Goal: Task Accomplishment & Management: Manage account settings

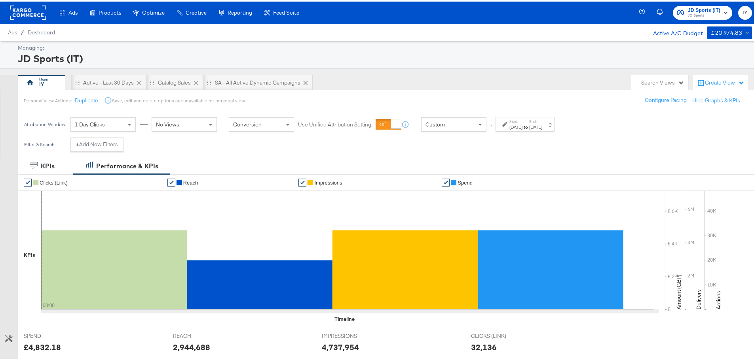
click at [688, 14] on span "JD Sports" at bounding box center [704, 14] width 32 height 6
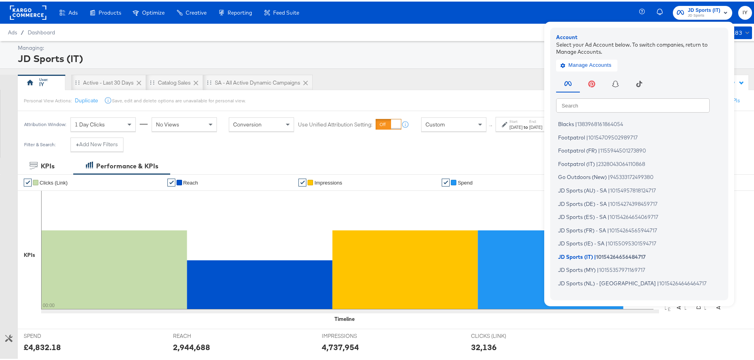
click at [482, 62] on div "JD Sports (IT)" at bounding box center [384, 56] width 732 height 13
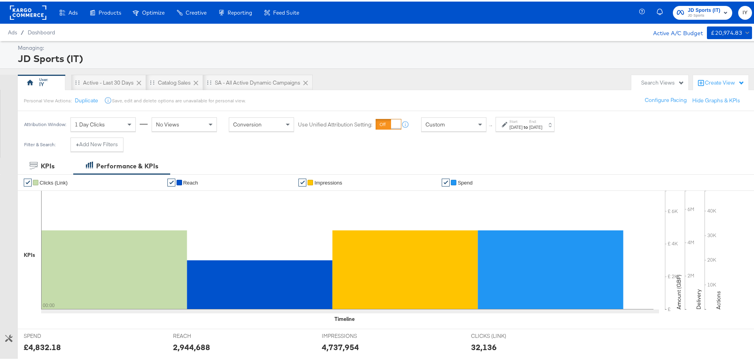
click at [519, 116] on div "Start: Aug 9th 2025 to End: Aug 9th 2025" at bounding box center [524, 123] width 59 height 15
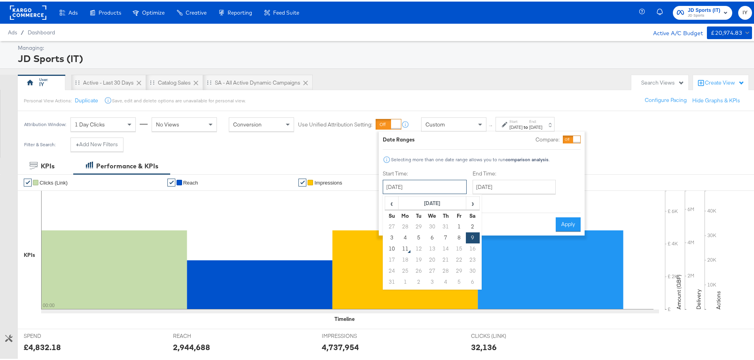
click at [420, 184] on input "August 9th 2025" at bounding box center [425, 185] width 84 height 14
click at [393, 236] on td "3" at bounding box center [391, 236] width 13 height 11
type input "August 3rd 2025"
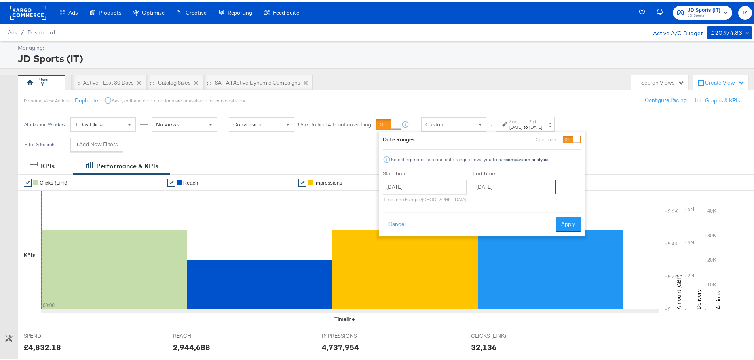
click at [510, 189] on input "[DATE]" at bounding box center [513, 185] width 83 height 14
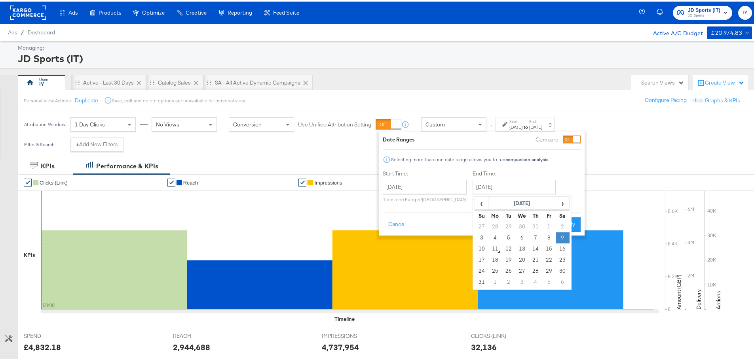
click at [561, 236] on td "9" at bounding box center [562, 236] width 13 height 11
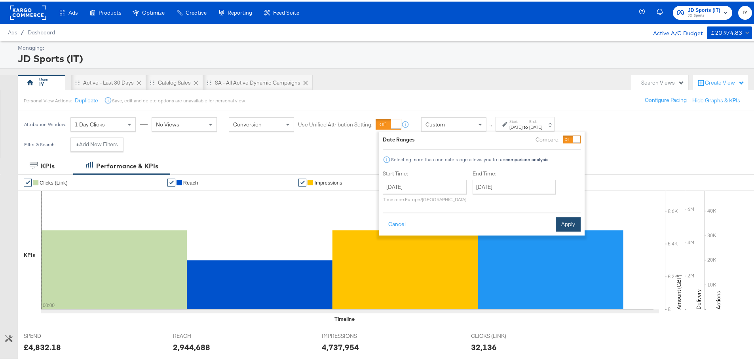
click at [573, 223] on button "Apply" at bounding box center [568, 223] width 25 height 14
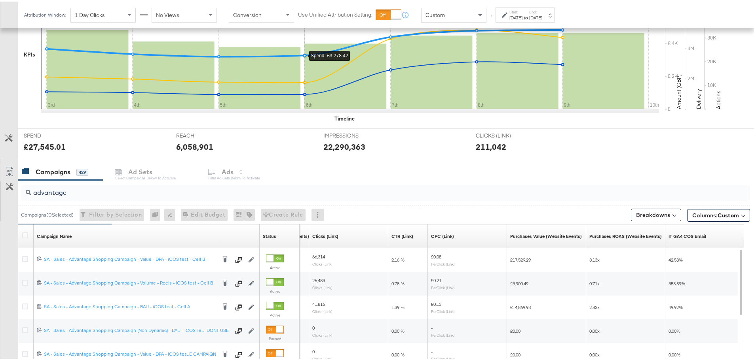
scroll to position [237, 0]
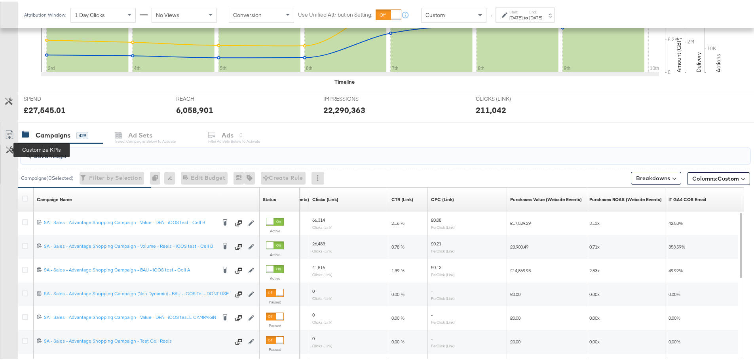
drag, startPoint x: 76, startPoint y: 157, endPoint x: 6, endPoint y: 152, distance: 70.2
click at [6, 152] on div "advantage Campaigns ( 0 Selected) Filter by Selection Filter 0 campaigns 0 Rena…" at bounding box center [375, 282] width 750 height 281
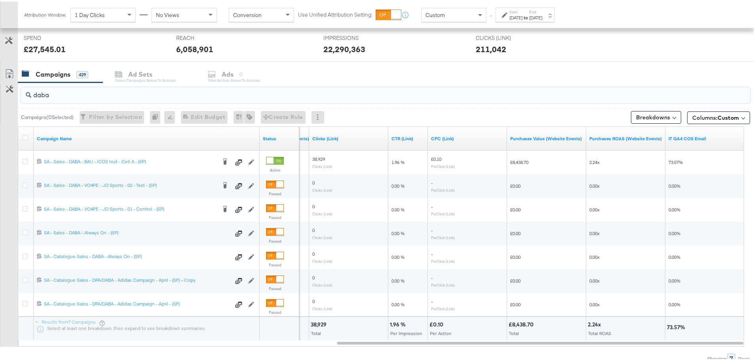
scroll to position [317, 0]
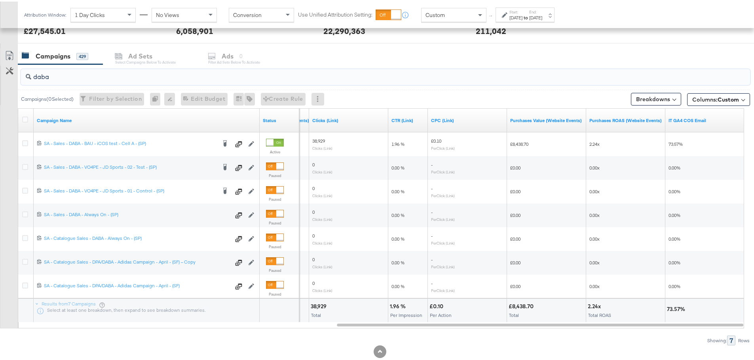
type input "daba"
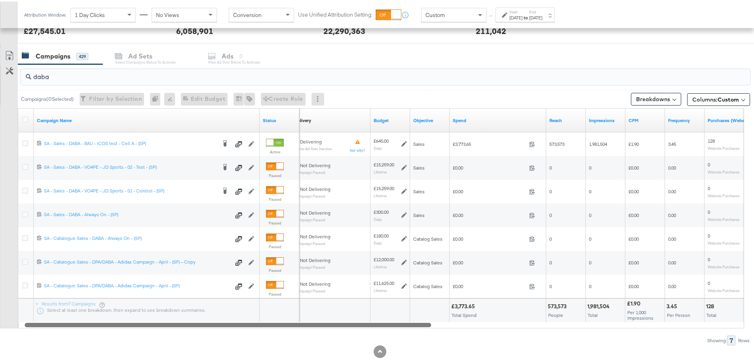
drag, startPoint x: 385, startPoint y: 324, endPoint x: 73, endPoint y: 318, distance: 311.5
click at [73, 318] on div "Campaign Name Status Delivery Sorting Unavailable Budget Objective Spend Reach …" at bounding box center [381, 217] width 726 height 220
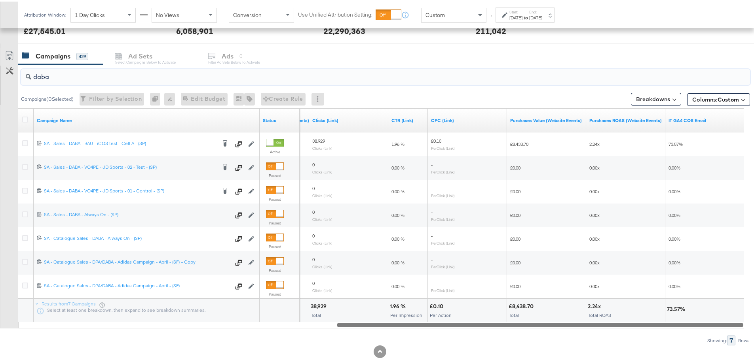
drag, startPoint x: 362, startPoint y: 324, endPoint x: 704, endPoint y: 333, distance: 342.0
click at [704, 333] on div "daba Campaigns ( 0 Selected) Filter by Selection Filter 0 campaigns 0 Rename 0 …" at bounding box center [375, 203] width 750 height 281
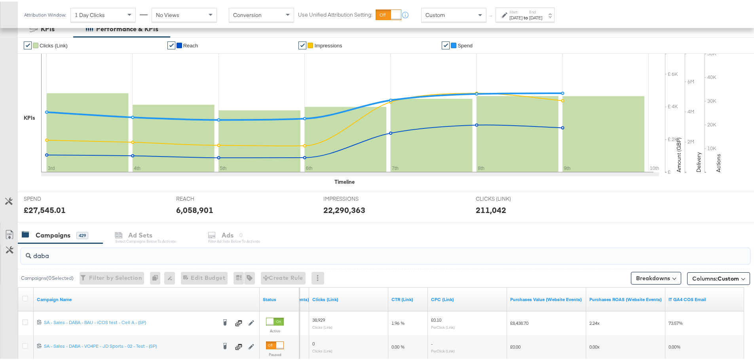
scroll to position [0, 0]
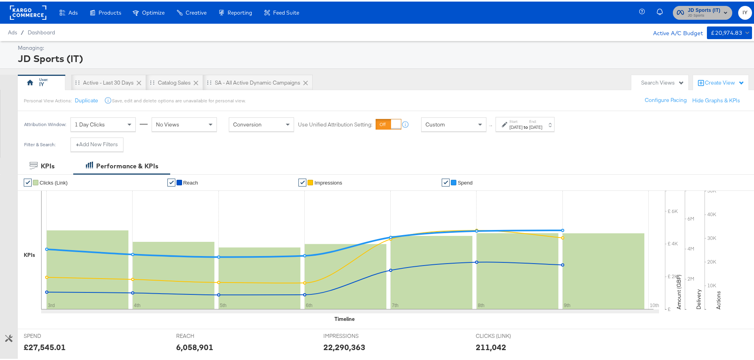
click at [692, 9] on span "JD Sports (IT)" at bounding box center [704, 9] width 32 height 8
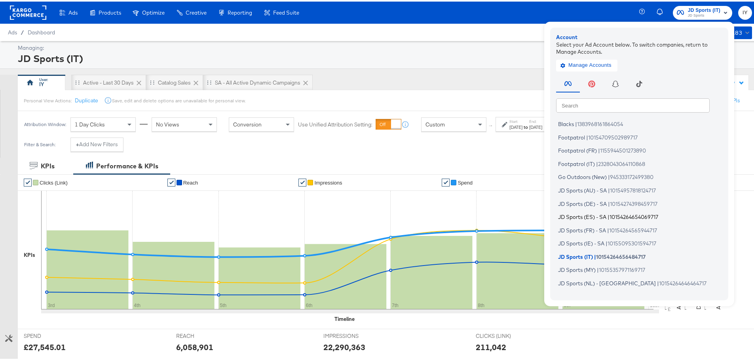
click at [584, 216] on span "JD Sports (ES) - SA" at bounding box center [582, 215] width 48 height 6
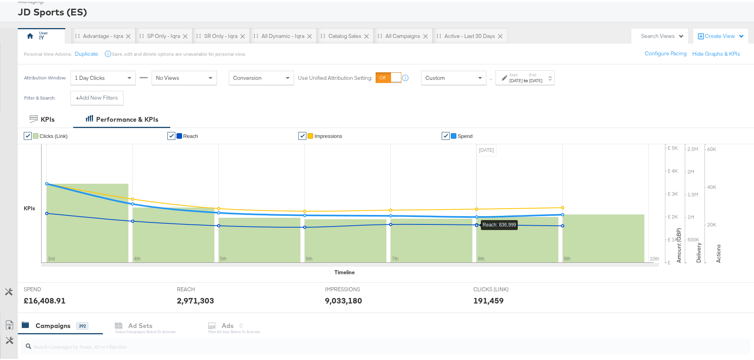
scroll to position [40, 0]
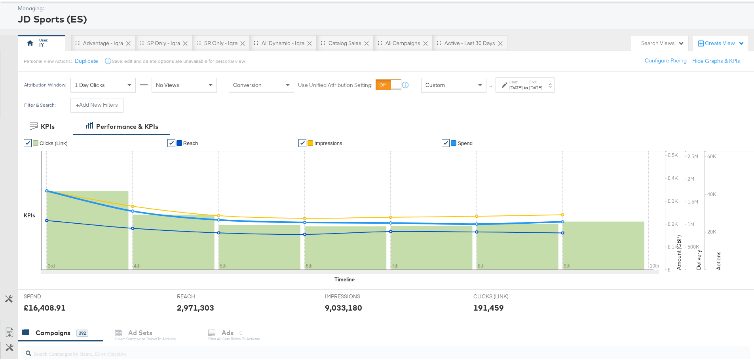
click at [520, 85] on div "[DATE]" at bounding box center [515, 86] width 13 height 6
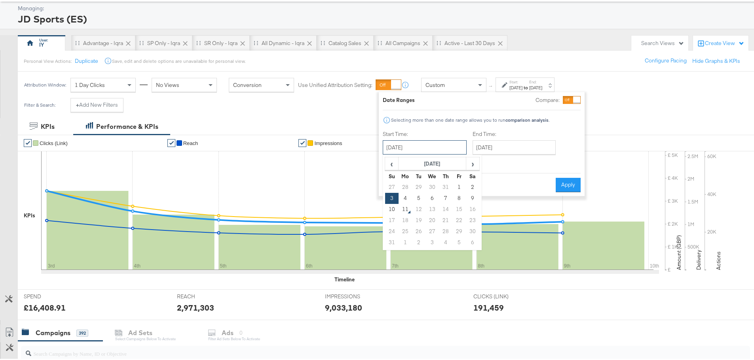
click at [424, 153] on input "[DATE]" at bounding box center [425, 146] width 84 height 14
click at [458, 184] on td "1" at bounding box center [458, 185] width 13 height 11
type input "August 1st 2025"
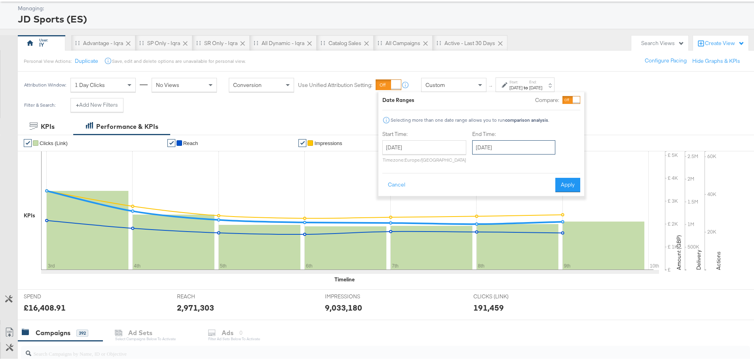
click at [501, 147] on input "[DATE]" at bounding box center [513, 146] width 83 height 14
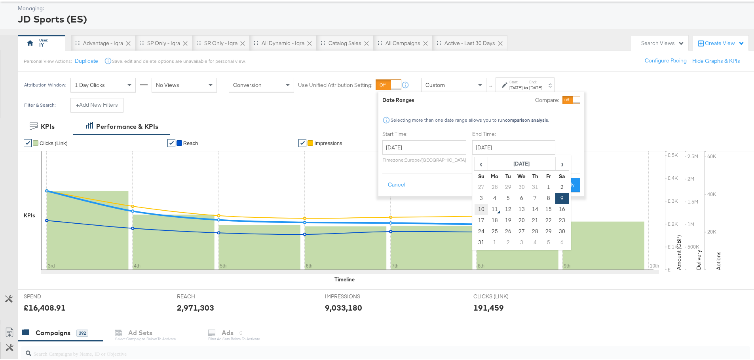
click at [478, 207] on td "10" at bounding box center [480, 208] width 13 height 11
type input "August 10th 2025"
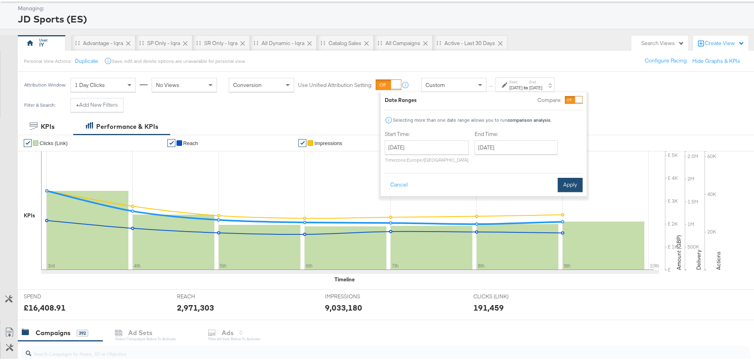
click at [564, 181] on button "Apply" at bounding box center [570, 183] width 25 height 14
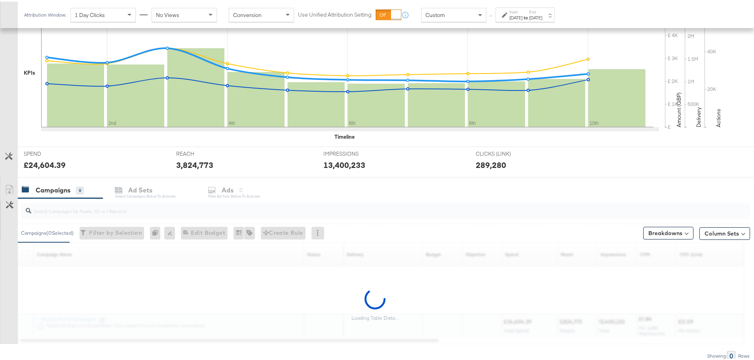
scroll to position [216, 0]
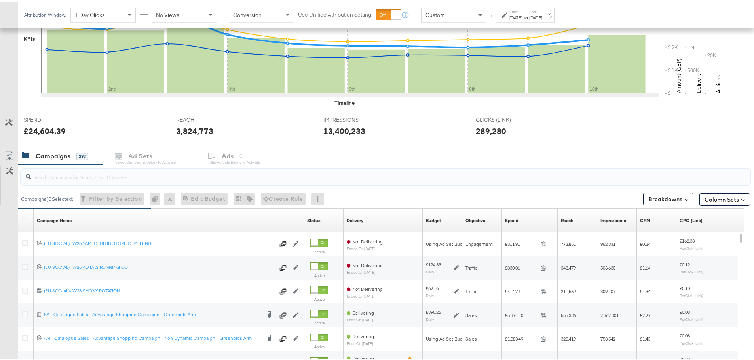
click at [159, 178] on input "search" at bounding box center [357, 172] width 652 height 15
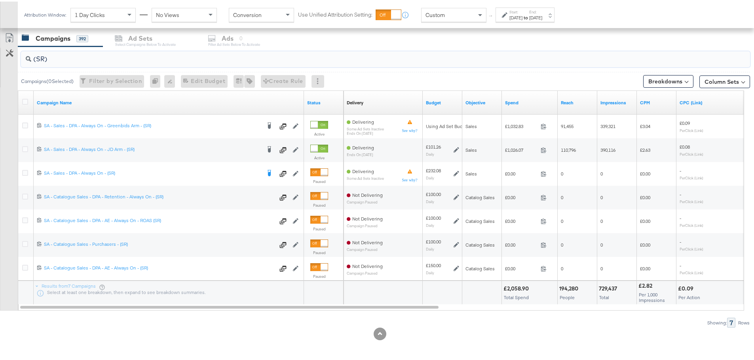
scroll to position [335, 0]
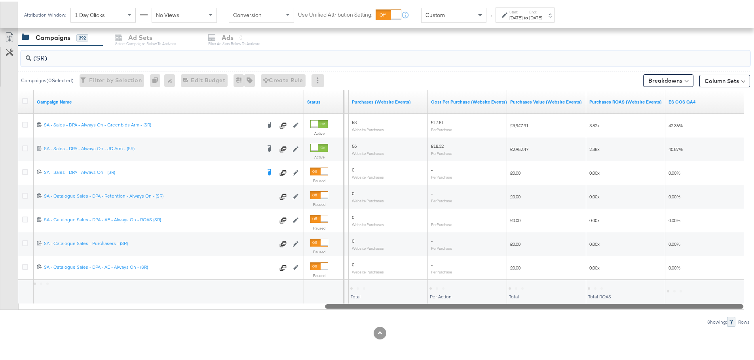
drag, startPoint x: 240, startPoint y: 306, endPoint x: 697, endPoint y: 309, distance: 457.4
click at [697, 309] on div "(SR) Campaigns ( 0 Selected) Filter by Selection Filter 0 campaigns 0 Rename 0 …" at bounding box center [375, 184] width 750 height 281
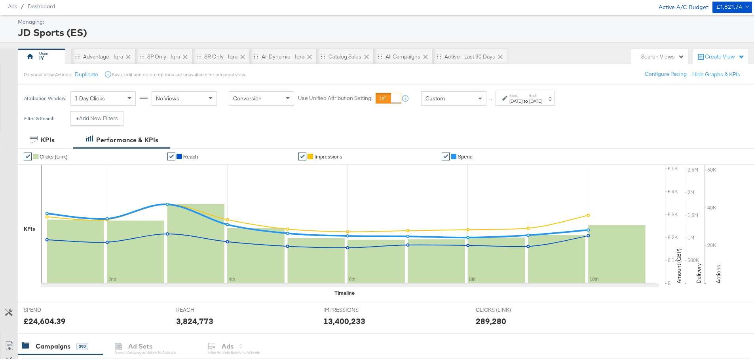
scroll to position [0, 0]
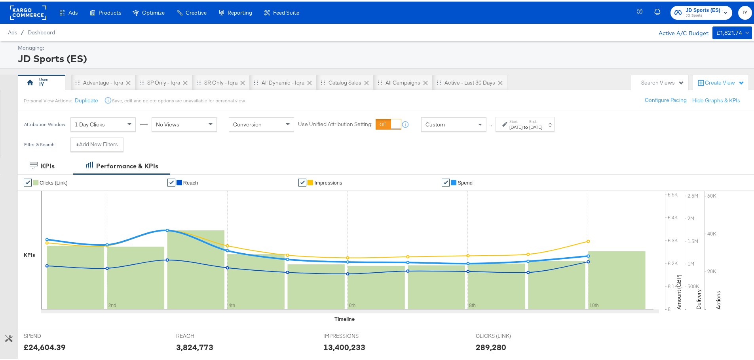
click at [702, 15] on span "JD Sports" at bounding box center [702, 14] width 35 height 6
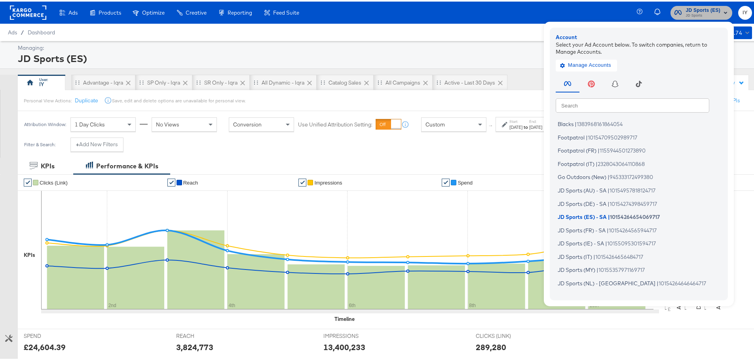
click at [699, 11] on span "JD Sports (ES)" at bounding box center [702, 9] width 35 height 8
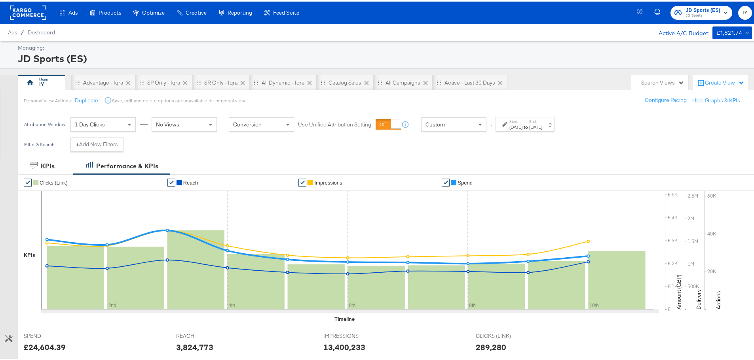
click at [520, 125] on div "Aug 1st 2025" at bounding box center [515, 126] width 13 height 6
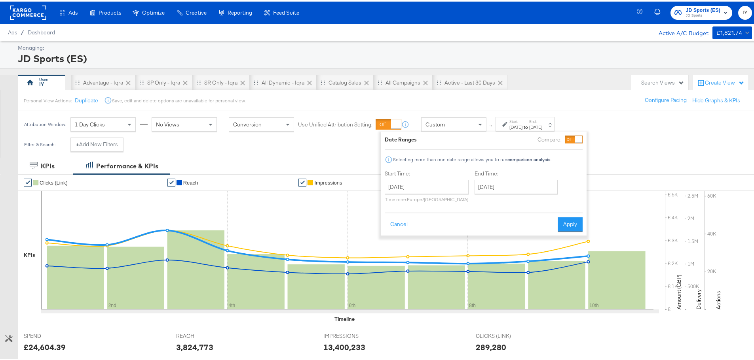
click at [505, 124] on icon at bounding box center [505, 123] width 6 height 6
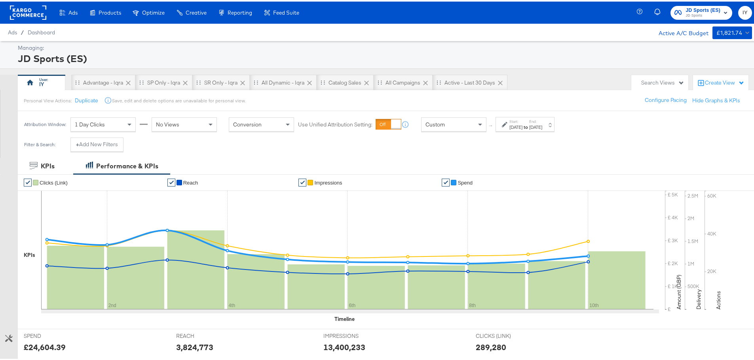
click at [465, 125] on div "Custom" at bounding box center [453, 122] width 64 height 13
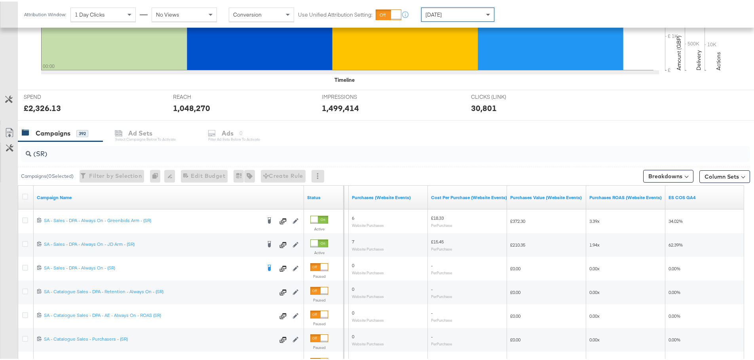
scroll to position [317, 0]
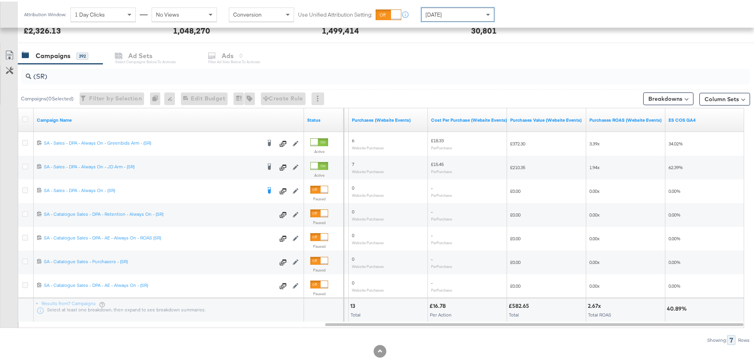
click at [45, 74] on input "(SR)" at bounding box center [357, 71] width 652 height 15
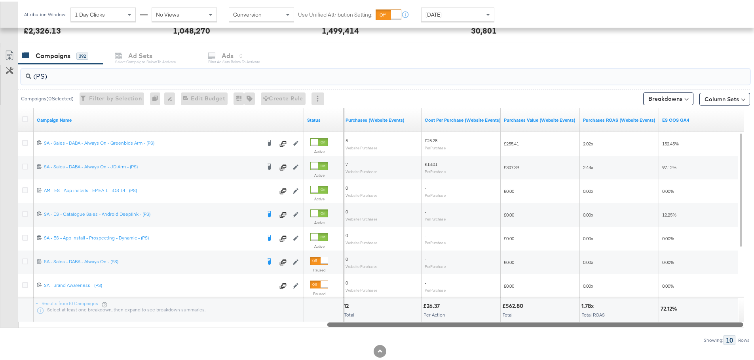
drag, startPoint x: 511, startPoint y: 321, endPoint x: 569, endPoint y: 322, distance: 58.2
click at [569, 322] on div at bounding box center [535, 323] width 416 height 7
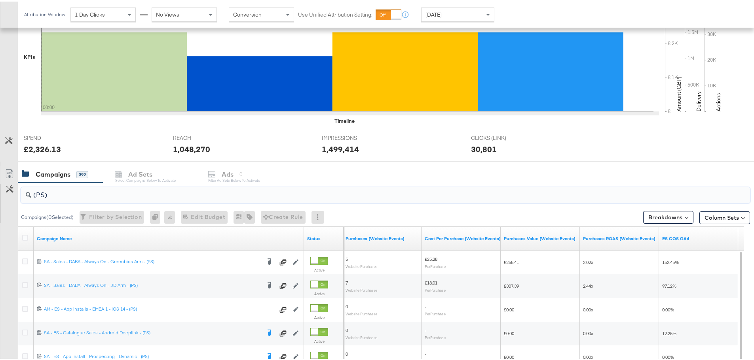
scroll to position [0, 0]
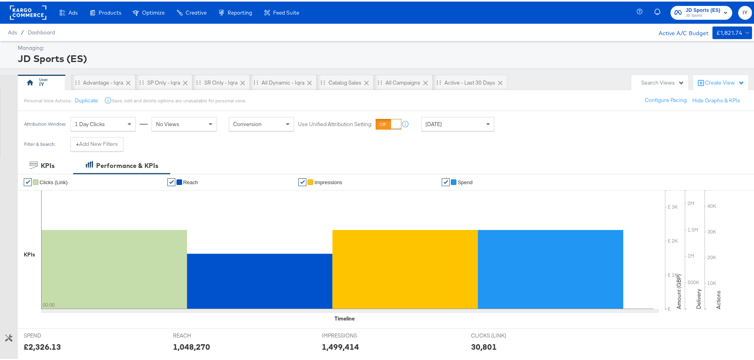
type input "(PS)"
click at [475, 118] on div "Yesterday" at bounding box center [457, 122] width 72 height 13
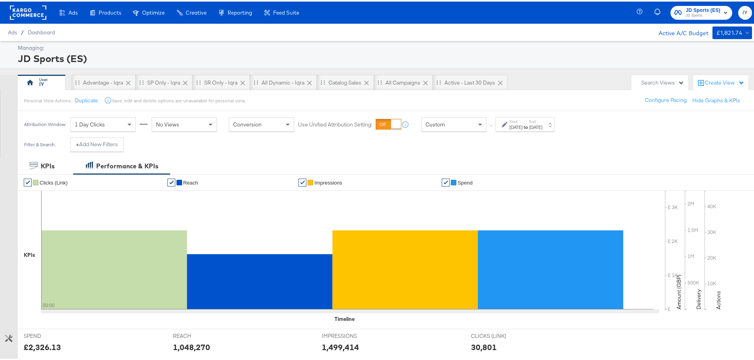
click at [522, 120] on label "Start:" at bounding box center [515, 120] width 13 height 5
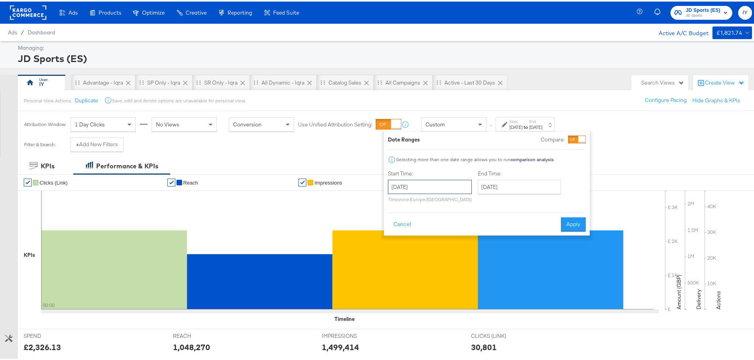
click at [415, 187] on input "August 11th 2025" at bounding box center [430, 185] width 84 height 14
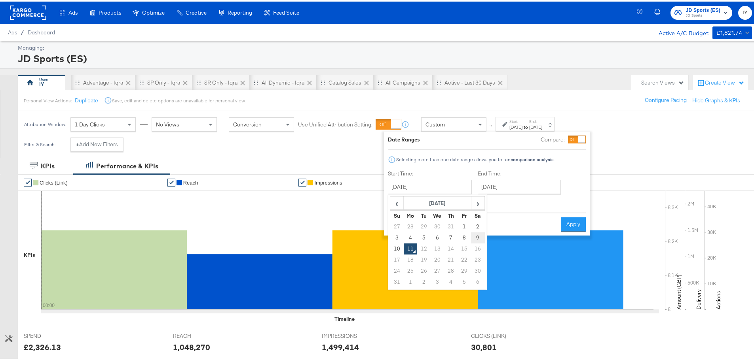
click at [480, 233] on td "9" at bounding box center [477, 236] width 13 height 11
type input "August 9th 2025"
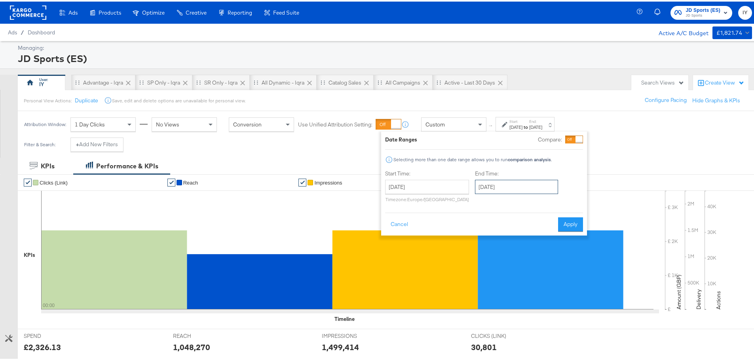
click at [528, 182] on input "August 11th 2025" at bounding box center [516, 185] width 83 height 14
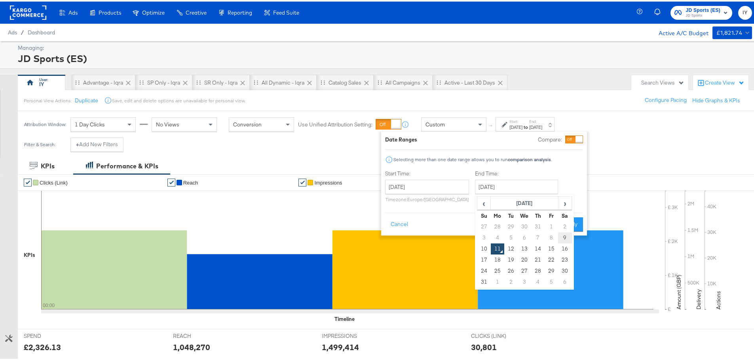
click at [563, 236] on td "9" at bounding box center [564, 236] width 13 height 11
type input "August 9th 2025"
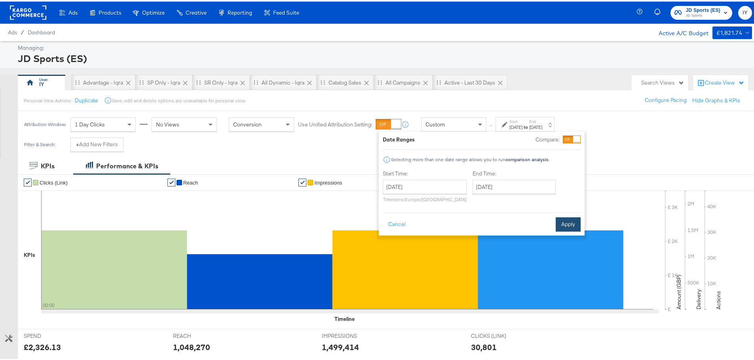
click at [565, 221] on button "Apply" at bounding box center [568, 223] width 25 height 14
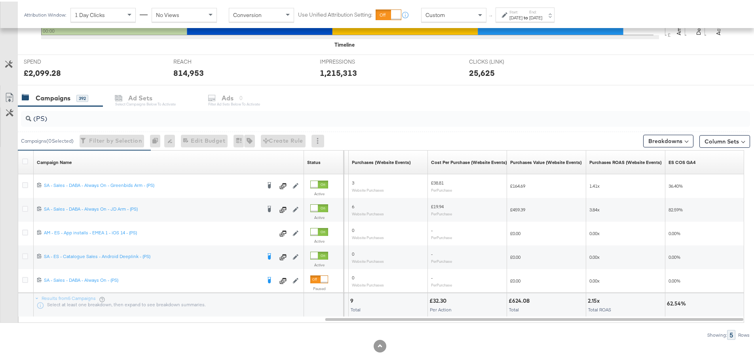
scroll to position [288, 0]
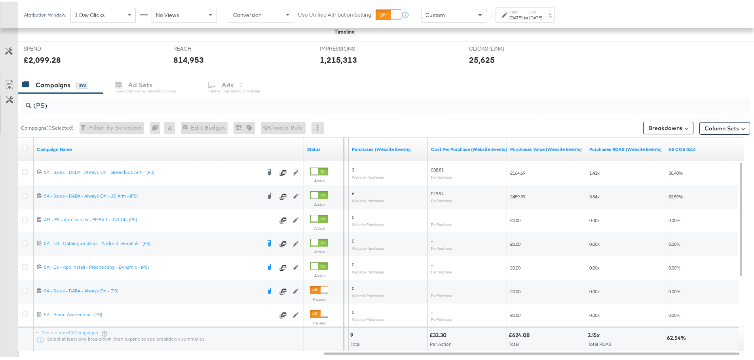
click at [432, 12] on span "Custom" at bounding box center [434, 13] width 19 height 7
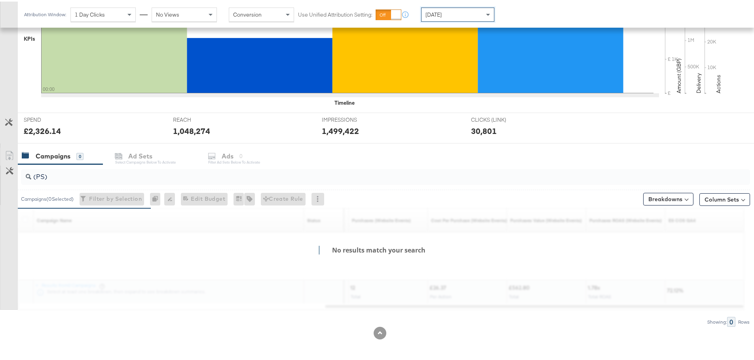
scroll to position [287, 0]
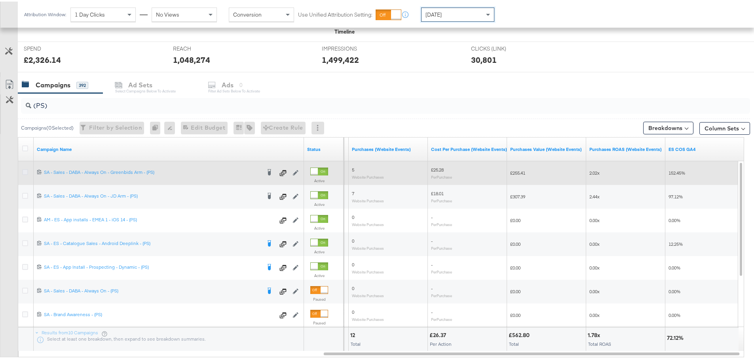
click at [25, 168] on icon at bounding box center [25, 171] width 6 height 6
click at [0, 0] on input "checkbox" at bounding box center [0, 0] width 0 height 0
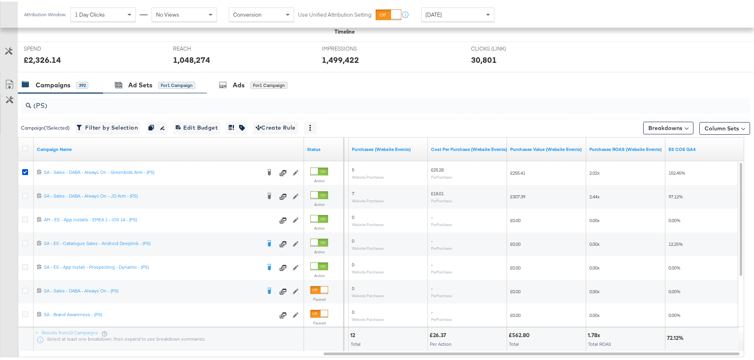
click at [134, 91] on div "Ad Sets for 1 Campaign" at bounding box center [155, 83] width 104 height 17
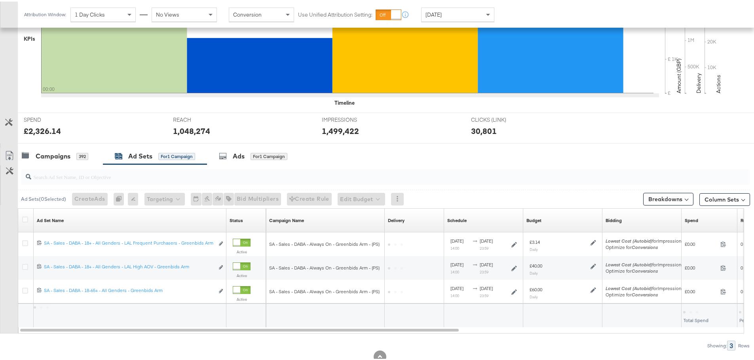
scroll to position [240, 0]
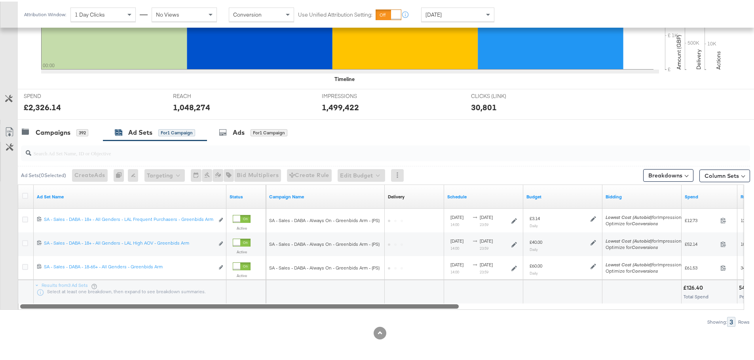
drag, startPoint x: 339, startPoint y: 304, endPoint x: 391, endPoint y: 321, distance: 54.6
click at [391, 321] on div "Ad Sets ( 0 Selected) Create Ads At least one ad set must be selected 0 Rename …" at bounding box center [375, 232] width 750 height 186
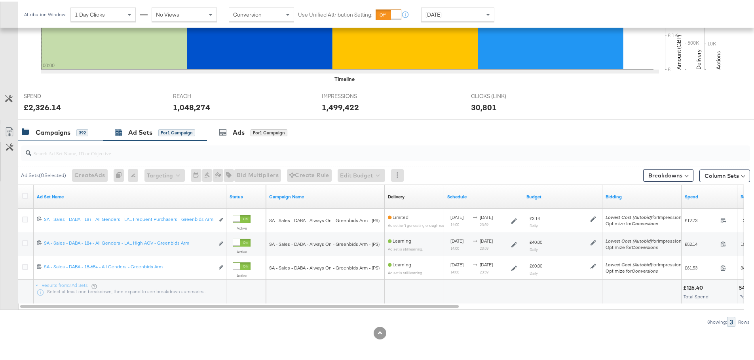
click at [65, 132] on div "Campaigns" at bounding box center [53, 131] width 35 height 9
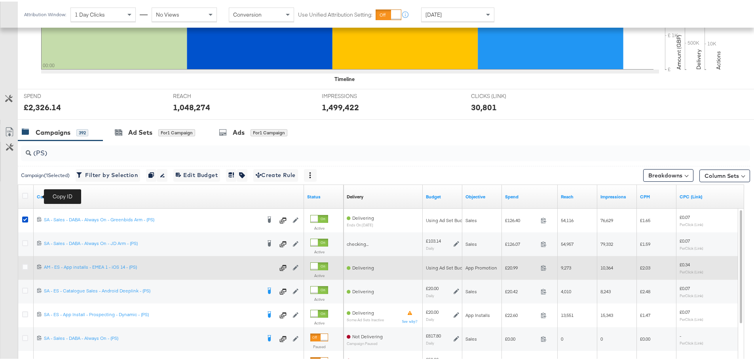
scroll to position [287, 0]
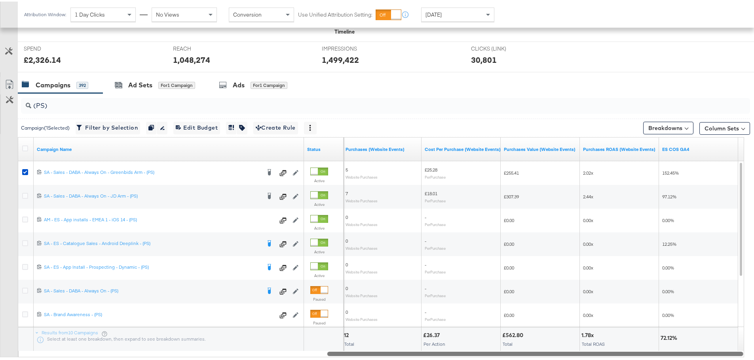
drag, startPoint x: 398, startPoint y: 351, endPoint x: 759, endPoint y: 362, distance: 361.4
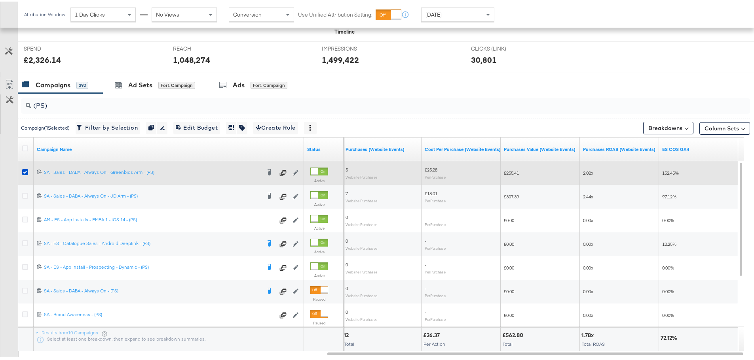
click at [19, 171] on div at bounding box center [26, 172] width 15 height 14
click at [25, 171] on icon at bounding box center [25, 171] width 6 height 6
click at [0, 0] on input "checkbox" at bounding box center [0, 0] width 0 height 0
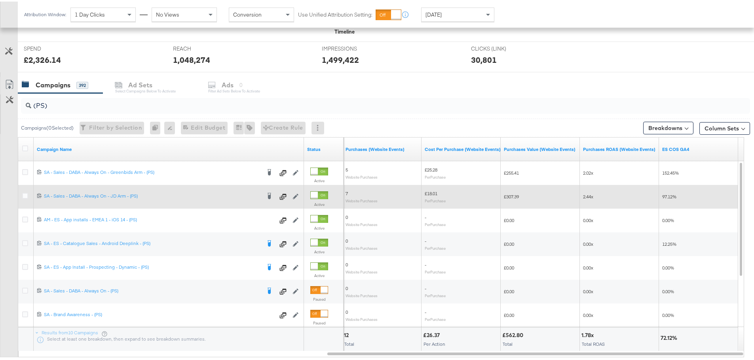
click at [26, 199] on div at bounding box center [26, 196] width 8 height 8
drag, startPoint x: 25, startPoint y: 195, endPoint x: 21, endPoint y: 193, distance: 4.3
click at [25, 195] on icon at bounding box center [25, 195] width 6 height 6
click at [0, 0] on input "checkbox" at bounding box center [0, 0] width 0 height 0
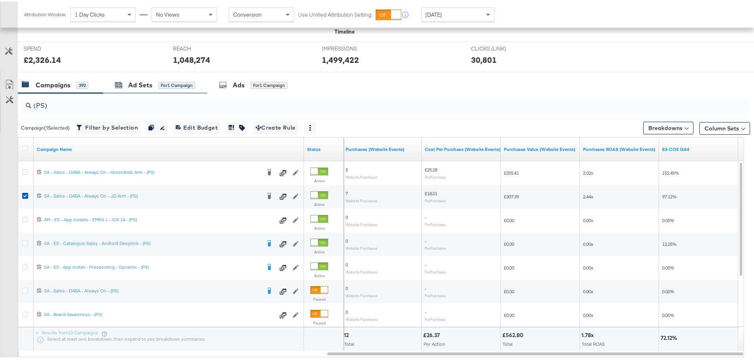
click at [122, 90] on div "Ad Sets for 1 Campaign" at bounding box center [155, 83] width 104 height 17
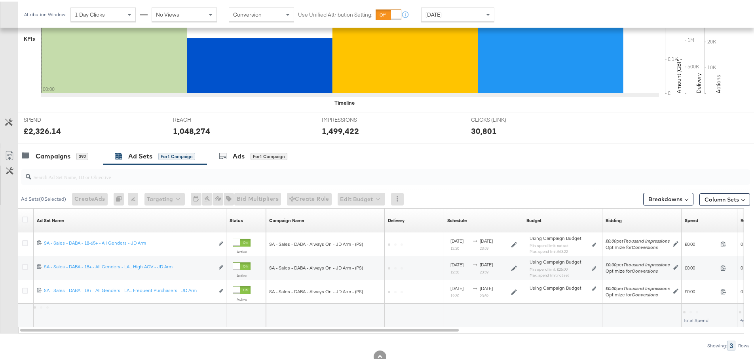
scroll to position [240, 0]
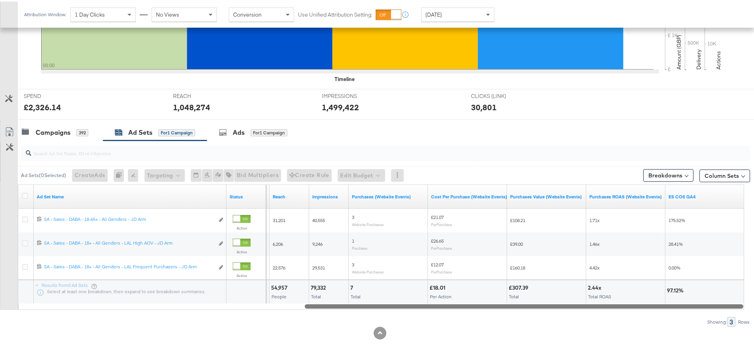
drag, startPoint x: 377, startPoint y: 306, endPoint x: 737, endPoint y: 337, distance: 360.6
click at [737, 337] on div "KPIs Performance & KPIs Customize KPIs ✔ Clicks (Link) ✔ Reach ✔ Impressions ✔ …" at bounding box center [380, 138] width 760 height 444
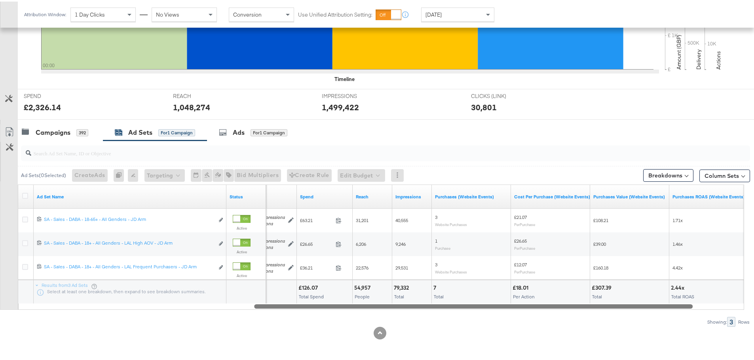
drag, startPoint x: 669, startPoint y: 304, endPoint x: 527, endPoint y: 320, distance: 142.6
click at [538, 322] on div "Ad Sets ( 0 Selected) Create Ads At least one ad set must be selected 0 Rename …" at bounding box center [375, 232] width 750 height 186
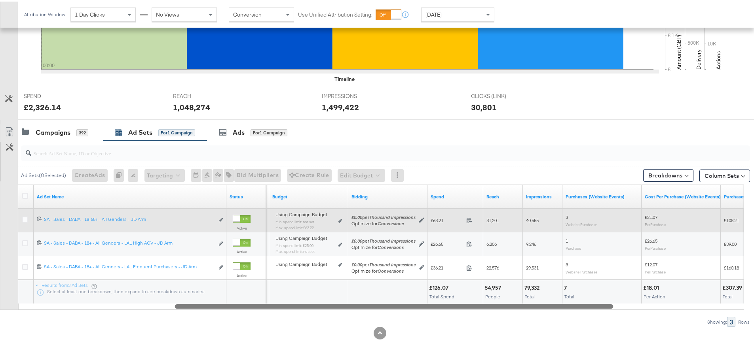
click at [22, 220] on div at bounding box center [26, 219] width 15 height 14
click at [28, 216] on div at bounding box center [26, 219] width 8 height 8
click at [25, 218] on icon at bounding box center [25, 218] width 6 height 6
click at [0, 0] on input "checkbox" at bounding box center [0, 0] width 0 height 0
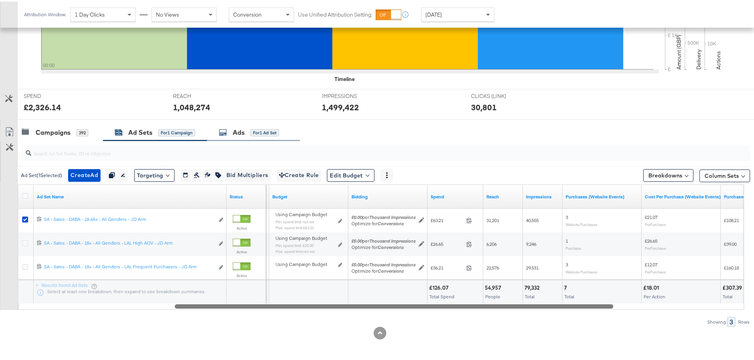
click at [244, 133] on div "Ads" at bounding box center [239, 131] width 12 height 9
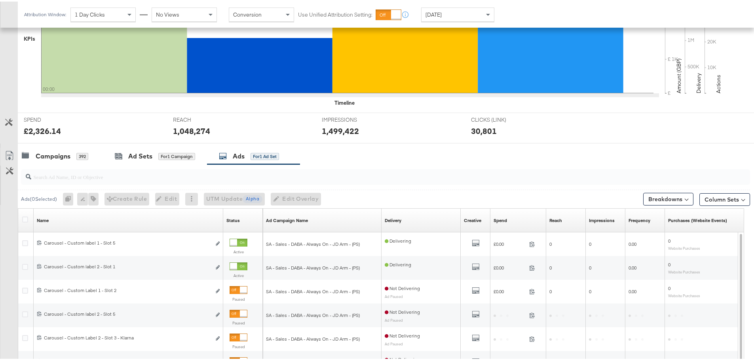
scroll to position [287, 0]
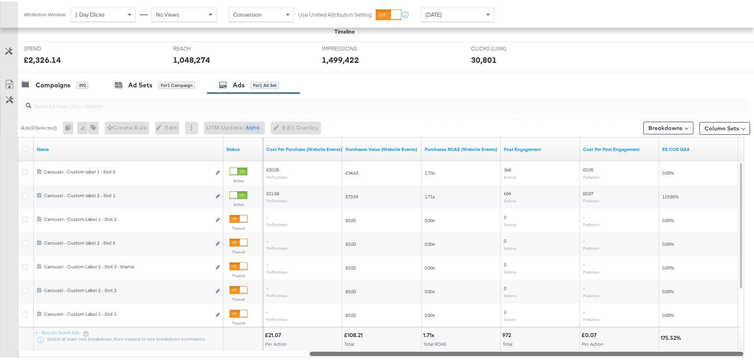
drag, startPoint x: 275, startPoint y: 353, endPoint x: 650, endPoint y: 364, distance: 375.3
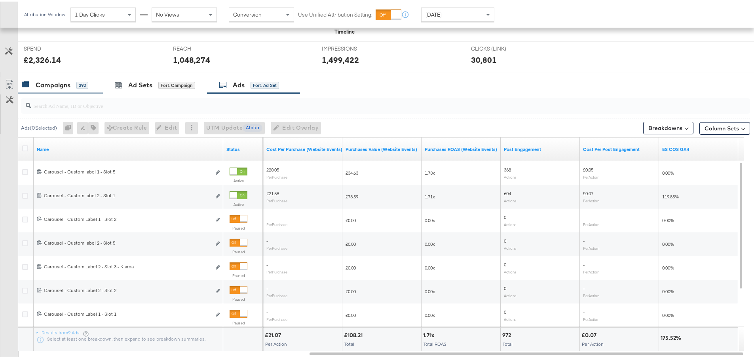
click at [49, 84] on div "Campaigns" at bounding box center [53, 83] width 35 height 9
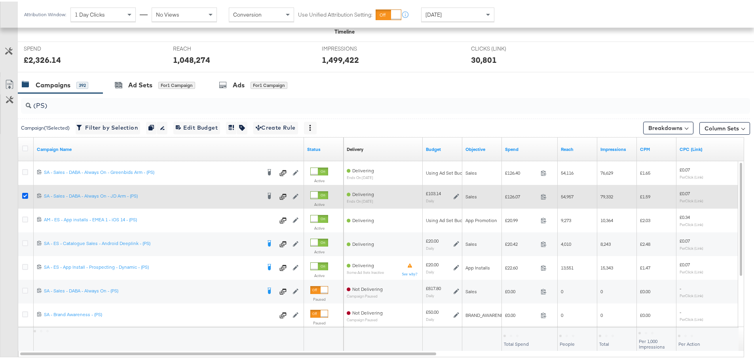
click at [23, 194] on icon at bounding box center [25, 195] width 6 height 6
click at [0, 0] on input "checkbox" at bounding box center [0, 0] width 0 height 0
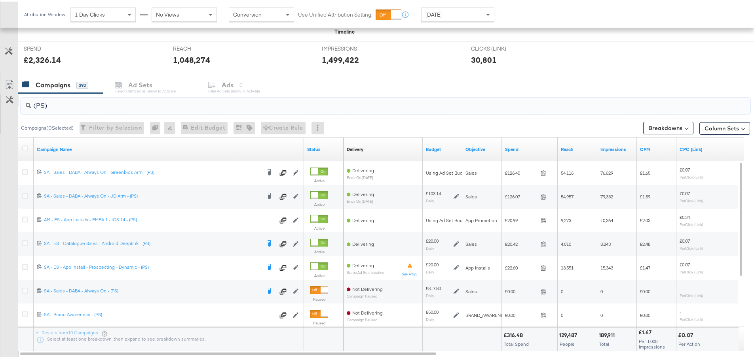
drag, startPoint x: 57, startPoint y: 104, endPoint x: 5, endPoint y: 100, distance: 52.0
click at [5, 100] on div "(PS) Campaigns ( 0 Selected) Filter by Selection Filter 0 campaigns 0 Rename 0 …" at bounding box center [375, 232] width 750 height 281
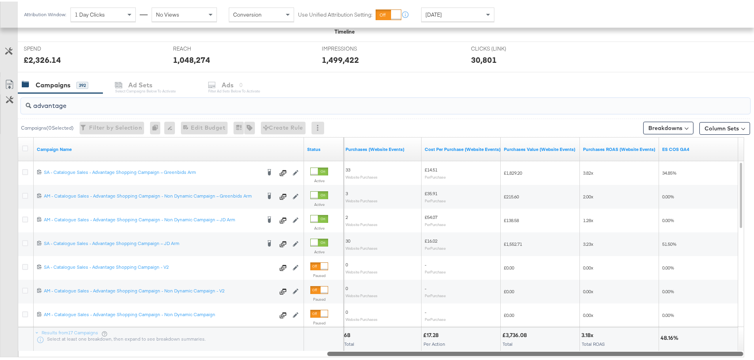
drag, startPoint x: 274, startPoint y: 354, endPoint x: 701, endPoint y: 363, distance: 427.0
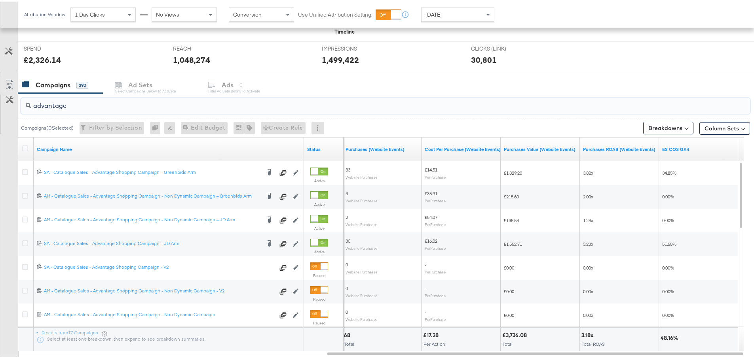
type input "advantage"
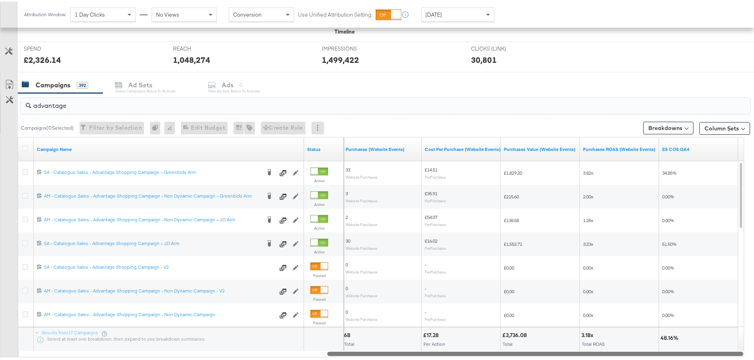
drag, startPoint x: 353, startPoint y: 354, endPoint x: 669, endPoint y: 353, distance: 316.1
click at [669, 353] on div at bounding box center [535, 352] width 416 height 7
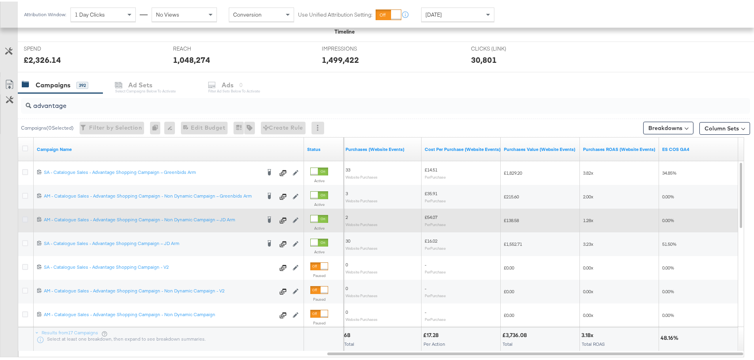
click at [27, 219] on icon at bounding box center [25, 218] width 6 height 6
click at [0, 0] on input "checkbox" at bounding box center [0, 0] width 0 height 0
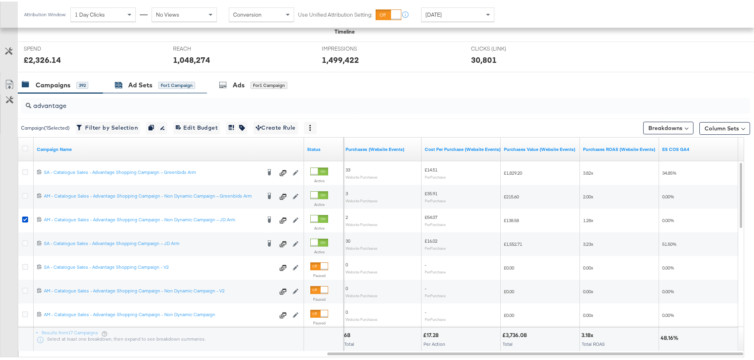
click at [144, 85] on div "Ad Sets" at bounding box center [140, 83] width 24 height 9
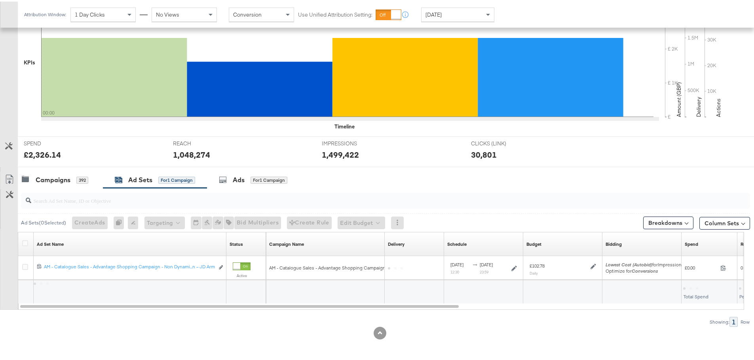
scroll to position [192, 0]
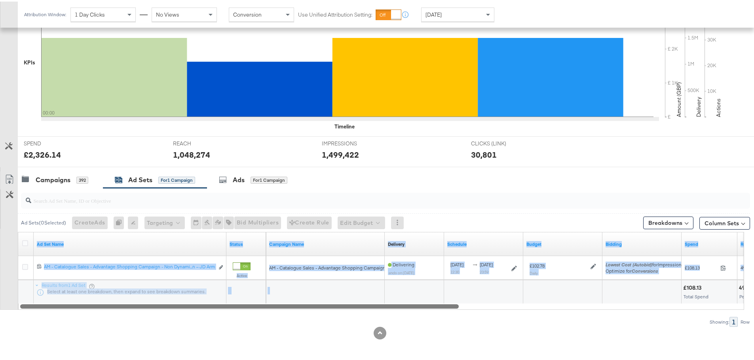
click at [324, 303] on div "Ad Set Name Status Campaign Name Delivery Sorting Unavailable Schedule Budget B…" at bounding box center [381, 270] width 726 height 78
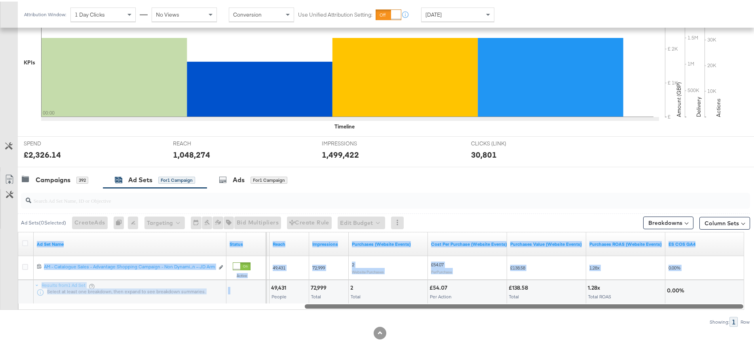
drag, startPoint x: 322, startPoint y: 305, endPoint x: 639, endPoint y: 300, distance: 316.6
click at [639, 303] on div at bounding box center [524, 305] width 438 height 7
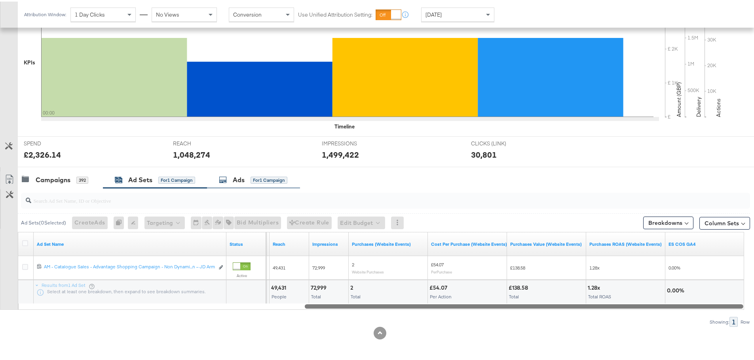
click at [223, 174] on div "Ads for 1 Campaign" at bounding box center [253, 178] width 68 height 9
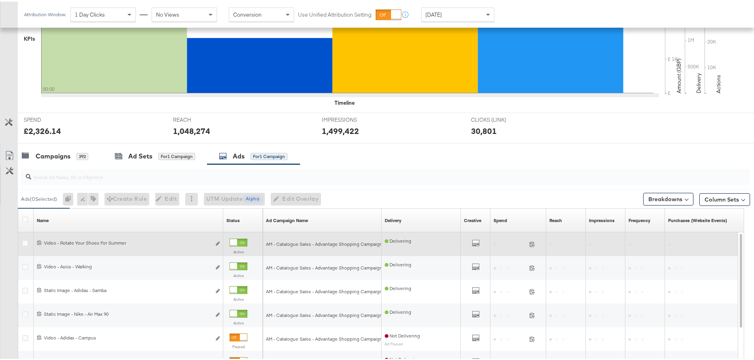
scroll to position [287, 0]
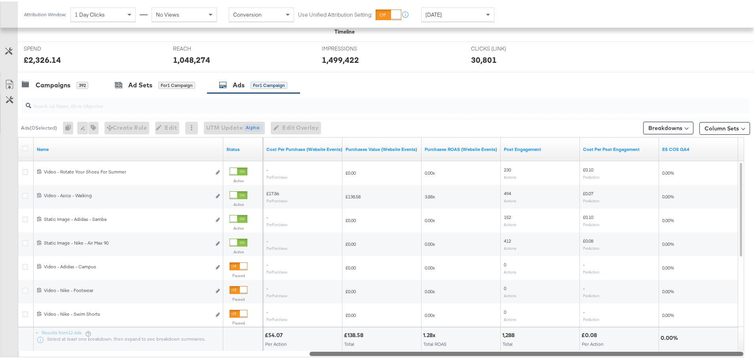
drag, startPoint x: 313, startPoint y: 353, endPoint x: 691, endPoint y: 365, distance: 378.5
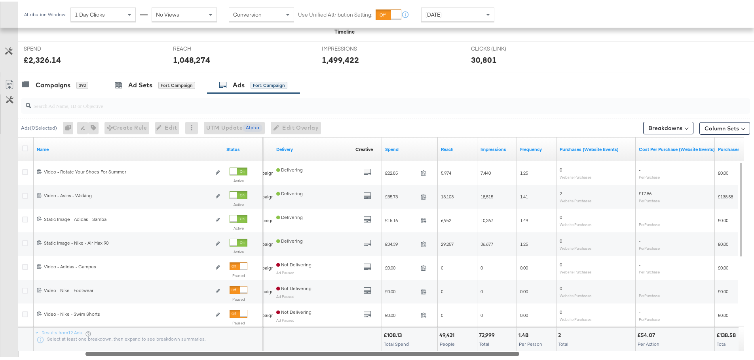
drag, startPoint x: 637, startPoint y: 355, endPoint x: 413, endPoint y: 358, distance: 223.6
click at [413, 358] on div "Ads ( 0 Selected) 0 Rename 0 ads Tags for 0 campaigns Create Rule Edit 0 ads Ed…" at bounding box center [375, 232] width 750 height 281
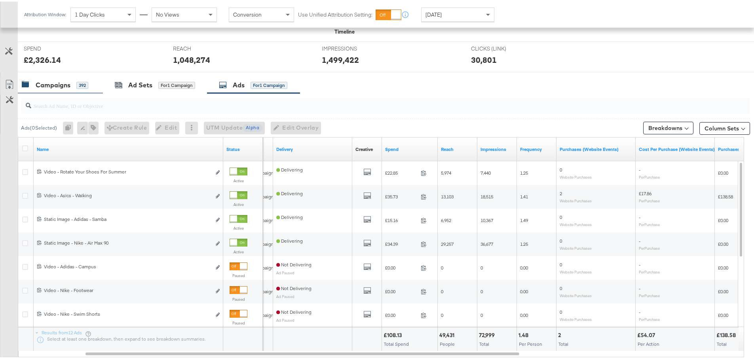
click at [38, 79] on div "Campaigns" at bounding box center [53, 83] width 35 height 9
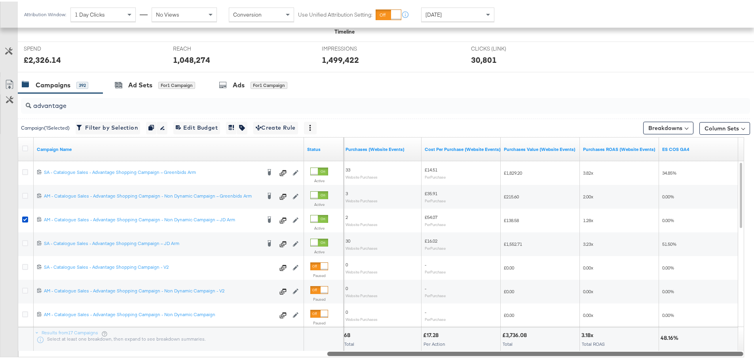
drag, startPoint x: 260, startPoint y: 352, endPoint x: 668, endPoint y: 362, distance: 407.7
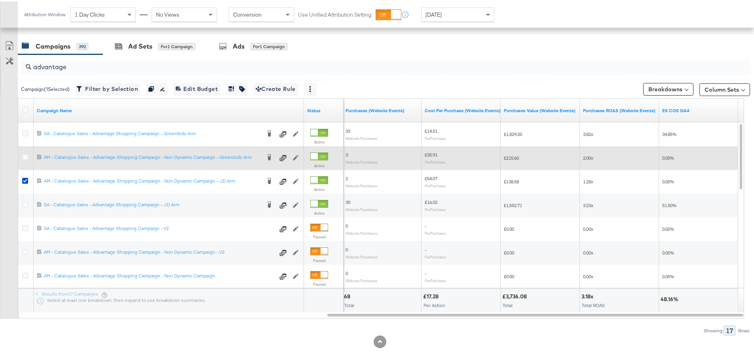
scroll to position [335, 0]
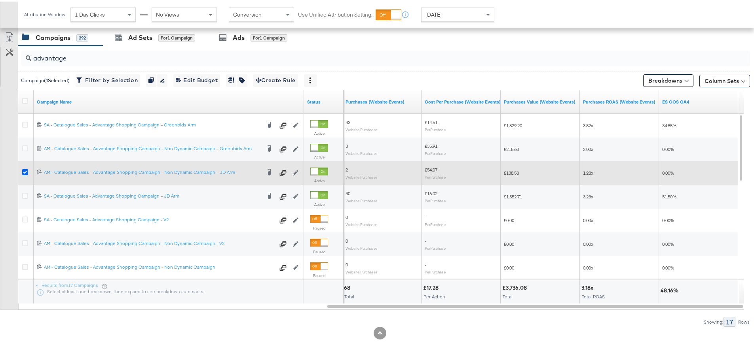
click at [23, 172] on icon at bounding box center [25, 171] width 6 height 6
click at [0, 0] on input "checkbox" at bounding box center [0, 0] width 0 height 0
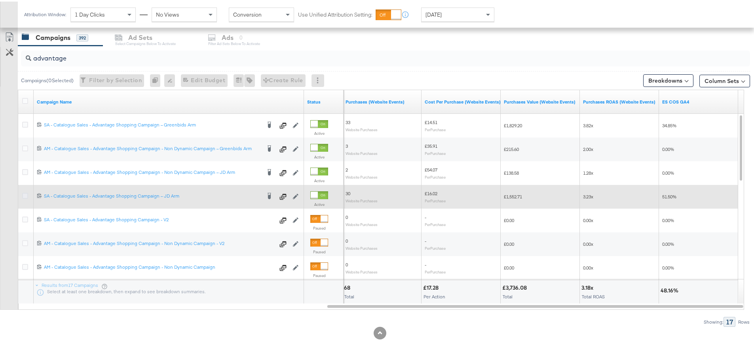
click at [25, 193] on icon at bounding box center [25, 195] width 6 height 6
click at [0, 0] on input "checkbox" at bounding box center [0, 0] width 0 height 0
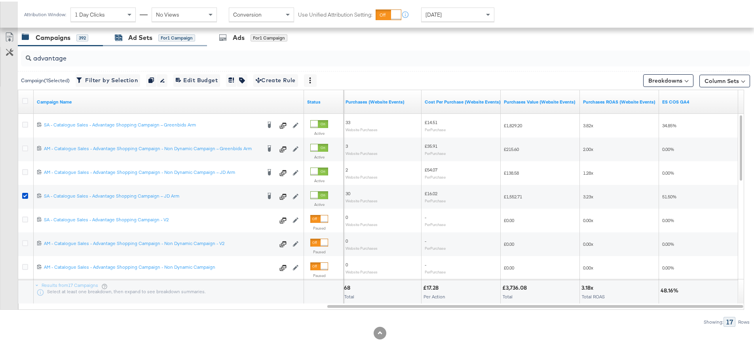
click at [135, 39] on div "Ad Sets" at bounding box center [140, 36] width 24 height 9
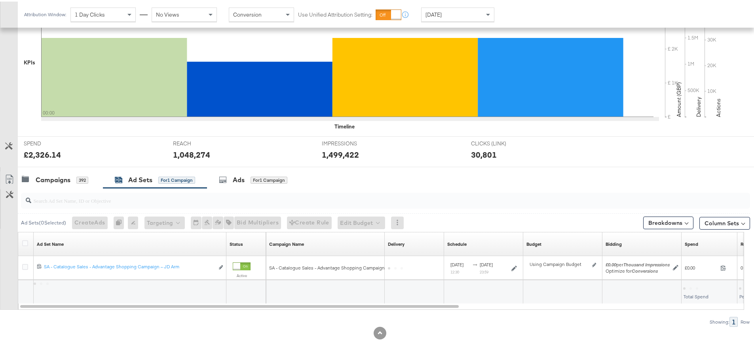
scroll to position [192, 0]
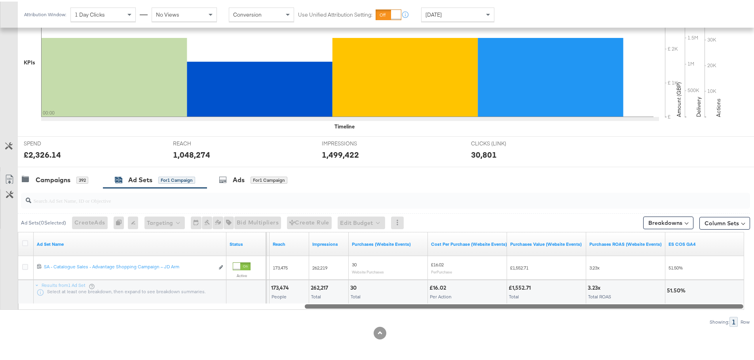
drag, startPoint x: 309, startPoint y: 304, endPoint x: 759, endPoint y: 355, distance: 453.1
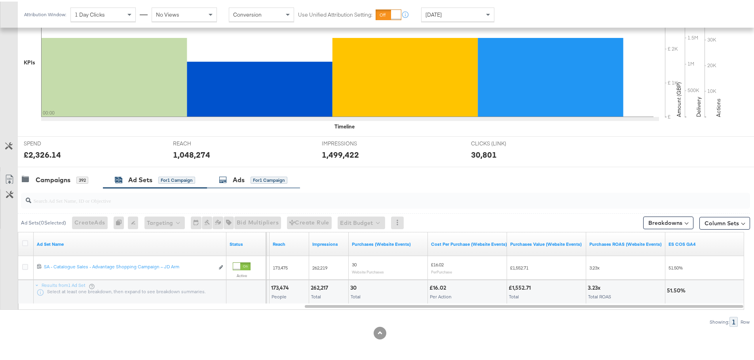
click at [235, 177] on div "Ads" at bounding box center [239, 178] width 12 height 9
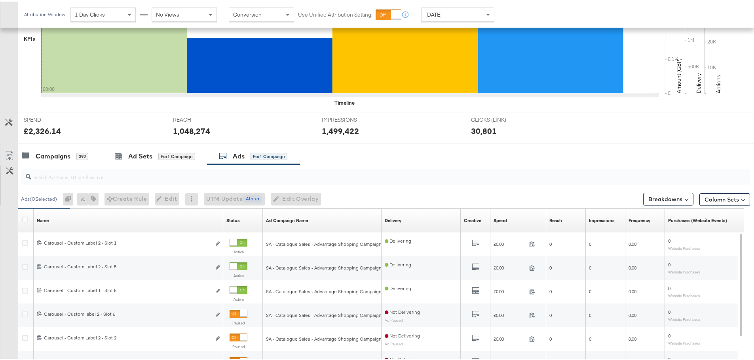
scroll to position [335, 0]
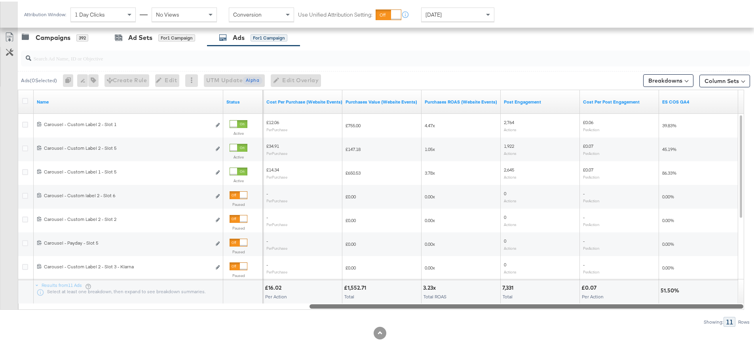
drag, startPoint x: 348, startPoint y: 306, endPoint x: 759, endPoint y: 315, distance: 411.2
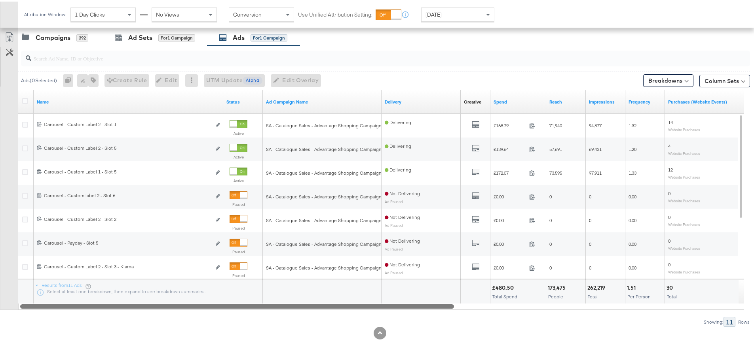
drag, startPoint x: 518, startPoint y: 305, endPoint x: 30, endPoint y: 308, distance: 487.9
click at [30, 308] on div at bounding box center [237, 305] width 434 height 7
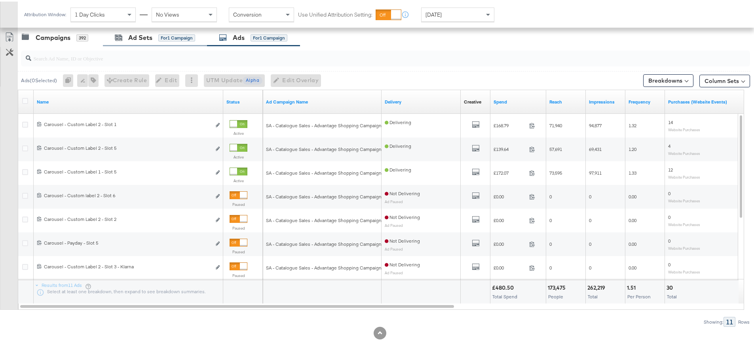
click at [134, 41] on div "Ad Sets for 1 Campaign" at bounding box center [155, 36] width 104 height 17
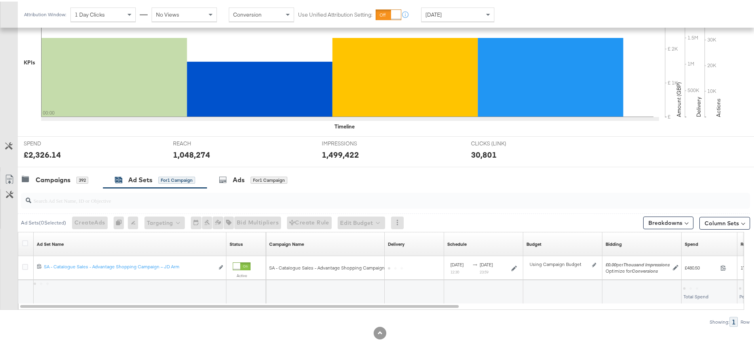
scroll to position [192, 0]
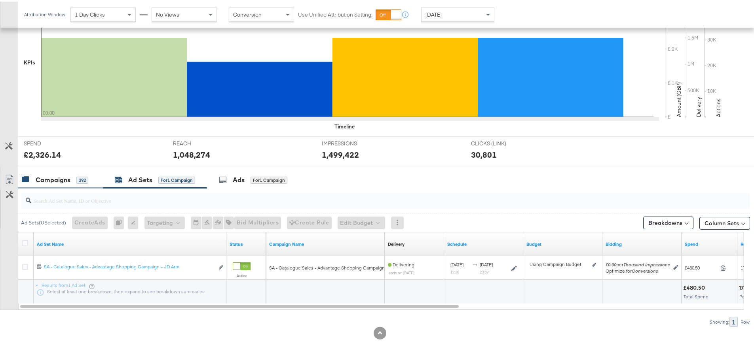
click at [50, 178] on div "Campaigns" at bounding box center [53, 178] width 35 height 9
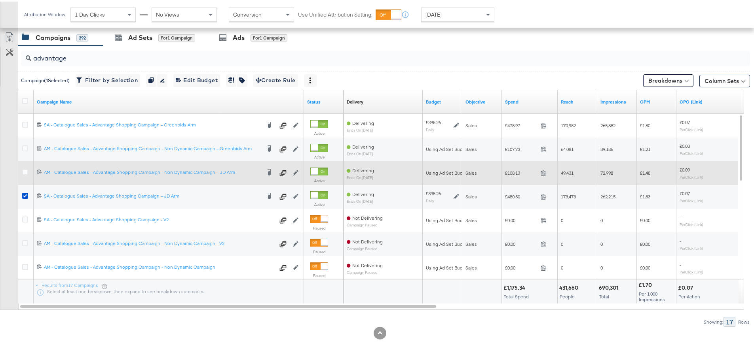
scroll to position [256, 0]
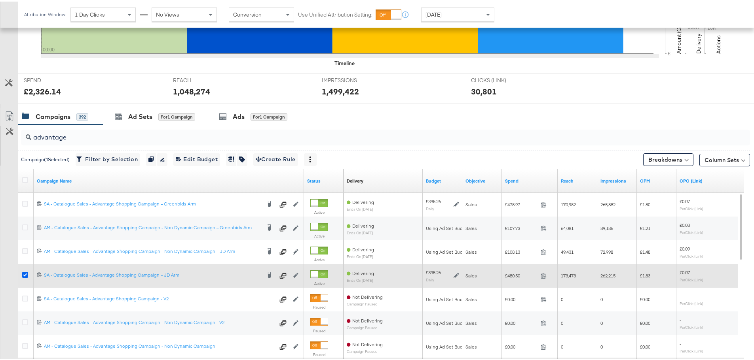
click at [25, 274] on icon at bounding box center [25, 274] width 6 height 6
click at [0, 0] on input "checkbox" at bounding box center [0, 0] width 0 height 0
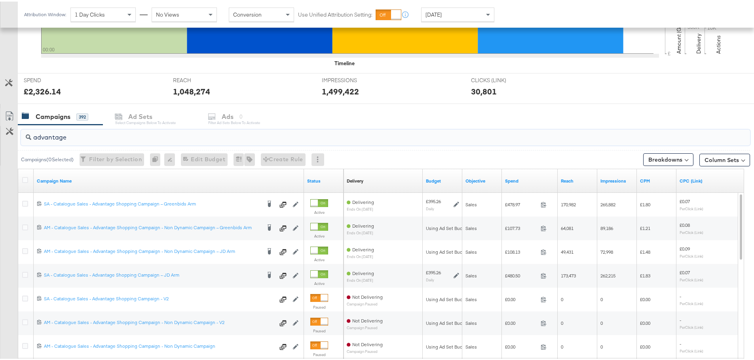
drag, startPoint x: 78, startPoint y: 130, endPoint x: -83, endPoint y: 128, distance: 161.1
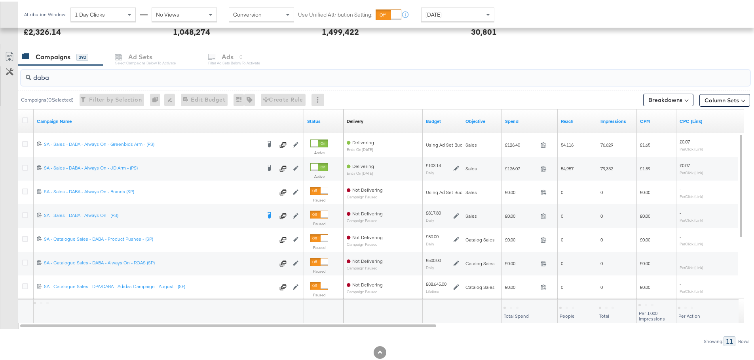
scroll to position [335, 0]
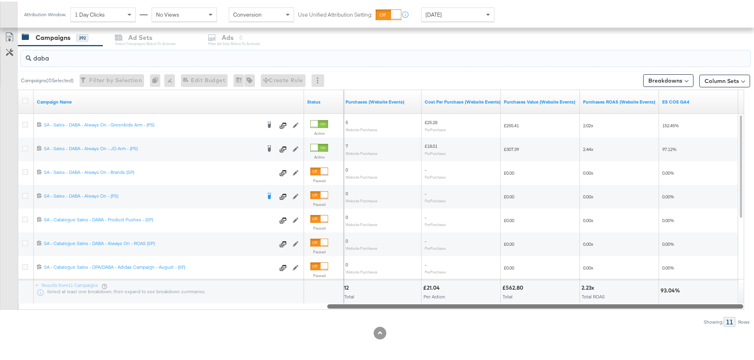
drag, startPoint x: 267, startPoint y: 305, endPoint x: 688, endPoint y: 321, distance: 420.9
click at [688, 321] on div "daba Campaigns ( 0 Selected) Filter by Selection Filter 0 campaigns 0 Rename 0 …" at bounding box center [375, 184] width 750 height 281
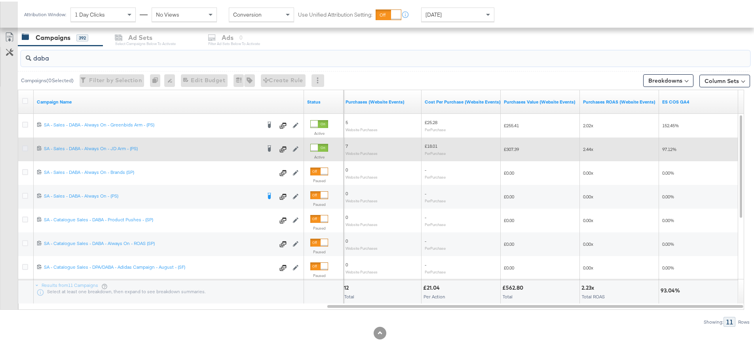
type input "daba"
click at [23, 146] on icon at bounding box center [25, 147] width 6 height 6
click at [0, 0] on input "checkbox" at bounding box center [0, 0] width 0 height 0
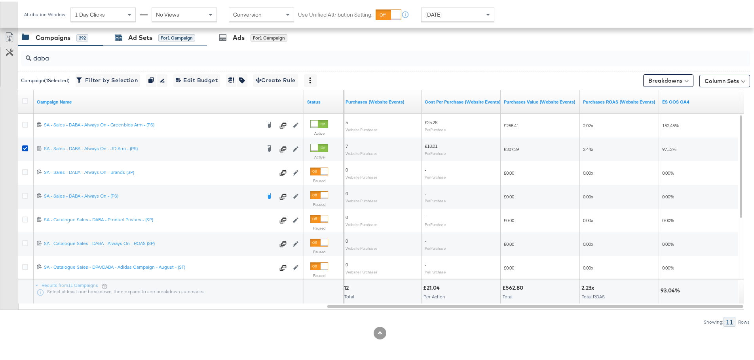
click at [148, 32] on div "Ad Sets" at bounding box center [140, 36] width 24 height 9
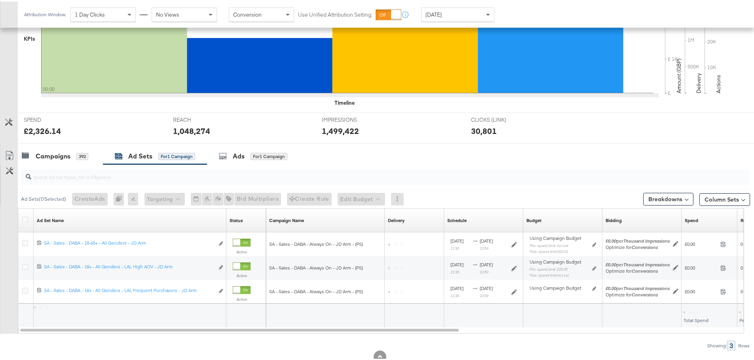
scroll to position [240, 0]
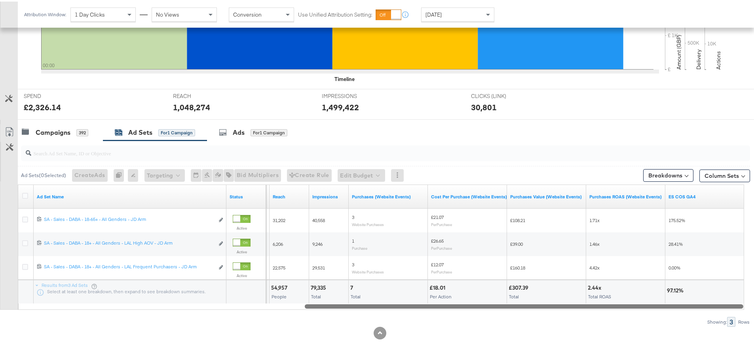
drag, startPoint x: 309, startPoint y: 305, endPoint x: 759, endPoint y: 317, distance: 450.8
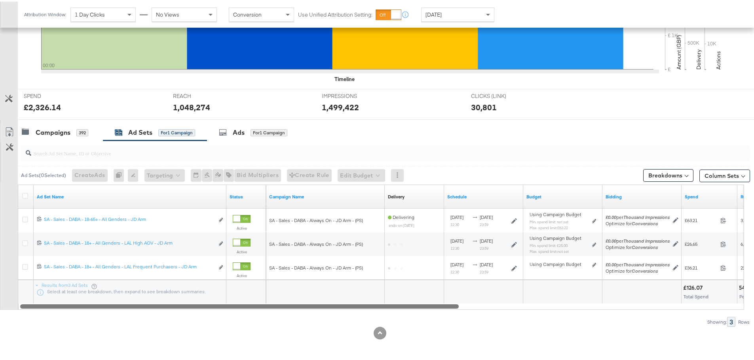
drag, startPoint x: 658, startPoint y: 305, endPoint x: 270, endPoint y: 308, distance: 387.8
click at [270, 308] on div "Ad Set Name Status Campaign Name Delivery Sorting Unavailable Schedule Budget B…" at bounding box center [381, 245] width 726 height 125
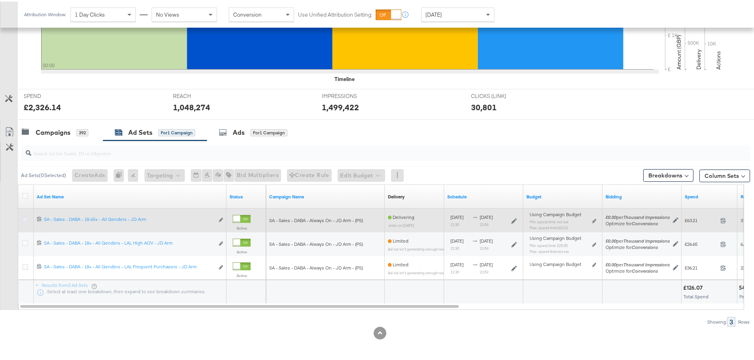
click at [23, 220] on icon at bounding box center [25, 218] width 6 height 6
click at [0, 0] on input "checkbox" at bounding box center [0, 0] width 0 height 0
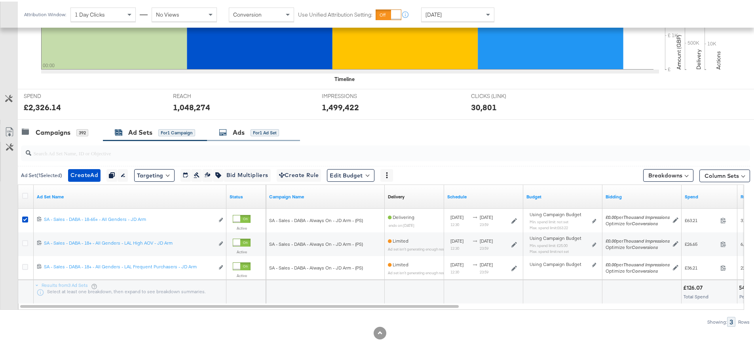
click at [251, 130] on div "for 1 Ad Set" at bounding box center [264, 131] width 28 height 7
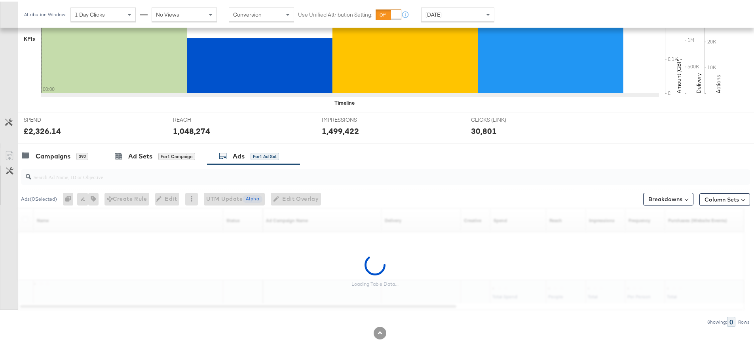
scroll to position [335, 0]
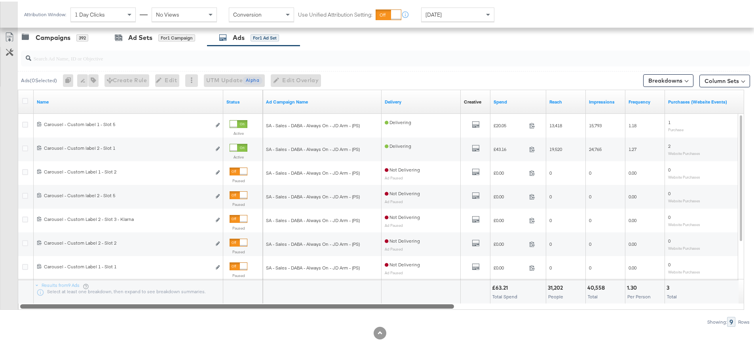
drag, startPoint x: 398, startPoint y: 305, endPoint x: 343, endPoint y: 325, distance: 59.0
click at [343, 325] on div "Ads ( 0 Selected) 0 Rename 0 ads Tags for 0 campaigns Create Rule Edit 0 ads Ed…" at bounding box center [375, 184] width 750 height 281
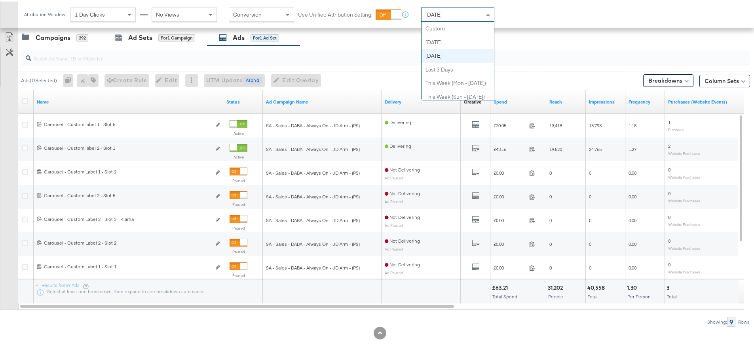
click at [446, 7] on div "[DATE]" at bounding box center [457, 12] width 72 height 13
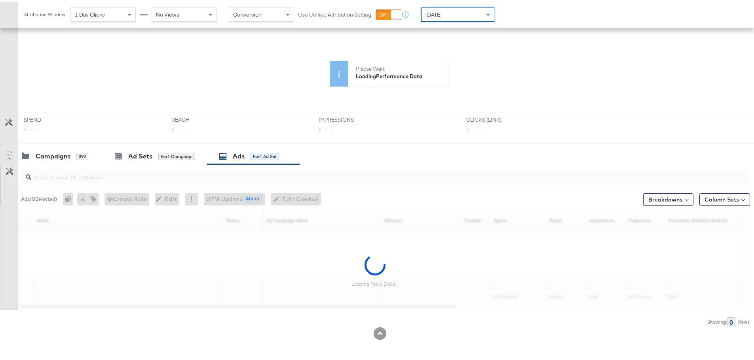
scroll to position [148, 0]
click at [454, 11] on div "[DATE]" at bounding box center [457, 12] width 72 height 13
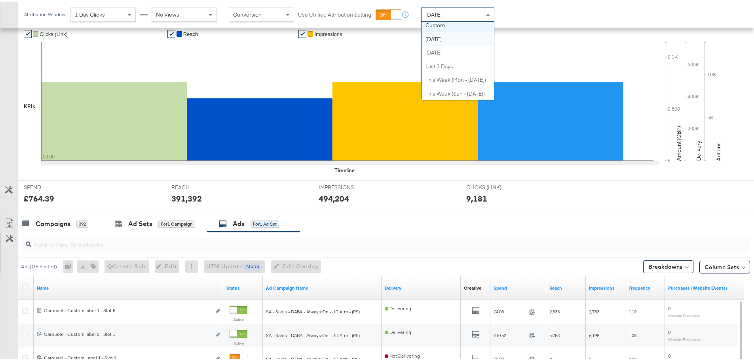
scroll to position [0, 0]
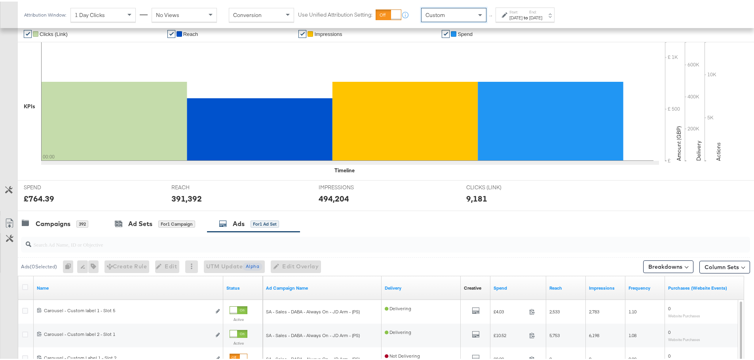
click at [506, 11] on icon at bounding box center [505, 14] width 6 height 6
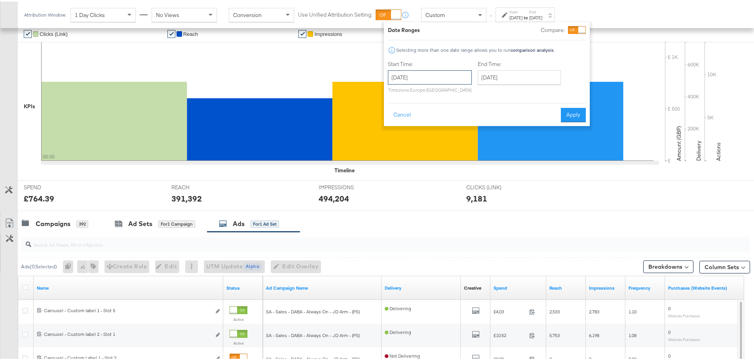
click at [423, 80] on input "[DATE]" at bounding box center [430, 76] width 84 height 14
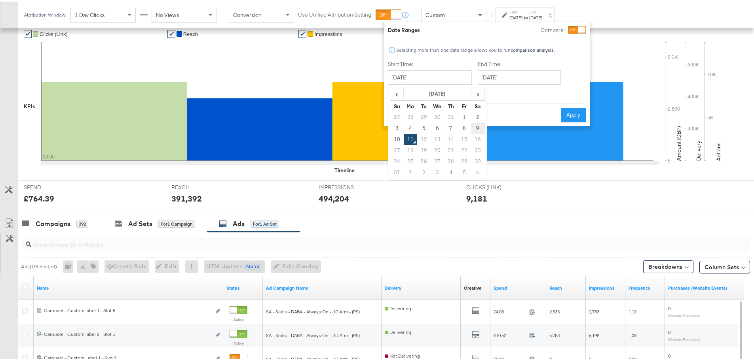
click at [475, 126] on td "9" at bounding box center [477, 126] width 13 height 11
type input "[DATE]"
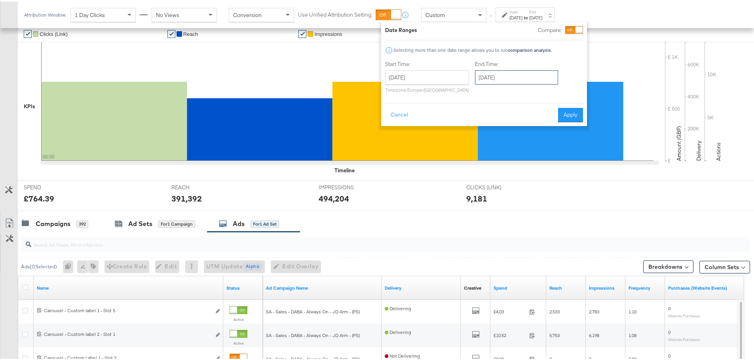
click at [518, 74] on input "[DATE]" at bounding box center [516, 76] width 83 height 14
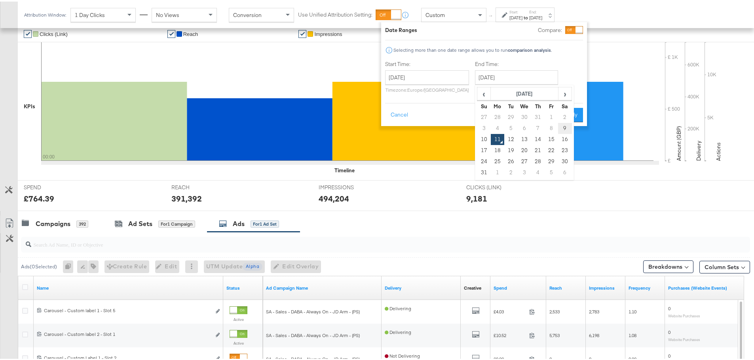
click at [560, 129] on td "9" at bounding box center [564, 126] width 13 height 11
type input "[DATE]"
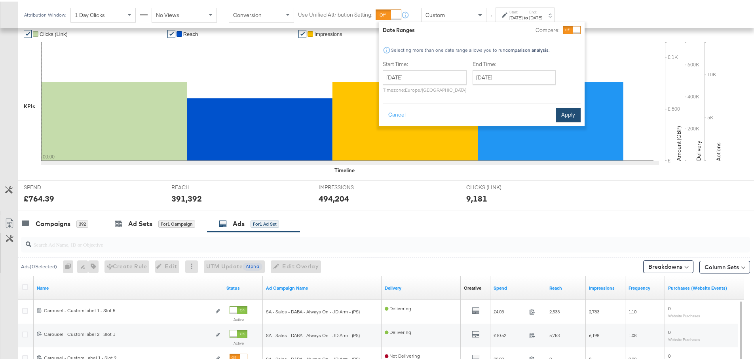
click at [560, 112] on button "Apply" at bounding box center [568, 113] width 25 height 14
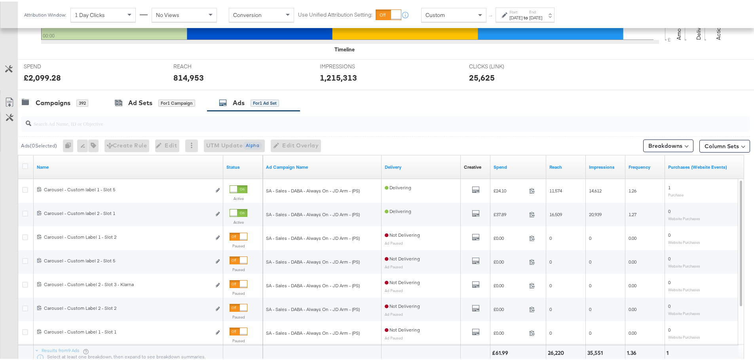
scroll to position [307, 0]
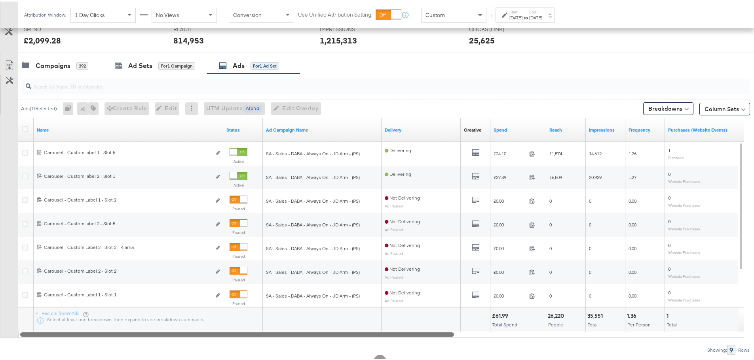
drag, startPoint x: 362, startPoint y: 332, endPoint x: 334, endPoint y: 374, distance: 50.6
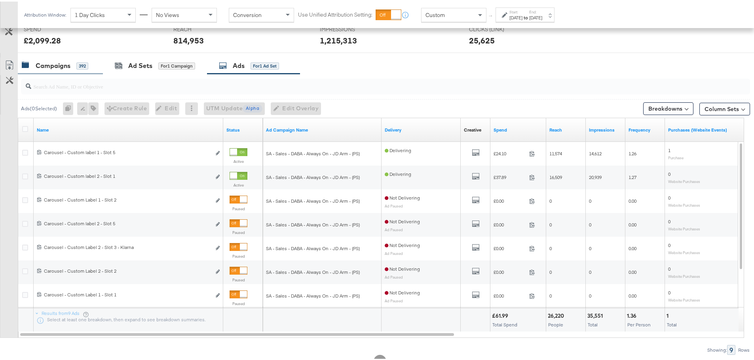
click at [66, 63] on div "Campaigns" at bounding box center [53, 64] width 35 height 9
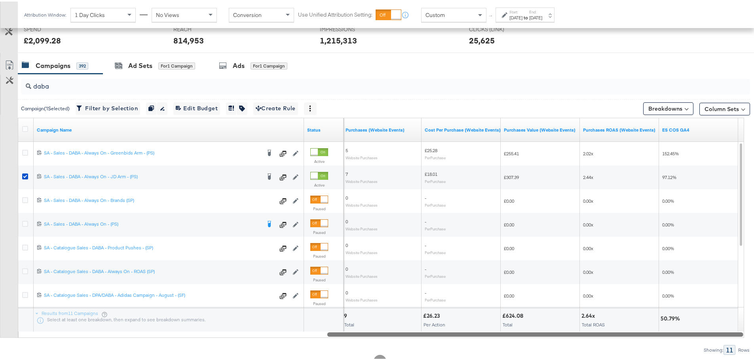
drag, startPoint x: 329, startPoint y: 333, endPoint x: 759, endPoint y: 339, distance: 430.1
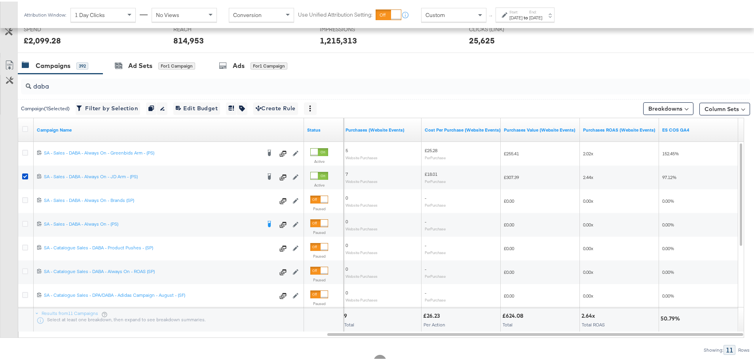
click at [529, 18] on strong "to" at bounding box center [525, 16] width 7 height 6
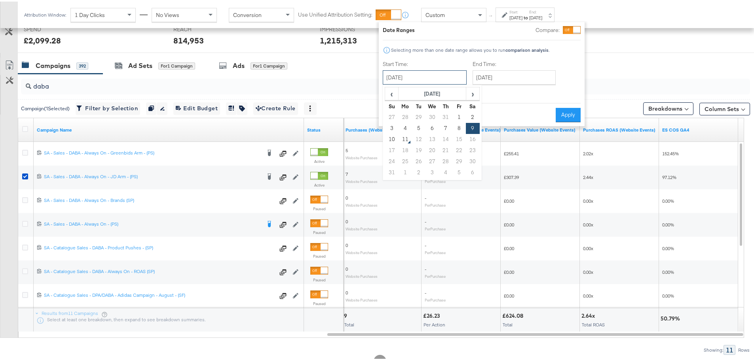
click at [441, 80] on input "[DATE]" at bounding box center [425, 76] width 84 height 14
click at [456, 125] on td "8" at bounding box center [458, 126] width 13 height 11
type input "August 8th 2025"
click at [516, 73] on input "[DATE]" at bounding box center [513, 76] width 83 height 14
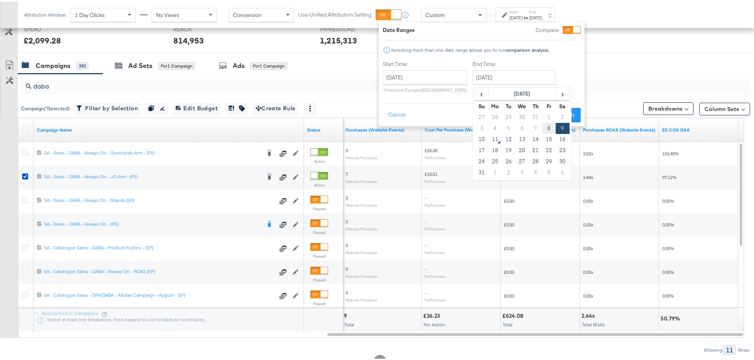
click at [546, 125] on td "8" at bounding box center [548, 126] width 13 height 11
type input "August 8th 2025"
click at [571, 114] on button "Apply" at bounding box center [568, 113] width 25 height 14
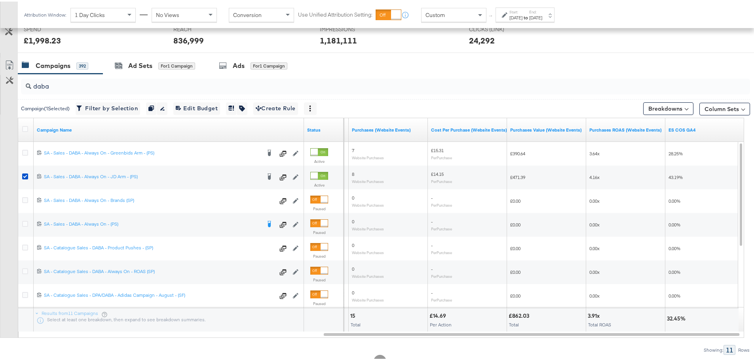
click at [542, 13] on div "Aug 8th 2025" at bounding box center [535, 16] width 13 height 6
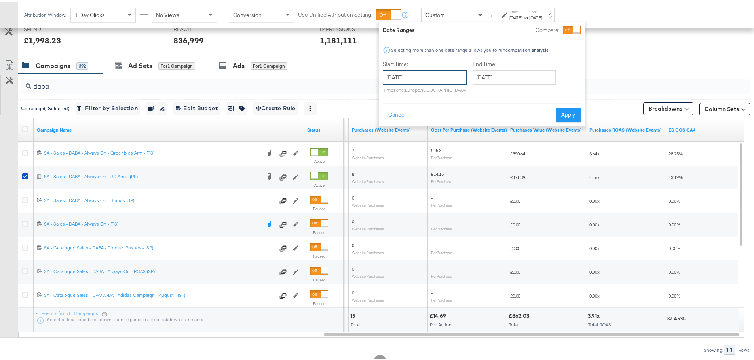
click at [442, 79] on input "August 8th 2025" at bounding box center [425, 76] width 84 height 14
click at [470, 124] on td "9" at bounding box center [472, 126] width 13 height 11
type input "[DATE]"
click at [559, 107] on button "Apply" at bounding box center [568, 113] width 25 height 14
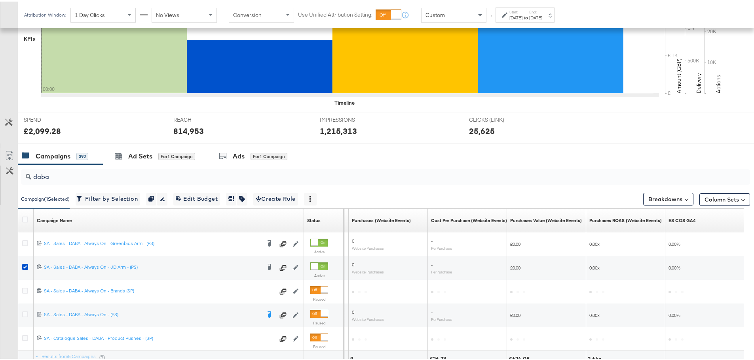
scroll to position [288, 0]
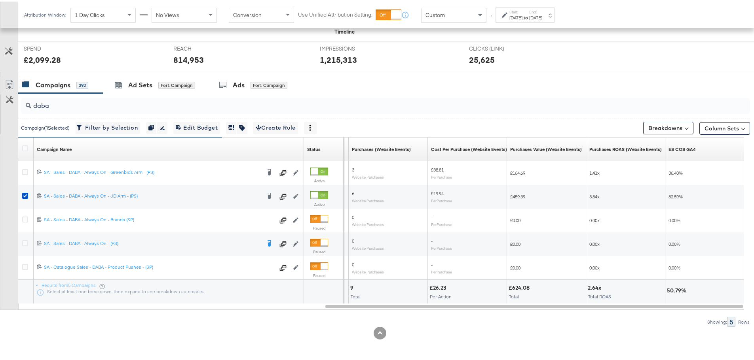
click at [550, 19] on div "Start: Aug 9th 2025 to End: Aug 9th 2025" at bounding box center [524, 13] width 59 height 15
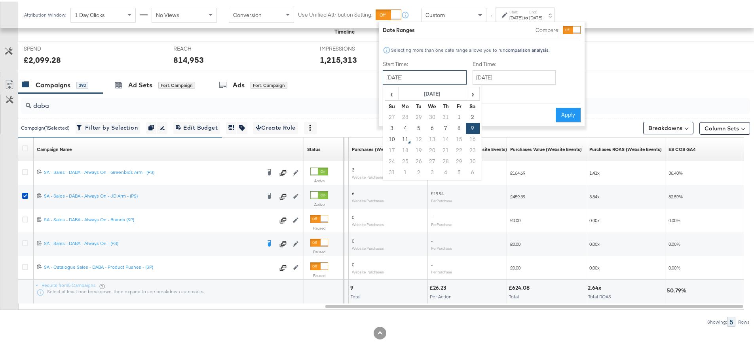
click at [443, 79] on input "[DATE]" at bounding box center [425, 76] width 84 height 14
click at [393, 135] on td "10" at bounding box center [391, 138] width 13 height 11
type input "August 10th 2025"
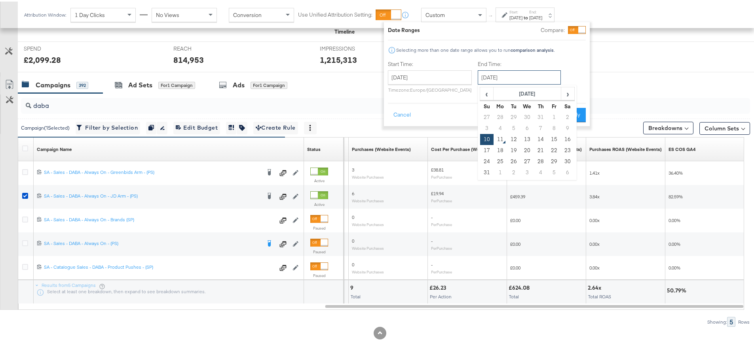
click at [514, 78] on input "August 10th 2025" at bounding box center [519, 76] width 83 height 14
click at [565, 58] on div "Date Ranges Compare: Selecting more than one date range allows you to run compa…" at bounding box center [487, 73] width 198 height 96
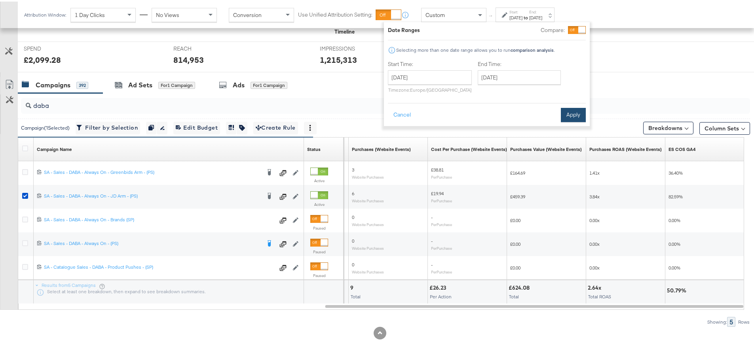
click at [573, 112] on button "Apply" at bounding box center [573, 113] width 25 height 14
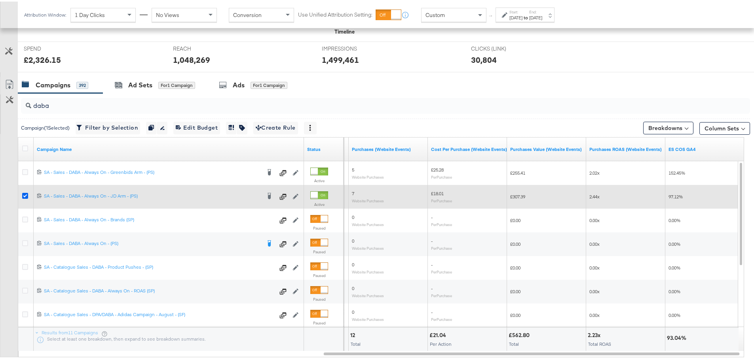
click at [25, 193] on icon at bounding box center [25, 195] width 6 height 6
click at [0, 0] on input "checkbox" at bounding box center [0, 0] width 0 height 0
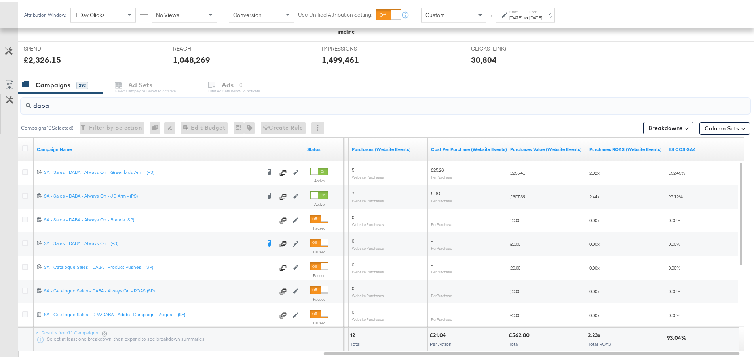
drag, startPoint x: 82, startPoint y: 103, endPoint x: -32, endPoint y: 103, distance: 114.0
type input "dpa"
click at [542, 9] on div "Start: Aug 10th 2025 to End: Aug 10th 2025" at bounding box center [525, 13] width 33 height 11
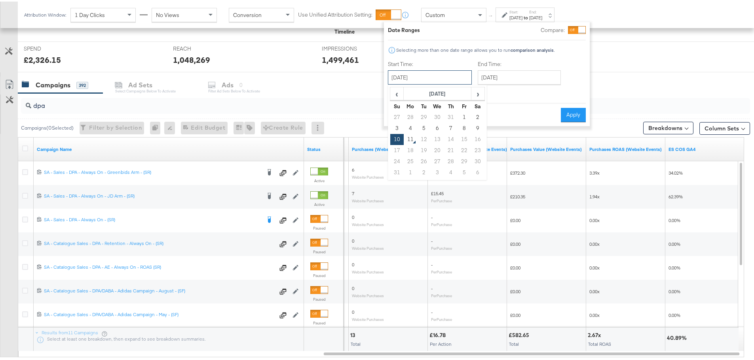
click at [456, 73] on input "August 10th 2025" at bounding box center [430, 76] width 84 height 14
click at [477, 125] on td "9" at bounding box center [477, 126] width 13 height 11
type input "[DATE]"
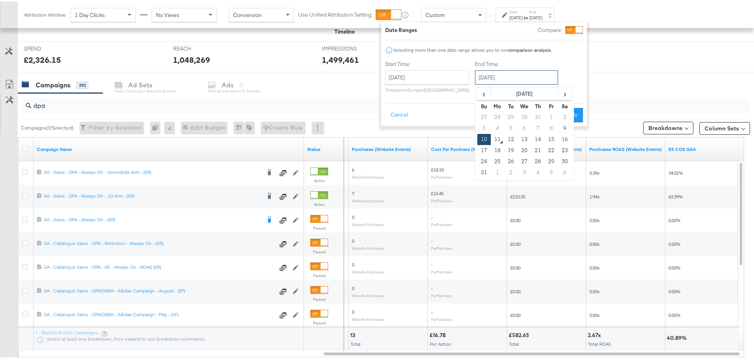
click at [538, 82] on input "August 10th 2025" at bounding box center [516, 76] width 83 height 14
click at [563, 127] on td "9" at bounding box center [564, 126] width 13 height 11
type input "[DATE]"
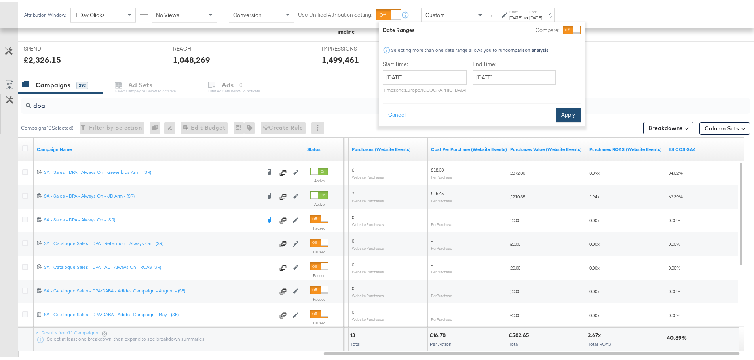
click at [560, 107] on button "Apply" at bounding box center [568, 113] width 25 height 14
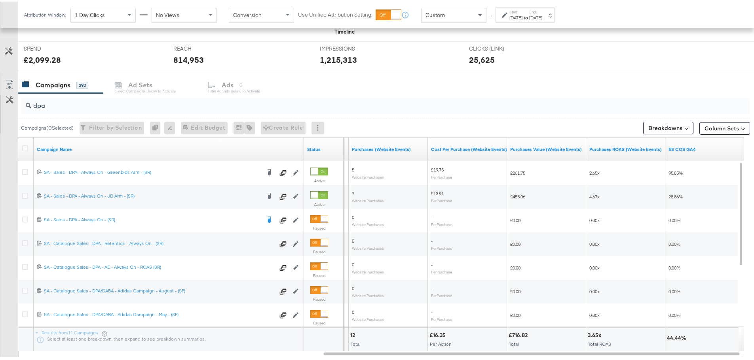
click at [542, 12] on label "End:" at bounding box center [535, 10] width 13 height 5
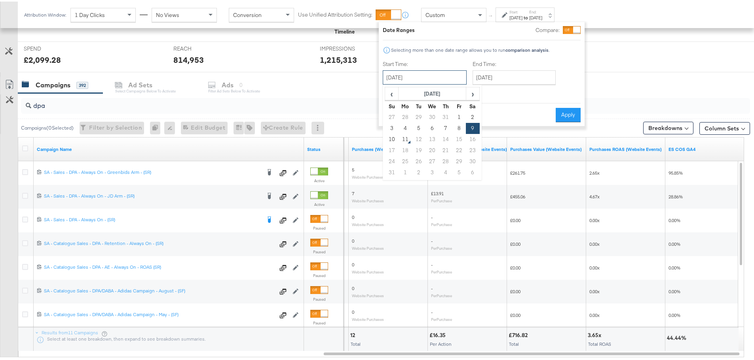
click at [426, 80] on input "[DATE]" at bounding box center [425, 76] width 84 height 14
click at [459, 125] on td "8" at bounding box center [458, 126] width 13 height 11
type input "August 8th 2025"
click at [506, 78] on input "[DATE]" at bounding box center [513, 76] width 83 height 14
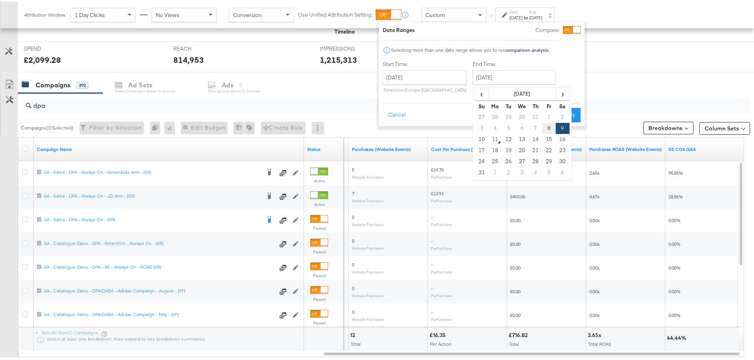
click at [547, 132] on td "8" at bounding box center [548, 126] width 13 height 11
type input "August 8th 2025"
click at [563, 111] on button "Apply" at bounding box center [568, 113] width 25 height 14
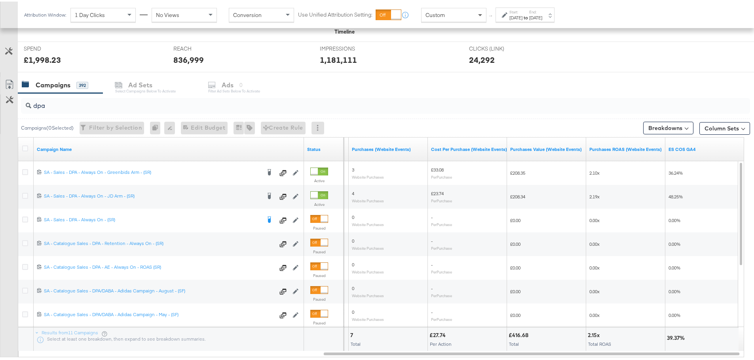
click at [477, 19] on span at bounding box center [481, 13] width 10 height 13
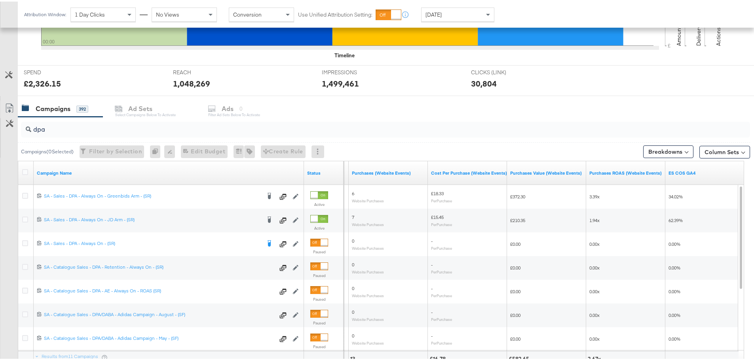
scroll to position [287, 0]
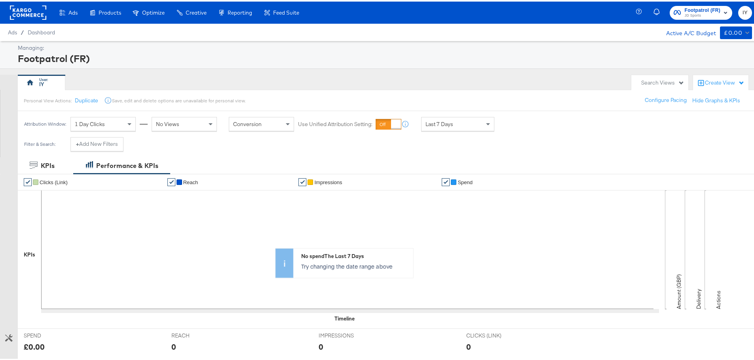
click at [688, 16] on span "JD Sports" at bounding box center [703, 14] width 36 height 6
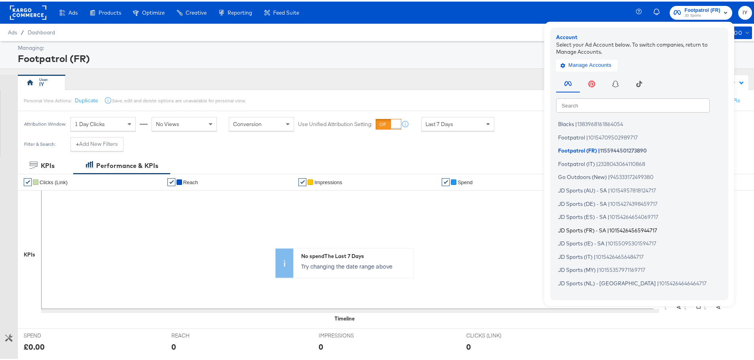
click at [583, 225] on li "JD Sports (FR) - SA | 10154264565944717" at bounding box center [641, 228] width 170 height 11
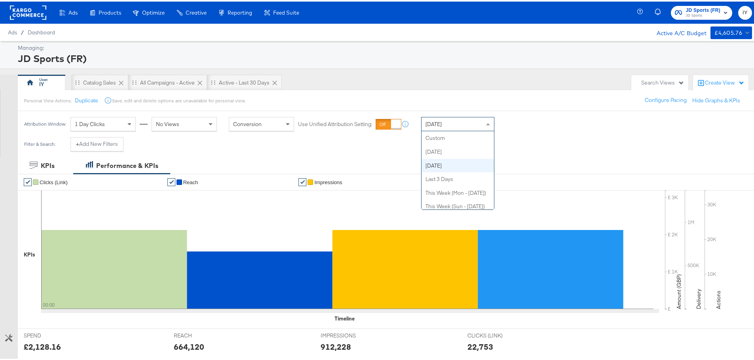
click at [437, 116] on div "[DATE]" at bounding box center [457, 122] width 72 height 13
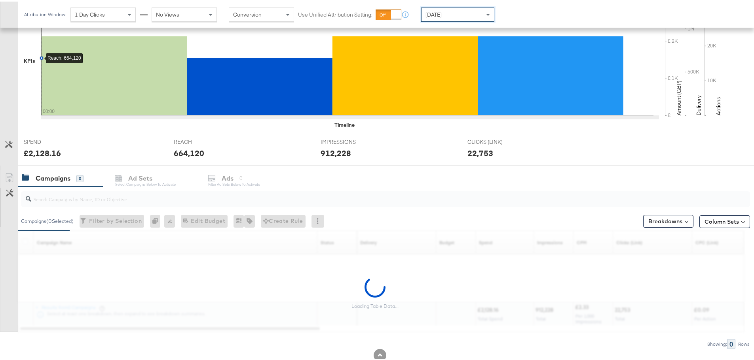
scroll to position [216, 0]
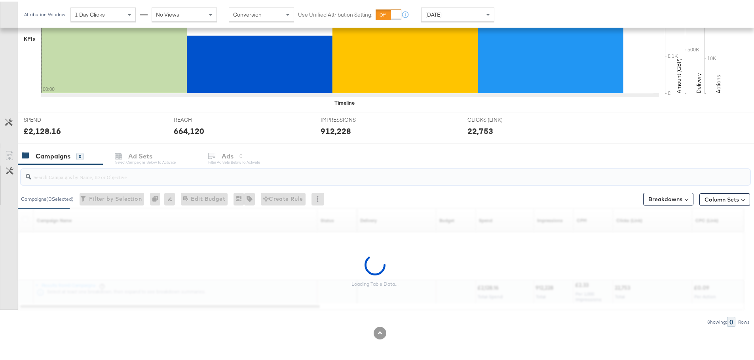
click at [135, 172] on input "search" at bounding box center [357, 172] width 652 height 15
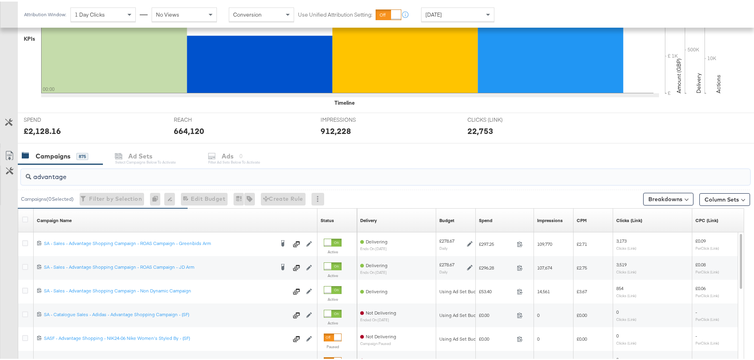
scroll to position [295, 0]
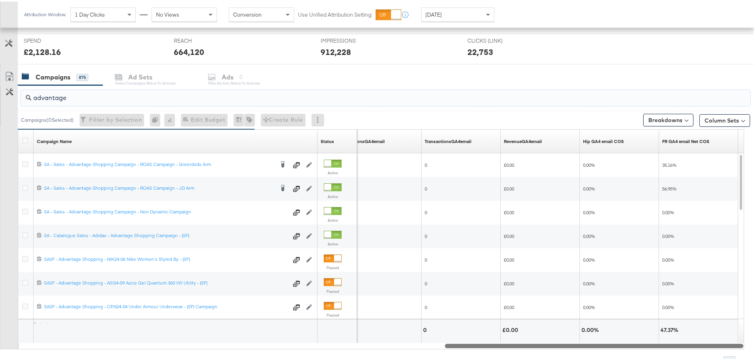
drag, startPoint x: 255, startPoint y: 346, endPoint x: 759, endPoint y: 350, distance: 504.1
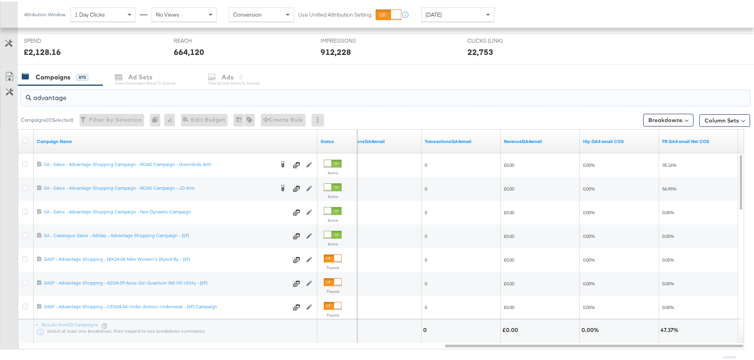
drag, startPoint x: 77, startPoint y: 98, endPoint x: -19, endPoint y: 89, distance: 96.5
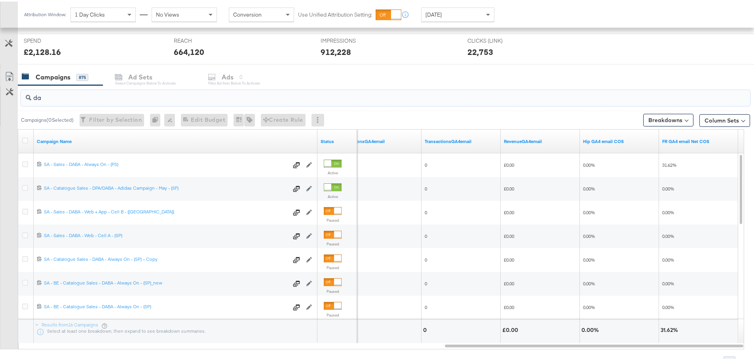
type input "d"
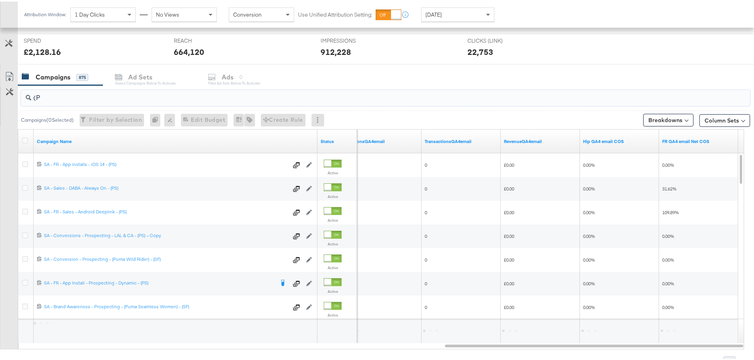
type input "("
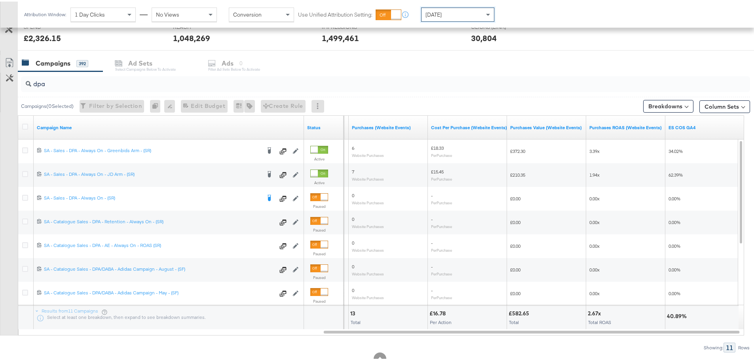
scroll to position [295, 0]
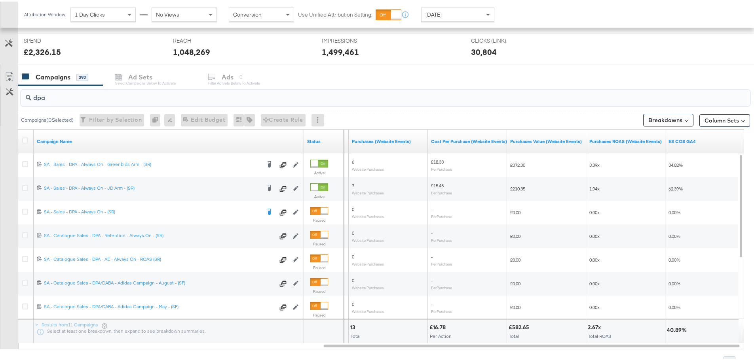
drag, startPoint x: 77, startPoint y: 96, endPoint x: -37, endPoint y: 95, distance: 114.4
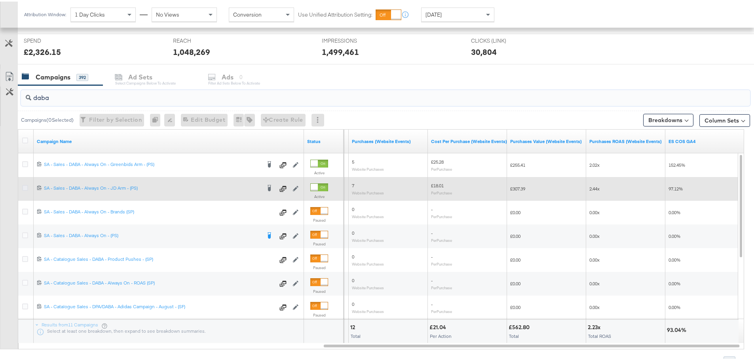
type input "daba"
click at [26, 185] on icon at bounding box center [25, 187] width 6 height 6
click at [0, 0] on input "checkbox" at bounding box center [0, 0] width 0 height 0
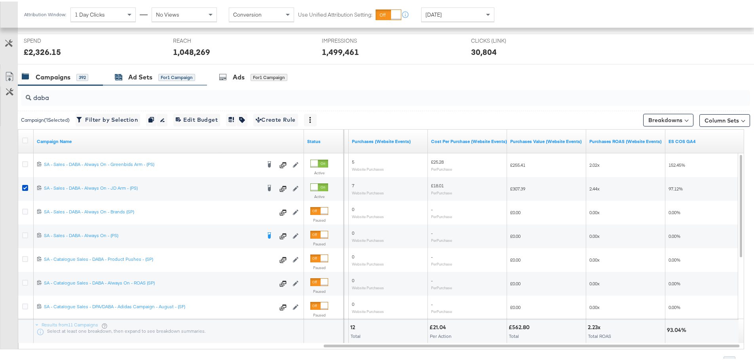
click at [135, 78] on div "Ad Sets" at bounding box center [140, 75] width 24 height 9
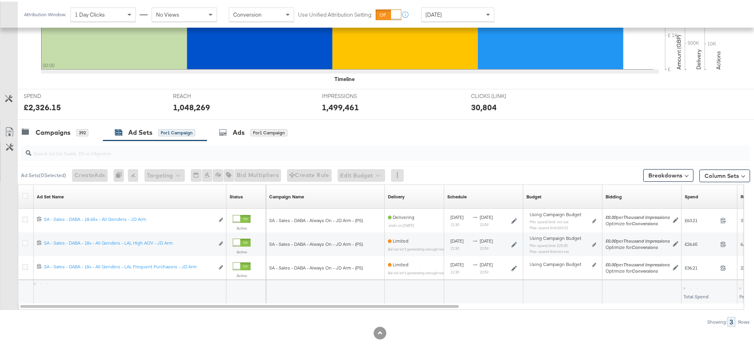
scroll to position [240, 0]
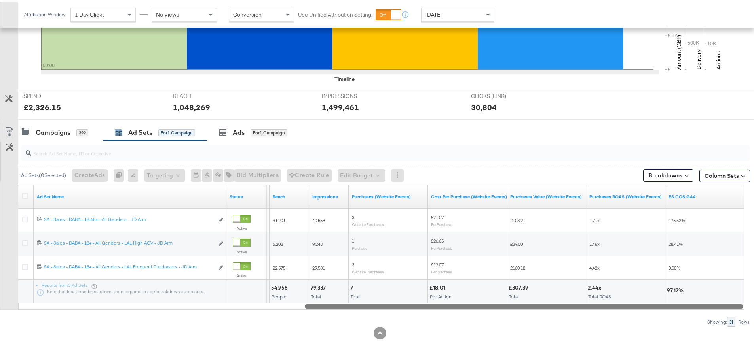
drag, startPoint x: 306, startPoint y: 305, endPoint x: 759, endPoint y: 330, distance: 453.8
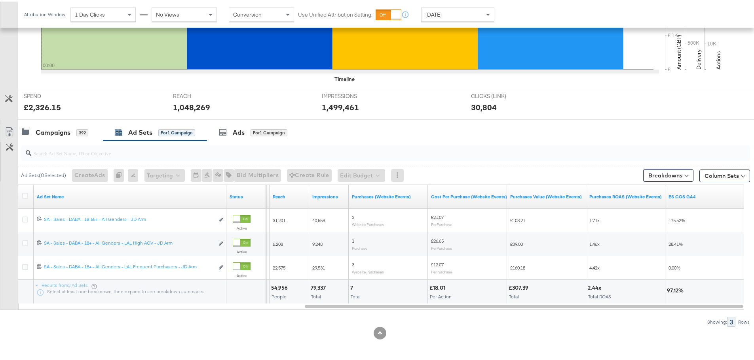
click at [438, 16] on span "[DATE]" at bounding box center [433, 12] width 16 height 7
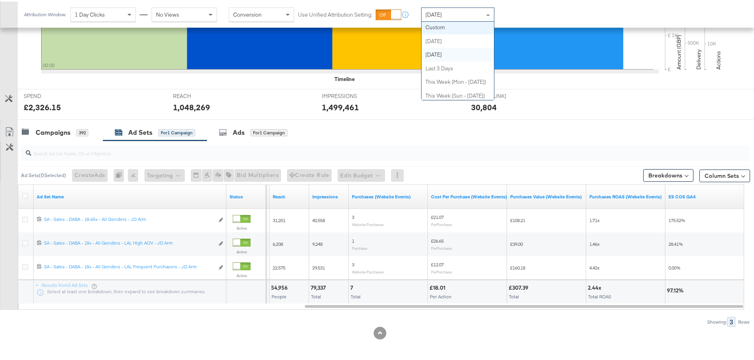
scroll to position [0, 0]
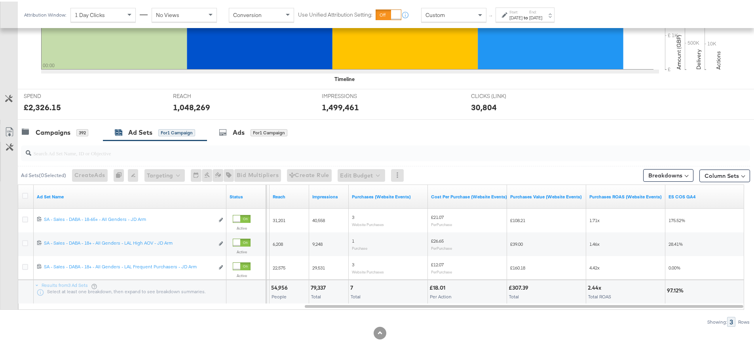
click at [522, 13] on div "Aug 11th 2025" at bounding box center [515, 16] width 13 height 6
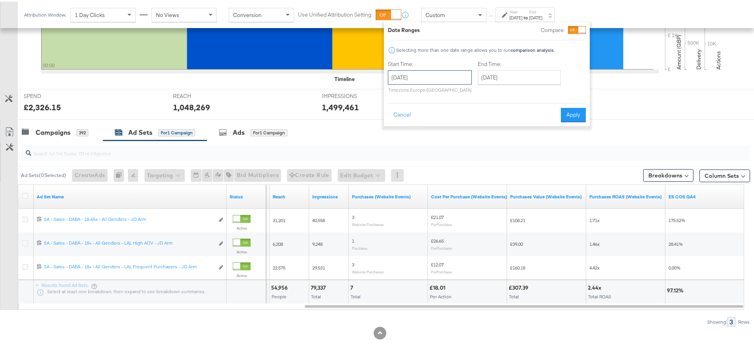
click at [452, 69] on input "August 11th 2025" at bounding box center [430, 76] width 84 height 14
click at [476, 123] on td "9" at bounding box center [477, 126] width 13 height 11
type input "[DATE]"
click at [523, 71] on input "August 11th 2025" at bounding box center [516, 76] width 83 height 14
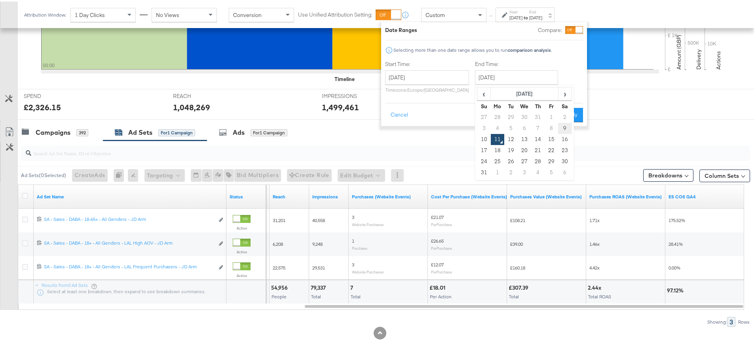
click at [564, 128] on td "9" at bounding box center [564, 126] width 13 height 11
type input "[DATE]"
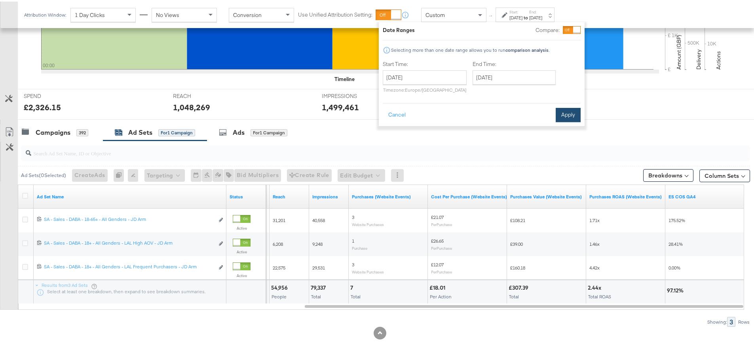
click at [566, 108] on button "Apply" at bounding box center [568, 113] width 25 height 14
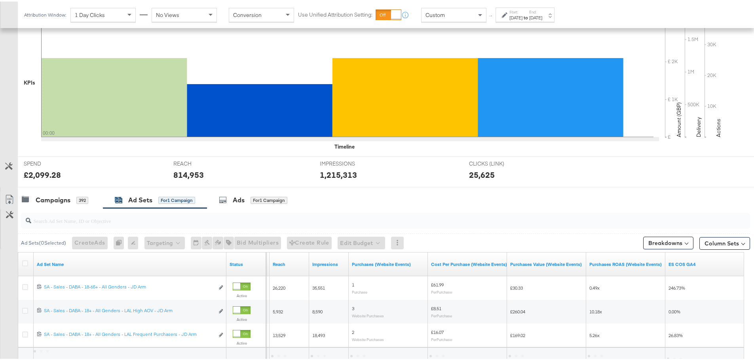
scroll to position [240, 0]
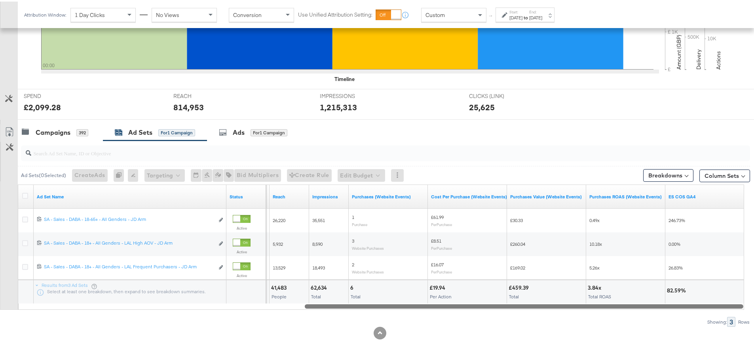
drag, startPoint x: 432, startPoint y: 306, endPoint x: 484, endPoint y: 332, distance: 58.7
click at [484, 332] on div "KPIs Performance & KPIs Customize KPIs ✔ Clicks (Link) ✔ Reach ✔ Impressions ✔ …" at bounding box center [380, 138] width 760 height 444
drag, startPoint x: 503, startPoint y: 302, endPoint x: 527, endPoint y: 322, distance: 30.7
click at [527, 322] on div "Ad Sets ( 0 Selected) Create Ads At least one ad set must be selected 0 Rename …" at bounding box center [375, 232] width 750 height 186
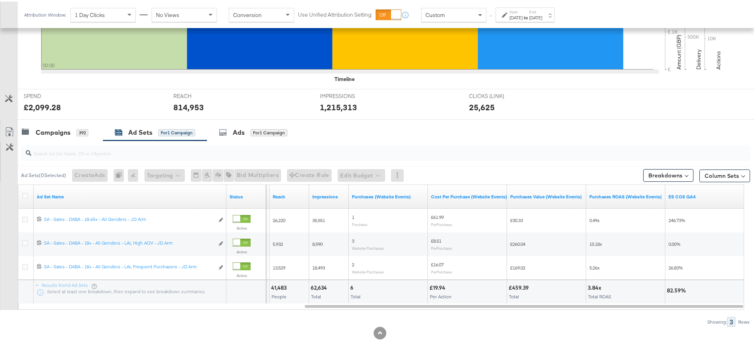
click at [455, 19] on div "Custom" at bounding box center [453, 13] width 64 height 13
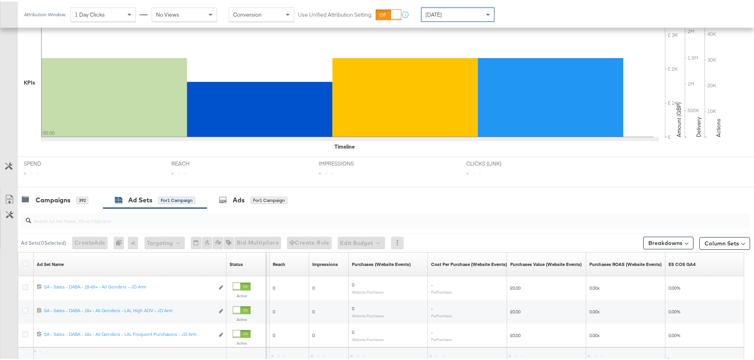
scroll to position [240, 0]
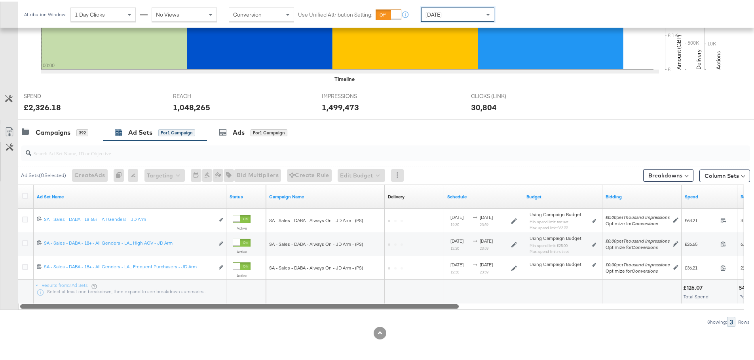
drag, startPoint x: 492, startPoint y: 304, endPoint x: 170, endPoint y: 309, distance: 322.1
click at [170, 309] on div "Ad Sets ( 0 Selected) Create Ads At least one ad set must be selected 0 Rename …" at bounding box center [375, 232] width 750 height 186
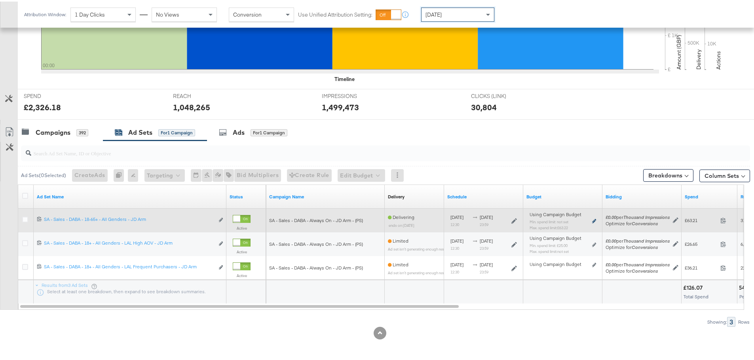
click at [594, 218] on icon at bounding box center [594, 220] width 4 height 4
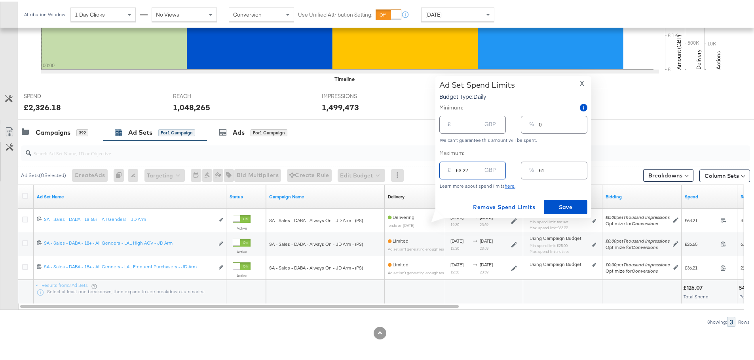
drag, startPoint x: 472, startPoint y: 167, endPoint x: 398, endPoint y: 162, distance: 74.2
click at [412, 167] on div "Managing: JD Sports (ES) IY Advantage - Iqra SP only - Iqra SR only - Iqra All …" at bounding box center [380, 80] width 760 height 561
type input "5"
type input "50"
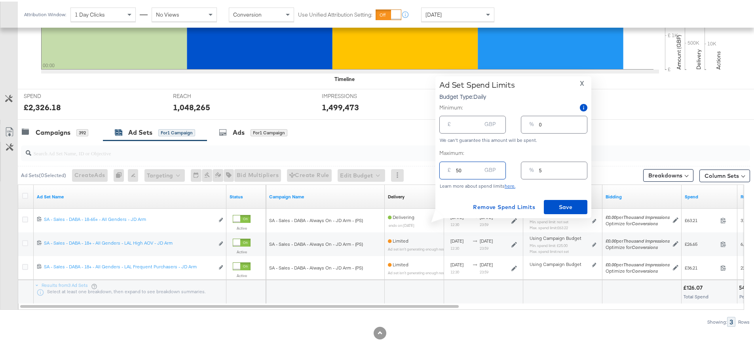
type input "48"
type input "5"
type input "54"
type input "52"
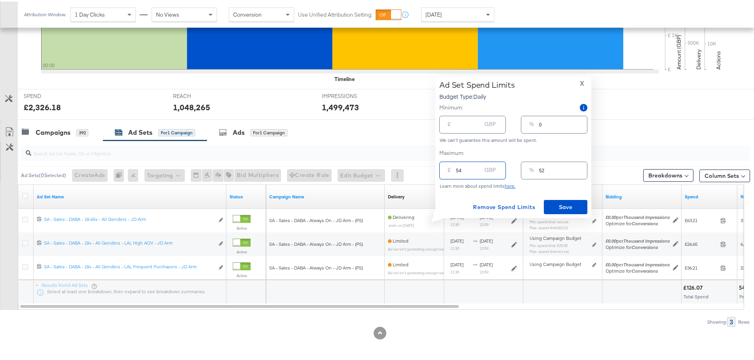
type input "540"
type input "524"
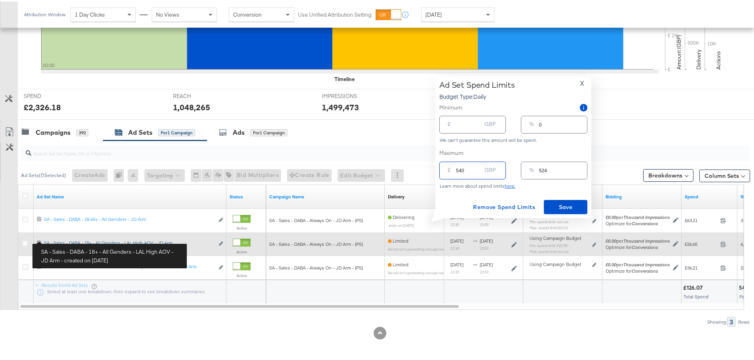
type input "40"
type input "39"
type input "4"
type input "4.005"
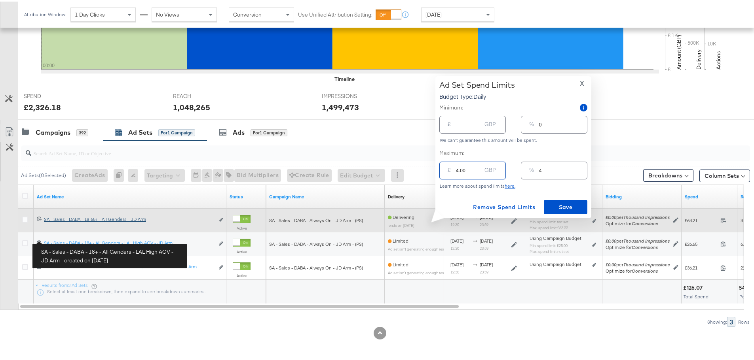
type input "4.0"
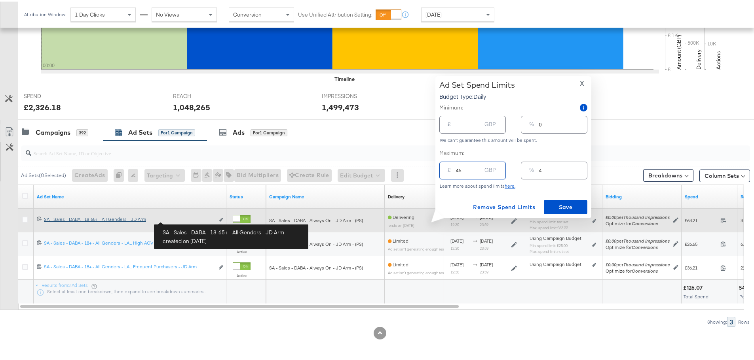
type input "450"
type input "436"
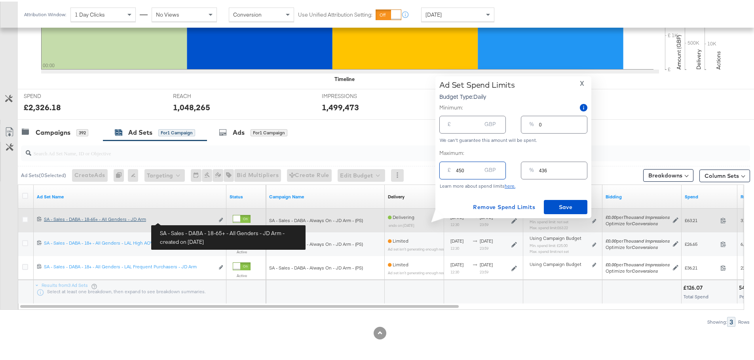
type input "50"
type input "48"
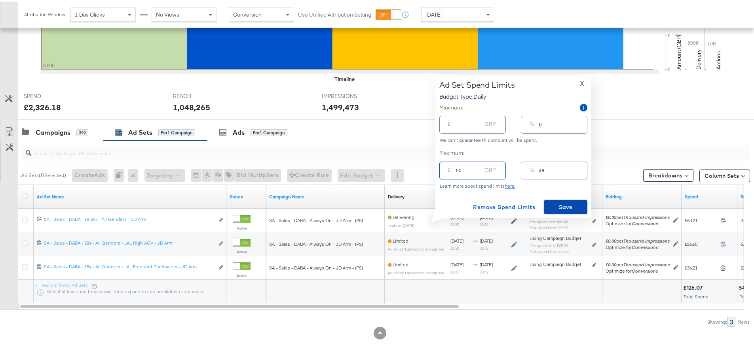
type input "50.00"
click at [561, 205] on span "Save" at bounding box center [565, 206] width 37 height 10
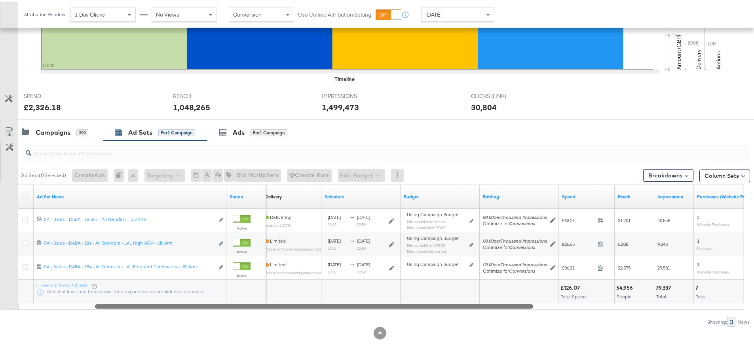
drag, startPoint x: 394, startPoint y: 305, endPoint x: 489, endPoint y: 305, distance: 95.0
click at [489, 305] on div at bounding box center [314, 305] width 438 height 7
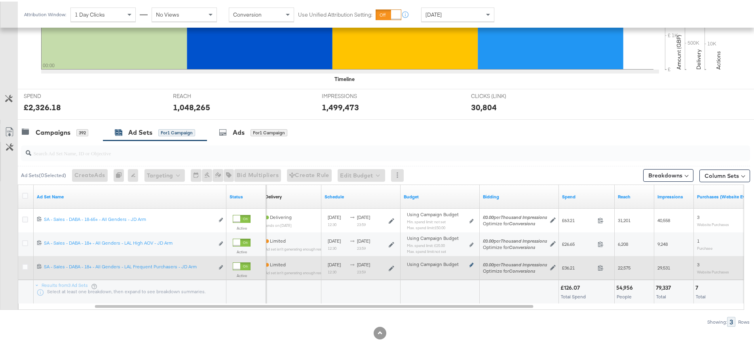
click at [470, 264] on icon at bounding box center [471, 264] width 4 height 4
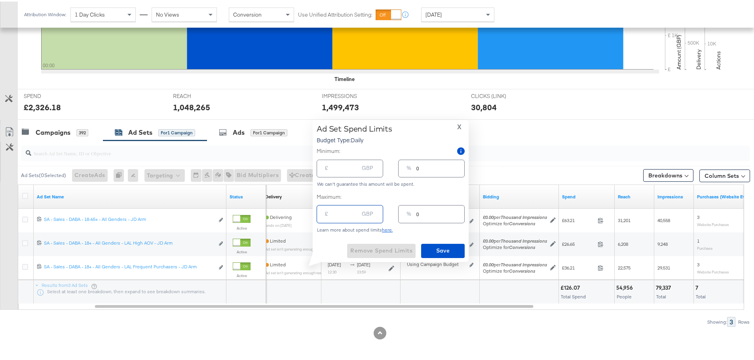
click at [334, 214] on input "number" at bounding box center [345, 209] width 25 height 17
click at [336, 171] on input "number" at bounding box center [345, 164] width 25 height 17
type input "2"
type input "20"
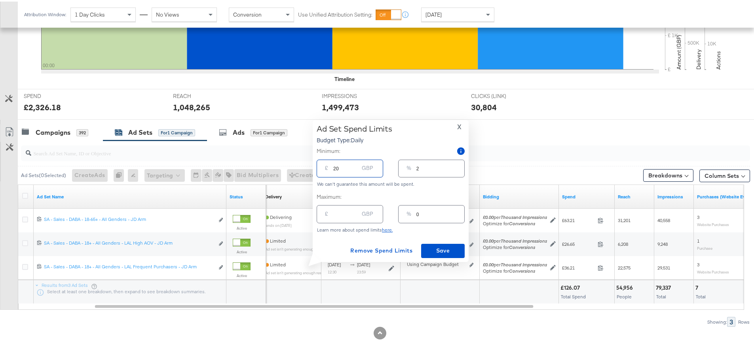
type input "19"
type input "20.00"
click at [452, 250] on span "Save" at bounding box center [442, 250] width 37 height 10
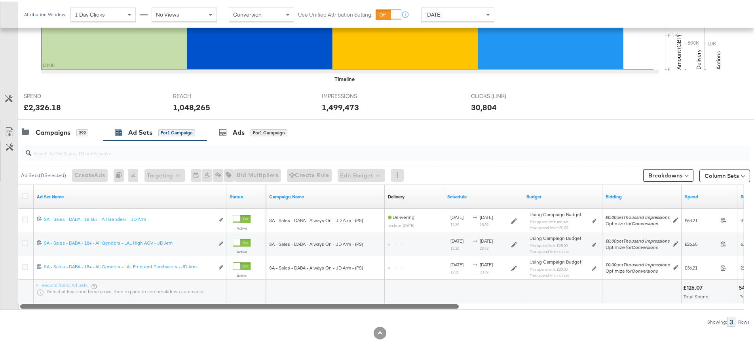
drag, startPoint x: 401, startPoint y: 307, endPoint x: 281, endPoint y: 319, distance: 121.0
click at [281, 319] on div "Ad Sets ( 0 Selected) Create Ads At least one ad set must be selected 0 Rename …" at bounding box center [375, 232] width 750 height 186
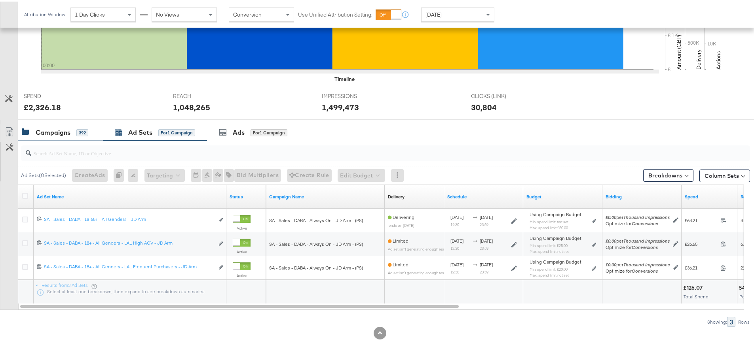
click at [78, 130] on div "392" at bounding box center [82, 131] width 12 height 7
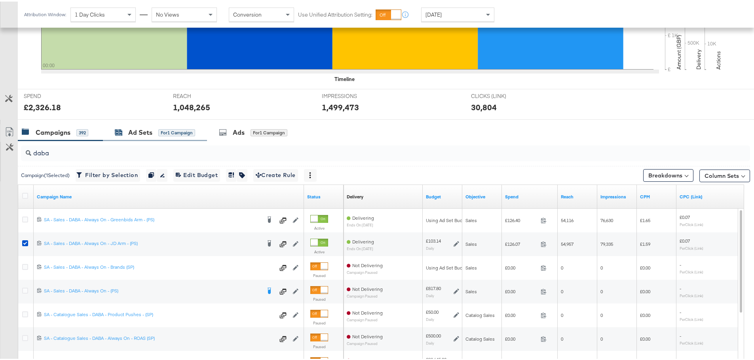
click at [167, 131] on div "for 1 Campaign" at bounding box center [176, 131] width 37 height 7
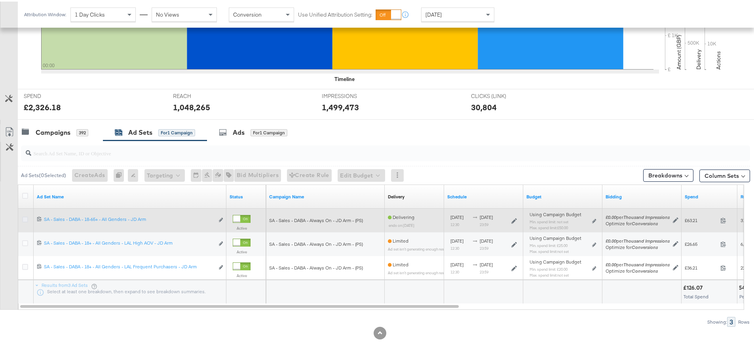
click at [25, 219] on icon at bounding box center [25, 218] width 6 height 6
click at [0, 0] on input "checkbox" at bounding box center [0, 0] width 0 height 0
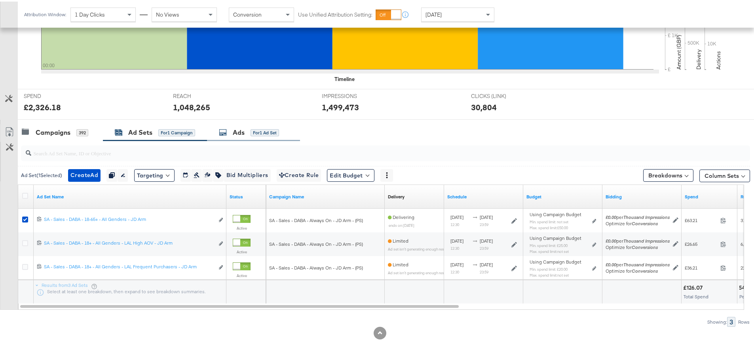
click at [231, 128] on div "Ads for 1 Ad Set" at bounding box center [249, 131] width 60 height 9
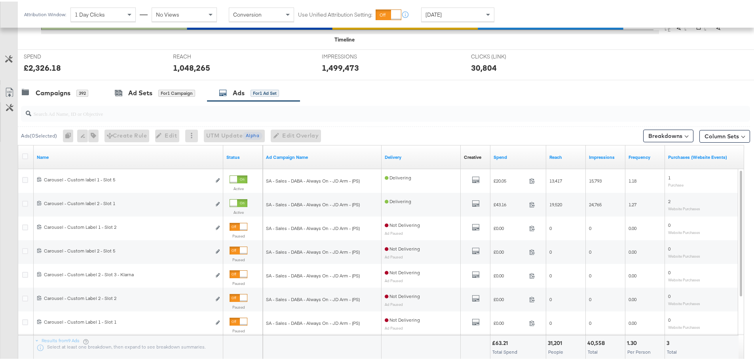
scroll to position [319, 0]
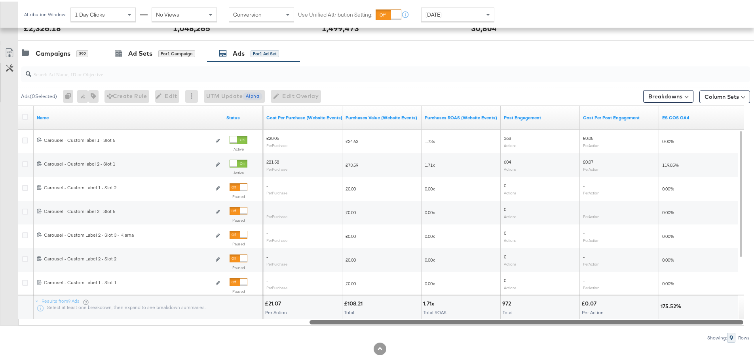
drag, startPoint x: 442, startPoint y: 321, endPoint x: 759, endPoint y: 338, distance: 317.8
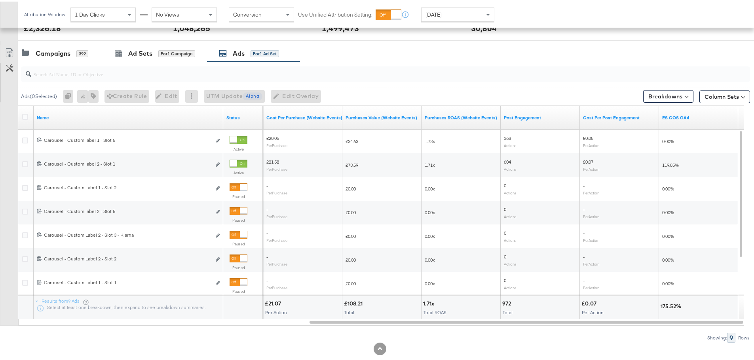
click at [482, 15] on div "Yesterday" at bounding box center [457, 12] width 72 height 13
click at [540, 10] on div "Start: Aug 11th 2025 to End: Aug 11th 2025" at bounding box center [525, 13] width 33 height 11
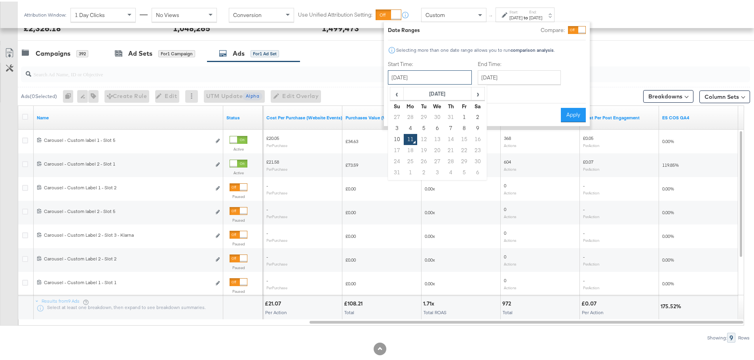
click at [415, 72] on input "August 11th 2025" at bounding box center [430, 76] width 84 height 14
click at [395, 125] on td "3" at bounding box center [396, 126] width 13 height 11
type input "August 3rd 2025"
click at [501, 76] on input "August 11th 2025" at bounding box center [516, 76] width 83 height 14
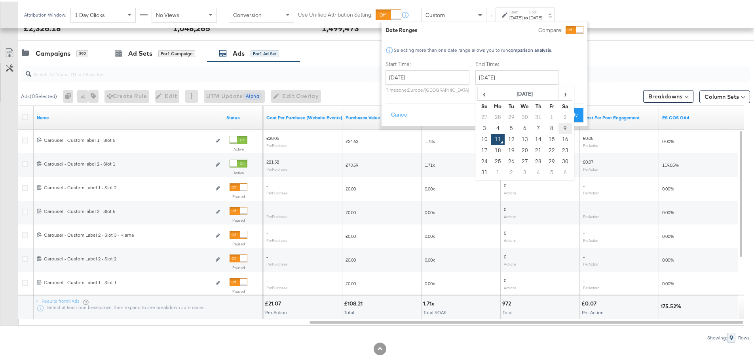
click at [564, 127] on td "9" at bounding box center [564, 126] width 13 height 11
type input "August 9th 2025"
click at [568, 109] on button "Apply" at bounding box center [568, 113] width 25 height 14
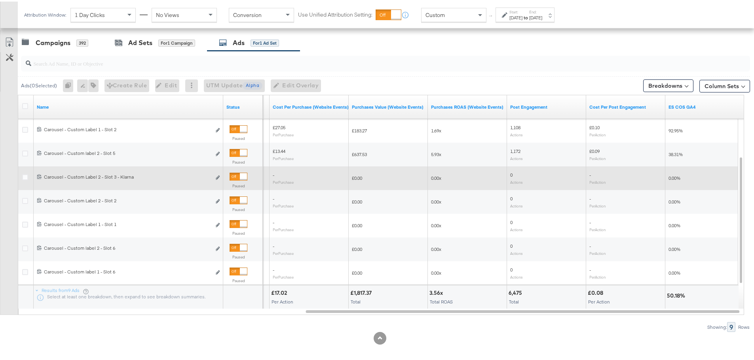
scroll to position [335, 0]
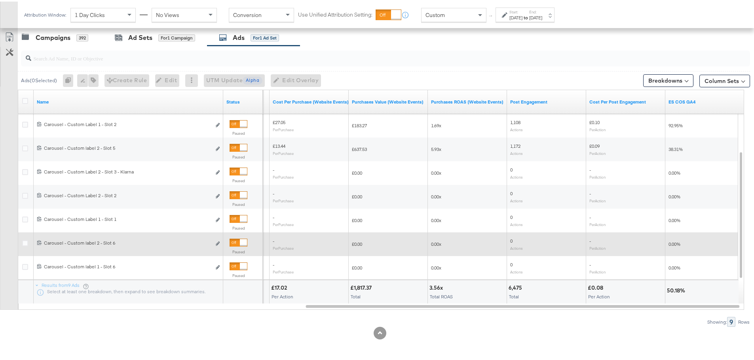
click at [240, 242] on div at bounding box center [243, 241] width 7 height 7
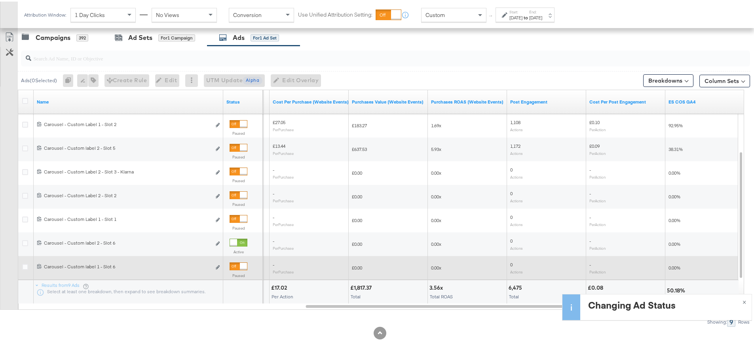
click at [237, 262] on div at bounding box center [238, 265] width 18 height 8
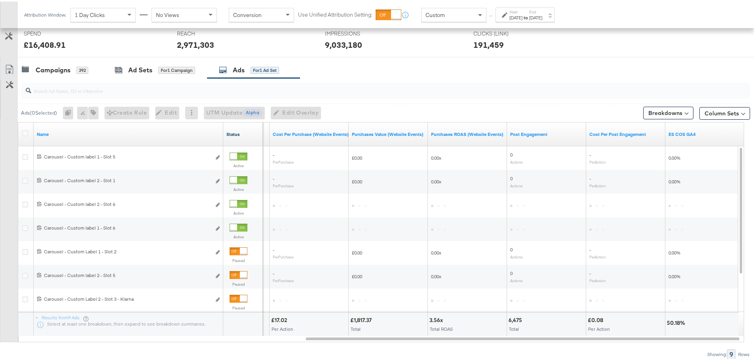
scroll to position [256, 0]
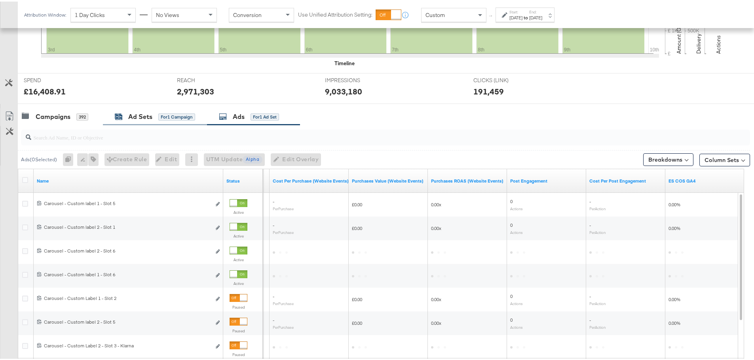
click at [159, 118] on div "for 1 Campaign" at bounding box center [176, 115] width 37 height 7
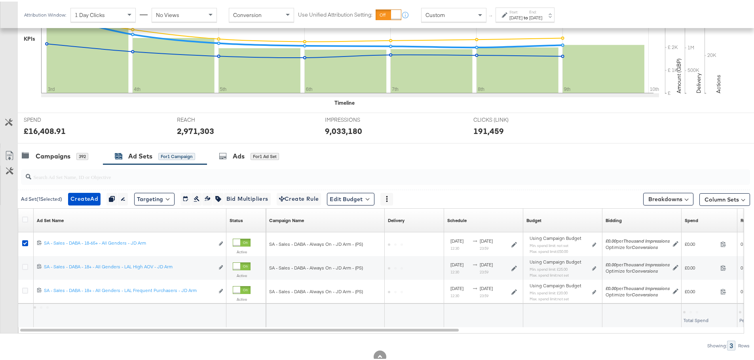
scroll to position [240, 0]
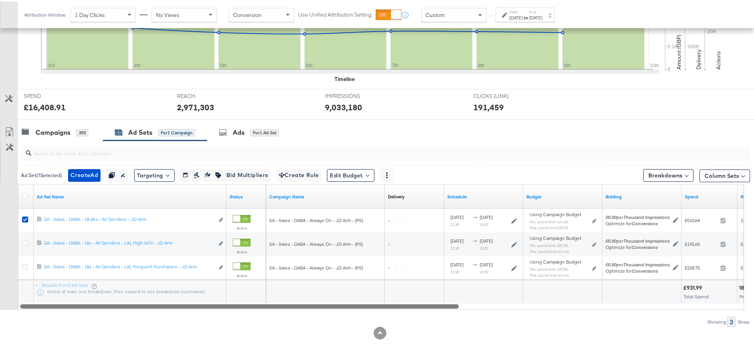
drag, startPoint x: 343, startPoint y: 308, endPoint x: 287, endPoint y: 329, distance: 59.7
click at [287, 329] on div "KPIs Performance & KPIs Customize KPIs ✔ Clicks (Link) ✔ Reach ✔ Impressions ✔ …" at bounding box center [380, 138] width 760 height 444
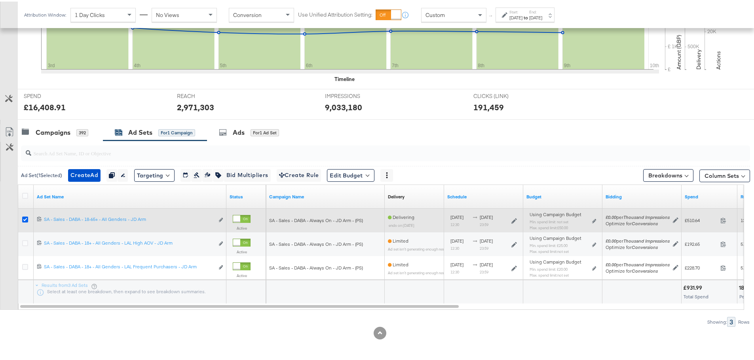
click at [28, 219] on icon at bounding box center [25, 218] width 6 height 6
click at [0, 0] on input "checkbox" at bounding box center [0, 0] width 0 height 0
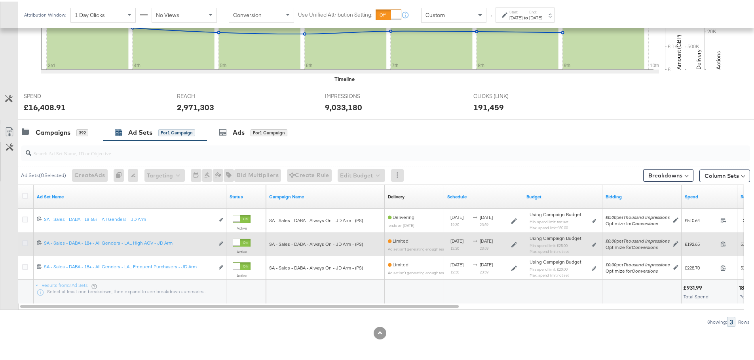
click at [24, 242] on icon at bounding box center [25, 242] width 6 height 6
click at [0, 0] on input "checkbox" at bounding box center [0, 0] width 0 height 0
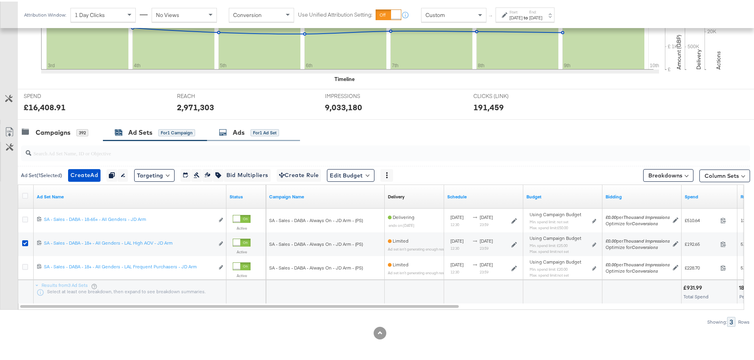
click at [242, 129] on div "Ads" at bounding box center [239, 131] width 12 height 9
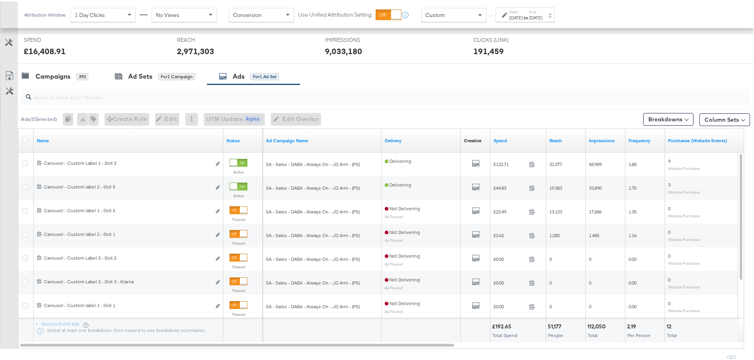
scroll to position [335, 0]
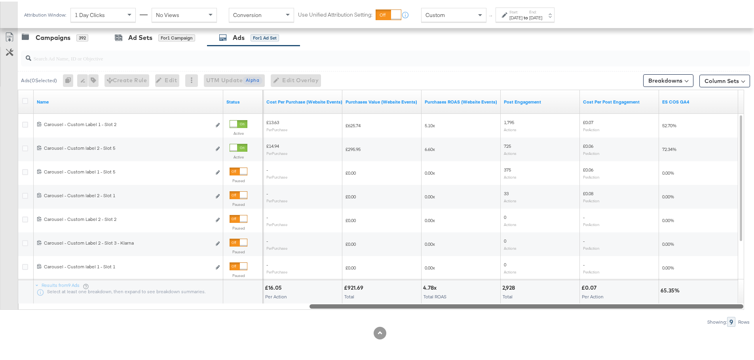
drag, startPoint x: 333, startPoint y: 305, endPoint x: 759, endPoint y: 314, distance: 426.2
drag, startPoint x: 402, startPoint y: 305, endPoint x: 395, endPoint y: 324, distance: 20.9
click at [395, 324] on div "Ads ( 0 Selected) 0 Rename 0 ads Tags for 0 campaigns Create Rule Edit 0 ads Ed…" at bounding box center [375, 184] width 750 height 281
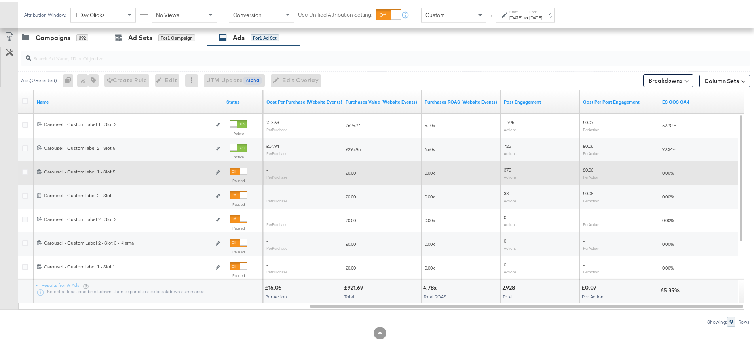
click at [240, 171] on div at bounding box center [243, 170] width 7 height 7
click at [235, 171] on div at bounding box center [233, 170] width 7 height 7
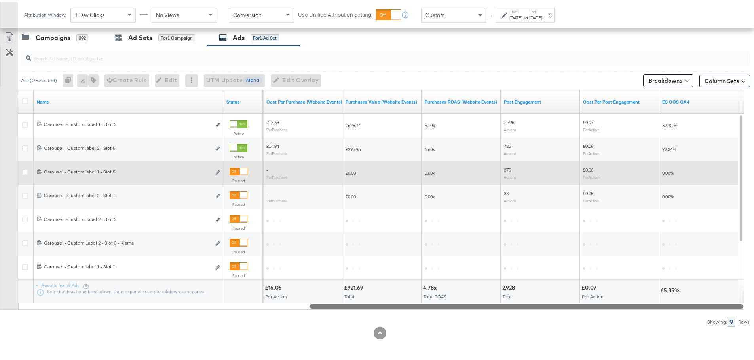
drag, startPoint x: 407, startPoint y: 305, endPoint x: 468, endPoint y: 315, distance: 61.9
click at [468, 315] on div "Ads ( 0 Selected) 0 Rename 0 ads Tags for 0 campaigns Create Rule Edit 0 ads Ed…" at bounding box center [375, 184] width 750 height 281
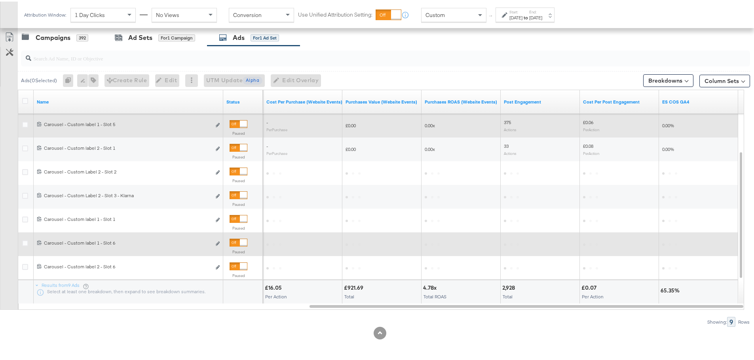
click at [237, 241] on div at bounding box center [238, 241] width 18 height 8
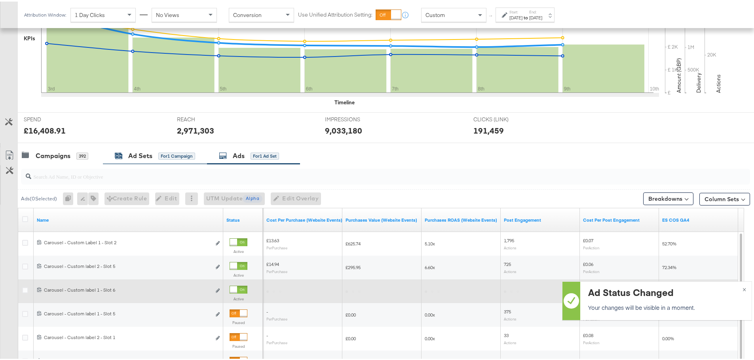
scroll to position [216, 0]
click at [137, 148] on div "Ad Sets for 1 Campaign" at bounding box center [155, 154] width 104 height 17
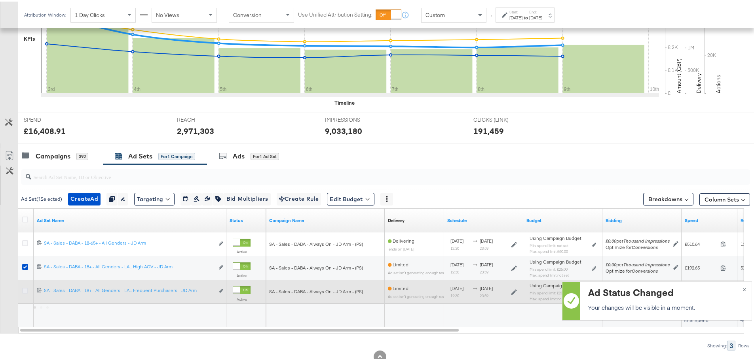
click at [24, 291] on icon at bounding box center [25, 289] width 6 height 6
click at [0, 0] on input "checkbox" at bounding box center [0, 0] width 0 height 0
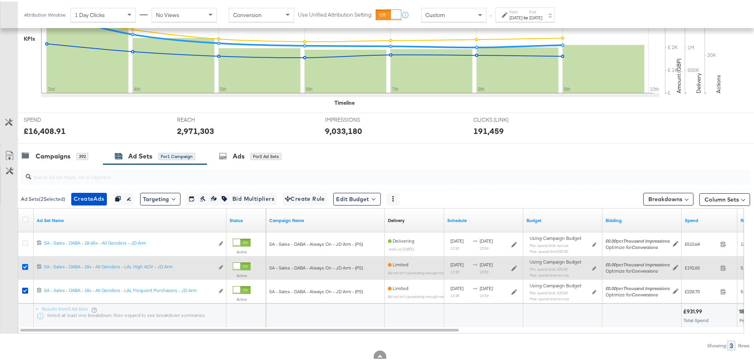
click at [24, 264] on icon at bounding box center [25, 266] width 6 height 6
click at [0, 0] on input "checkbox" at bounding box center [0, 0] width 0 height 0
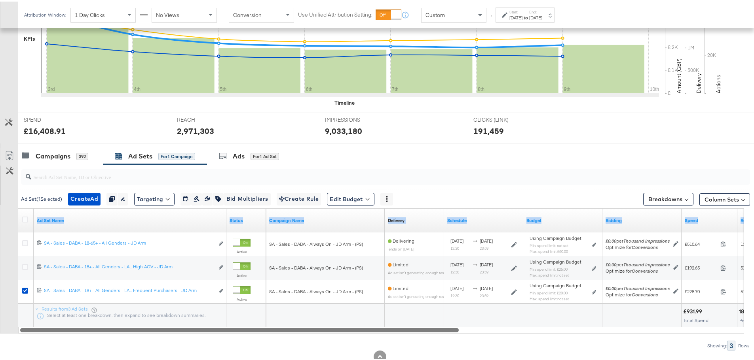
drag, startPoint x: 141, startPoint y: 332, endPoint x: 152, endPoint y: 331, distance: 10.3
click at [152, 331] on div "Ad Set Name Status Campaign Name Delivery Sorting Unavailable Schedule Budget B…" at bounding box center [381, 269] width 726 height 125
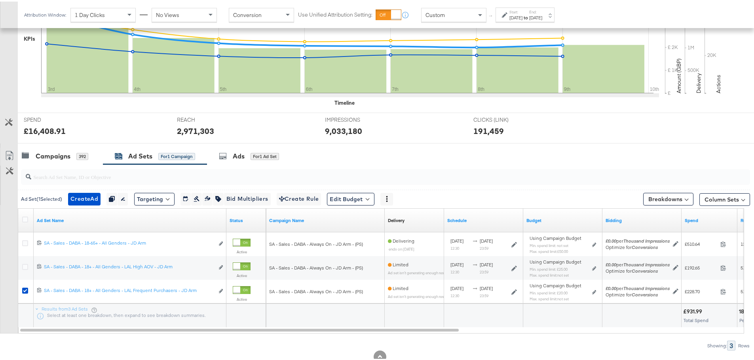
click at [144, 341] on div "Showing: 3 Rows" at bounding box center [375, 344] width 750 height 10
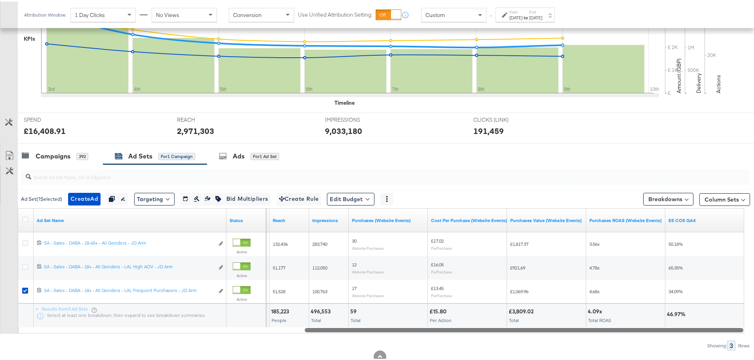
drag, startPoint x: 137, startPoint y: 328, endPoint x: 725, endPoint y: 344, distance: 589.0
click at [725, 344] on div "Ad Set ( 1 Selected) Create Ad Create 1 ad Duplicate 1 ad set Rename 1 ad set E…" at bounding box center [375, 256] width 750 height 186
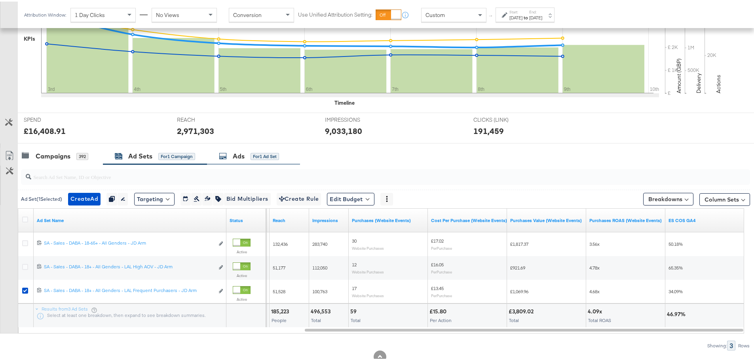
click at [224, 149] on div "Ads for 1 Ad Set" at bounding box center [253, 154] width 93 height 17
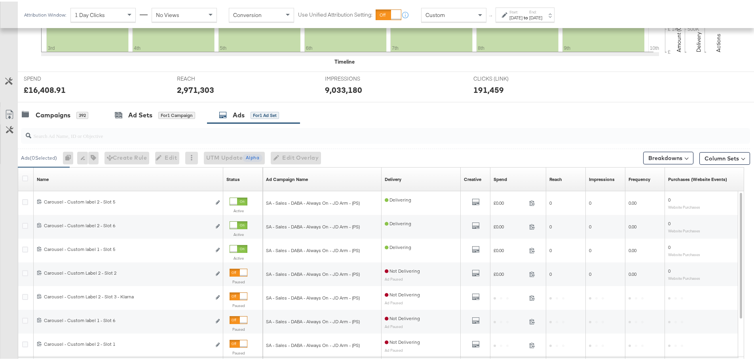
scroll to position [296, 0]
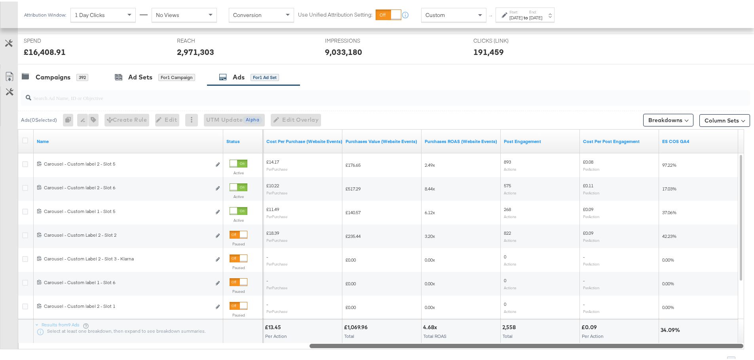
drag, startPoint x: 380, startPoint y: 344, endPoint x: 707, endPoint y: 345, distance: 326.8
click at [707, 345] on div at bounding box center [526, 344] width 434 height 7
drag, startPoint x: 472, startPoint y: 344, endPoint x: 481, endPoint y: 336, distance: 12.3
click at [481, 336] on div "Name Status Purchases (Website Events) Cost Per Purchase (Website Events) Purch…" at bounding box center [381, 238] width 726 height 220
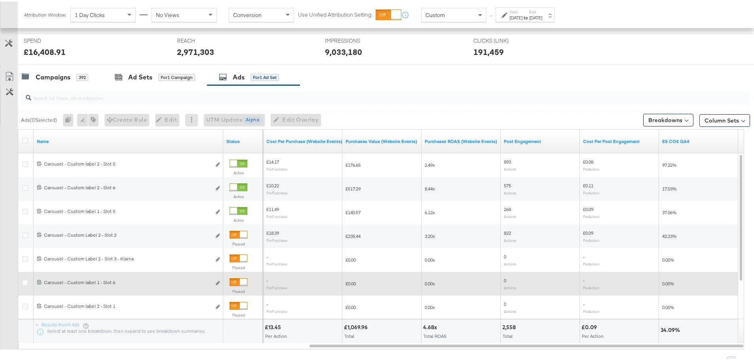
click at [237, 280] on div at bounding box center [238, 281] width 18 height 8
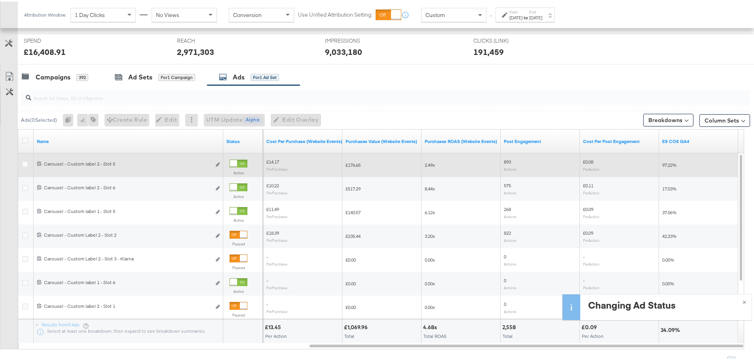
click at [239, 161] on div at bounding box center [238, 162] width 18 height 8
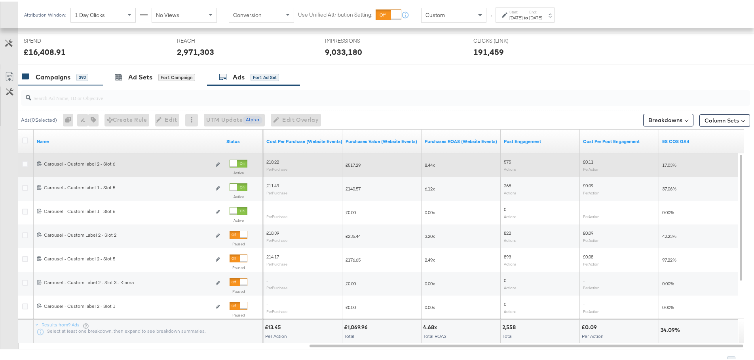
click at [61, 75] on div "Campaigns" at bounding box center [53, 75] width 35 height 9
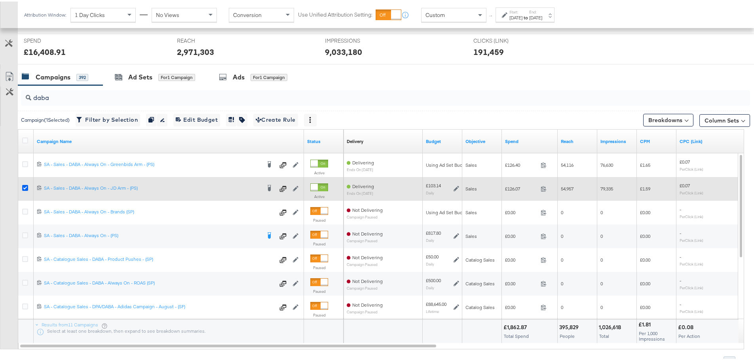
click at [24, 186] on icon at bounding box center [25, 187] width 6 height 6
click at [0, 0] on input "checkbox" at bounding box center [0, 0] width 0 height 0
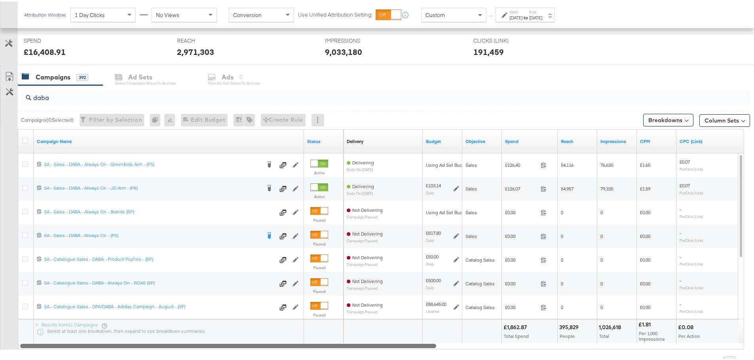
drag, startPoint x: 330, startPoint y: 345, endPoint x: 133, endPoint y: 367, distance: 198.3
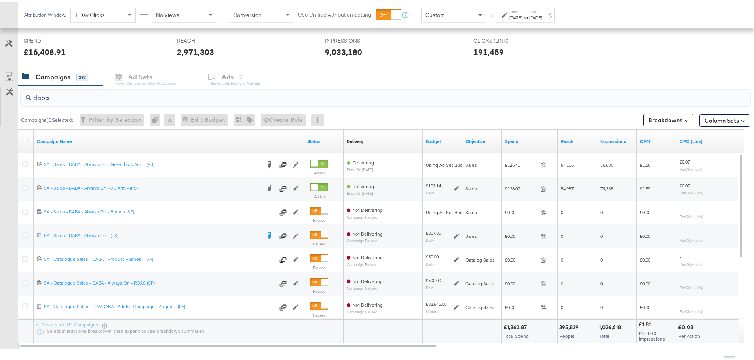
drag, startPoint x: 46, startPoint y: 100, endPoint x: -10, endPoint y: 100, distance: 56.2
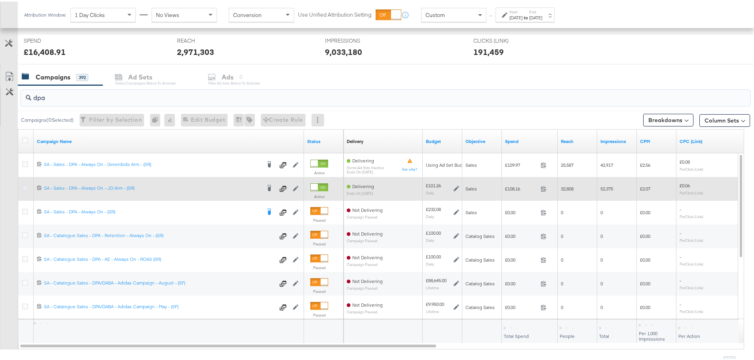
type input "dpa"
click at [26, 186] on icon at bounding box center [25, 187] width 6 height 6
click at [0, 0] on input "checkbox" at bounding box center [0, 0] width 0 height 0
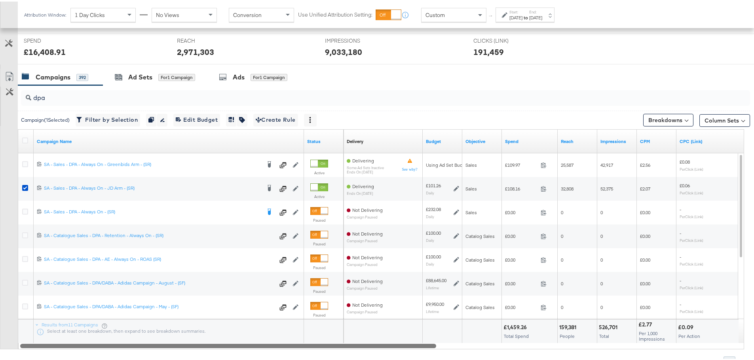
drag, startPoint x: 284, startPoint y: 344, endPoint x: 196, endPoint y: 379, distance: 94.6
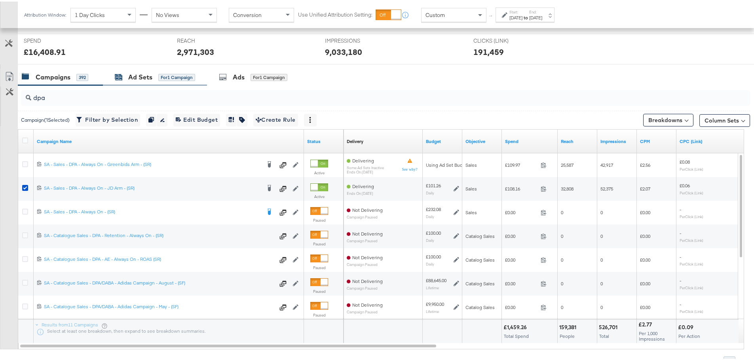
click at [133, 80] on div "Ad Sets" at bounding box center [140, 75] width 24 height 9
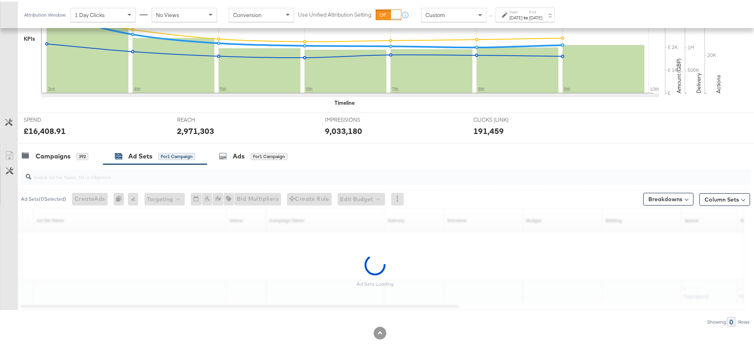
scroll to position [216, 0]
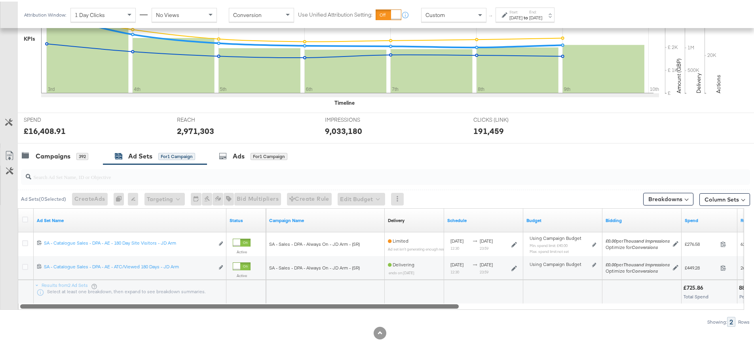
drag, startPoint x: 225, startPoint y: 306, endPoint x: 278, endPoint y: 325, distance: 56.3
click at [278, 325] on div "Ad Sets ( 0 Selected) Create Ads At least one ad set must be selected 0 Rename …" at bounding box center [375, 244] width 750 height 163
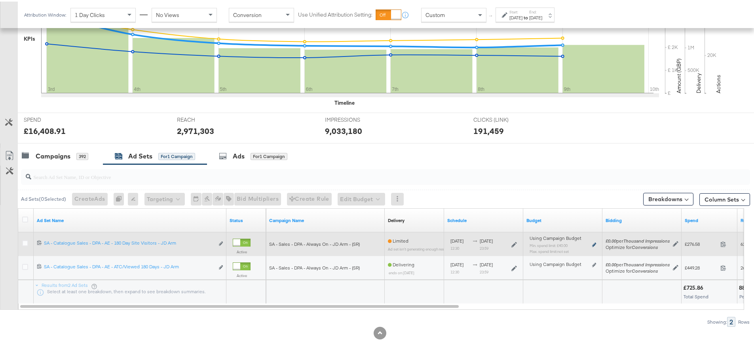
click at [594, 243] on icon at bounding box center [594, 243] width 4 height 4
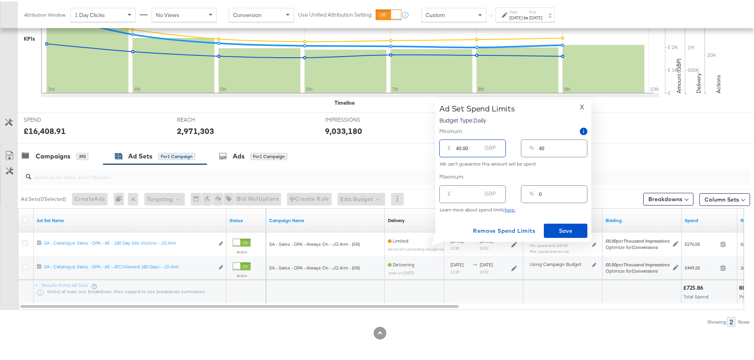
drag, startPoint x: 469, startPoint y: 147, endPoint x: 442, endPoint y: 147, distance: 27.3
click at [442, 147] on div "£ 40.00 GBP" at bounding box center [472, 147] width 66 height 18
click at [460, 145] on input "40.00" at bounding box center [468, 143] width 25 height 17
type input "0.00"
type input "0"
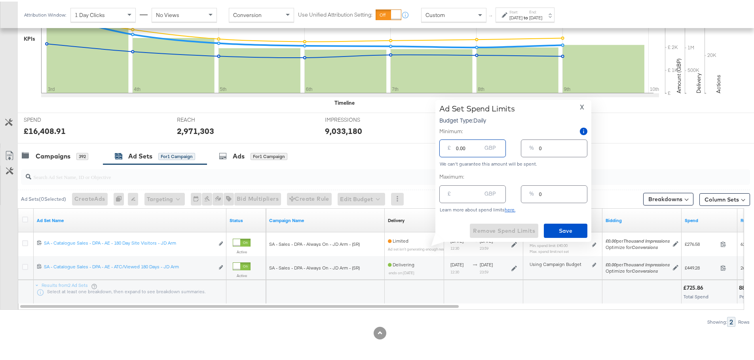
type input "20.00"
type input "20"
type input "20.00"
click at [569, 230] on span "Save" at bounding box center [565, 230] width 37 height 10
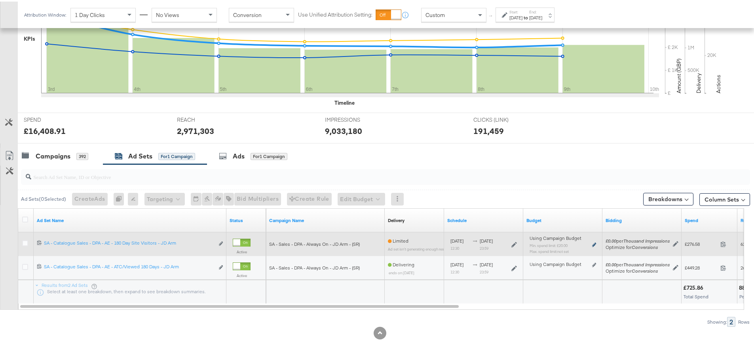
click at [594, 243] on icon at bounding box center [594, 243] width 4 height 4
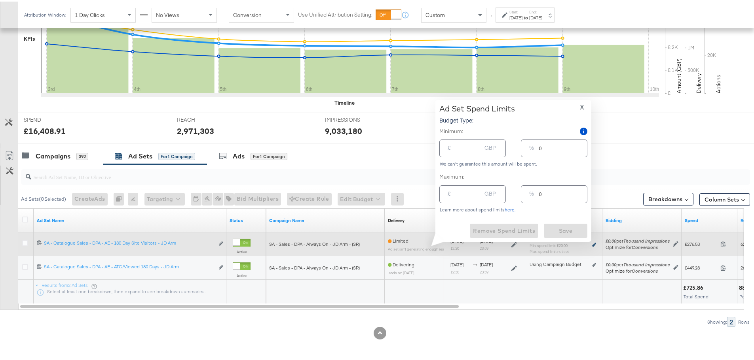
type input "20.00"
type input "20"
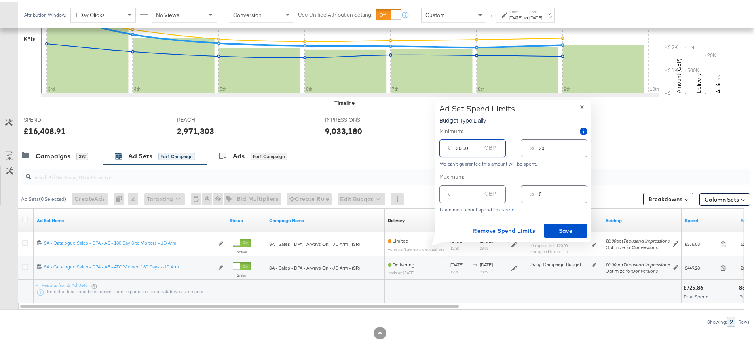
click at [461, 150] on input "20.00" at bounding box center [468, 143] width 25 height 17
type input "2.00"
type input "2"
type input "25.00"
type input "25"
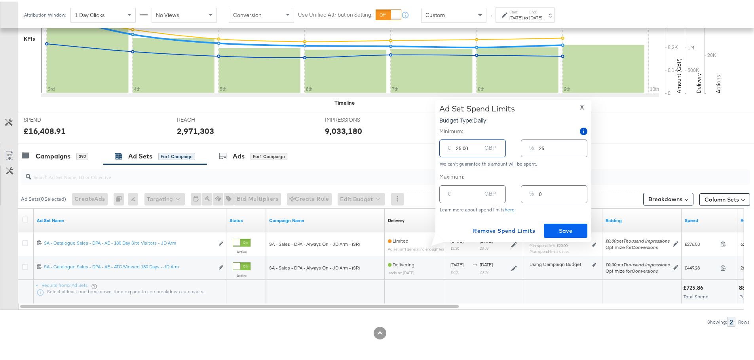
type input "25.00"
click at [564, 231] on span "Save" at bounding box center [565, 230] width 37 height 10
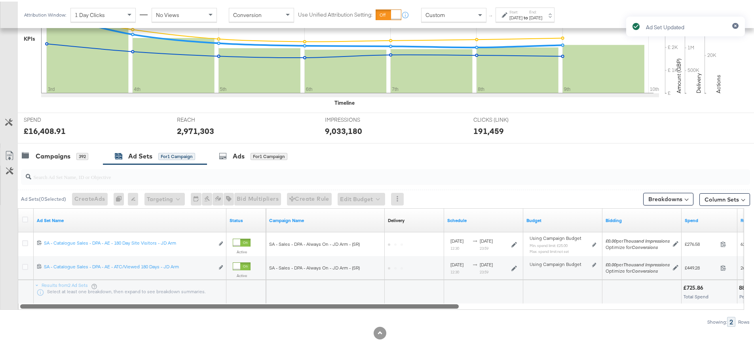
drag, startPoint x: 444, startPoint y: 305, endPoint x: 293, endPoint y: 329, distance: 152.9
click at [293, 329] on div "KPIs Performance & KPIs Customize KPIs ✔ Clicks (Link) ✔ Reach ✔ Impressions ✔ …" at bounding box center [380, 150] width 760 height 420
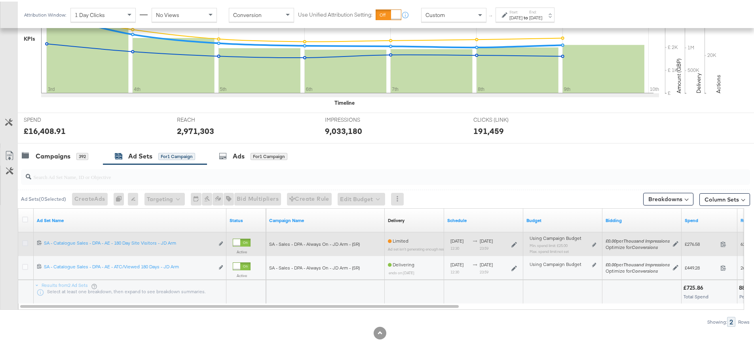
click at [26, 239] on icon at bounding box center [25, 242] width 6 height 6
click at [0, 0] on input "checkbox" at bounding box center [0, 0] width 0 height 0
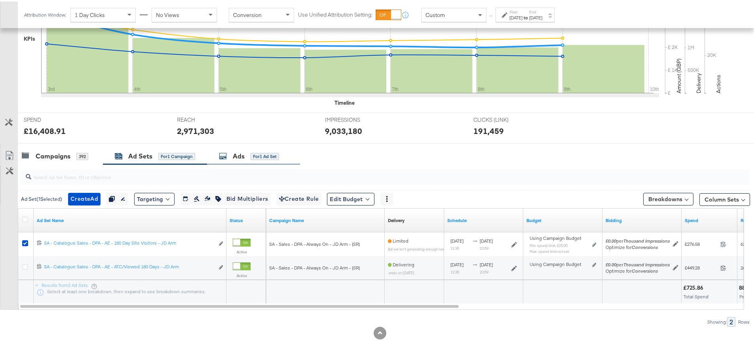
click at [240, 152] on div "Ads" at bounding box center [239, 154] width 12 height 9
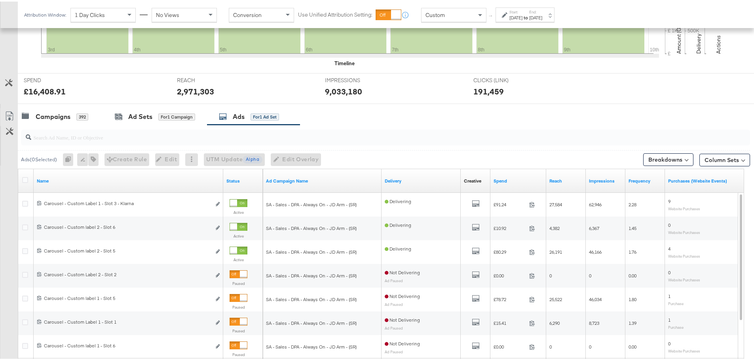
scroll to position [296, 0]
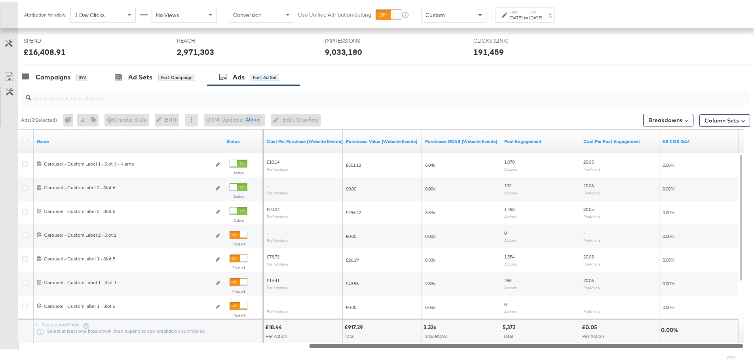
drag, startPoint x: 421, startPoint y: 345, endPoint x: 759, endPoint y: 355, distance: 338.8
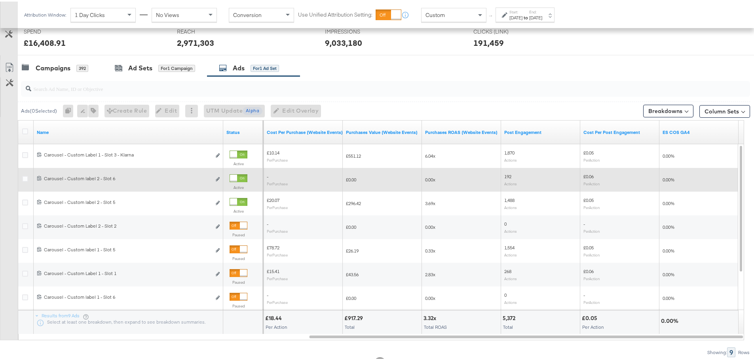
scroll to position [256, 0]
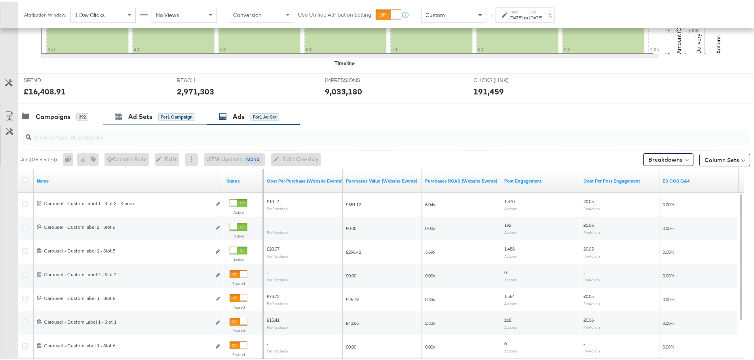
click at [114, 119] on div "Ad Sets for 1 Campaign" at bounding box center [155, 115] width 104 height 17
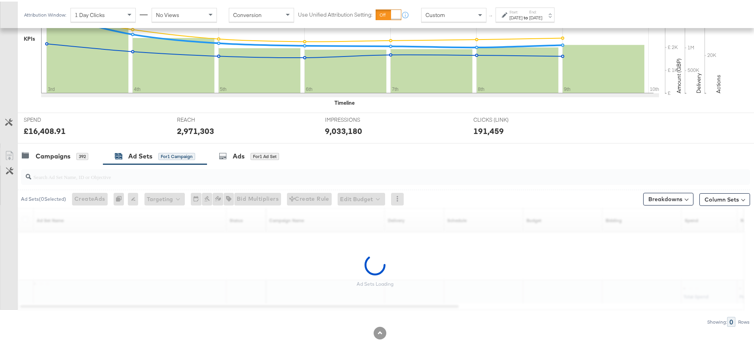
scroll to position [216, 0]
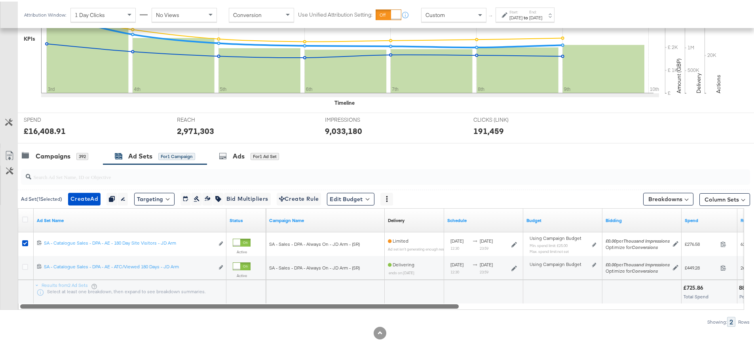
drag, startPoint x: 399, startPoint y: 304, endPoint x: 438, endPoint y: 327, distance: 45.7
click at [438, 327] on div "KPIs Performance & KPIs Customize KPIs ✔ Clicks (Link) ✔ Reach ✔ Impressions ✔ …" at bounding box center [380, 150] width 760 height 420
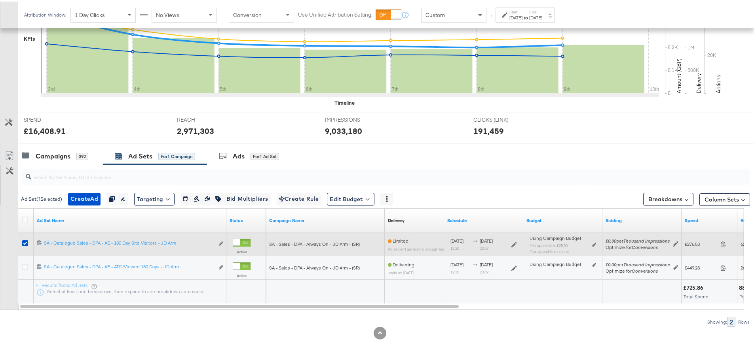
click at [28, 240] on div at bounding box center [26, 243] width 8 height 8
click at [25, 241] on icon at bounding box center [25, 242] width 6 height 6
click at [0, 0] on input "checkbox" at bounding box center [0, 0] width 0 height 0
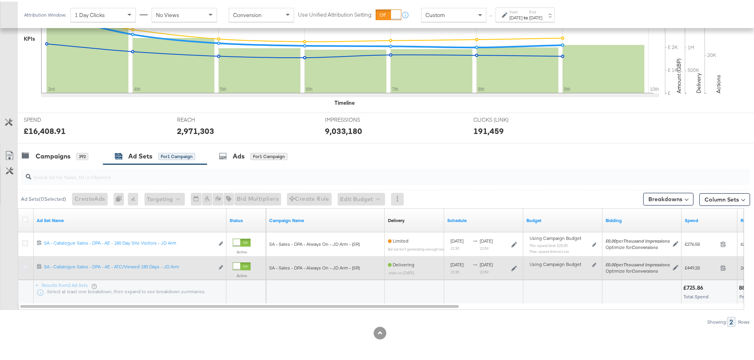
click at [23, 266] on icon at bounding box center [25, 266] width 6 height 6
click at [0, 0] on input "checkbox" at bounding box center [0, 0] width 0 height 0
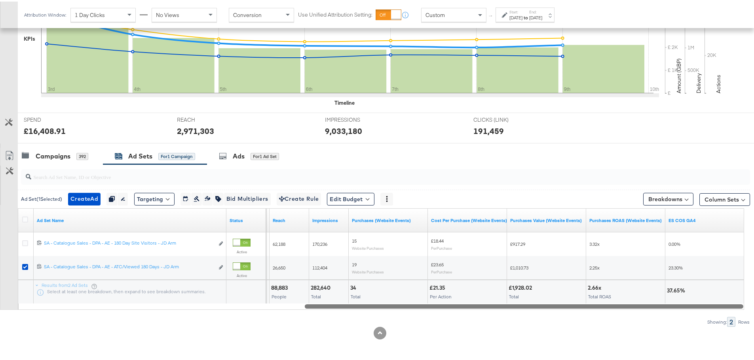
drag, startPoint x: 103, startPoint y: 306, endPoint x: 606, endPoint y: 280, distance: 503.2
click at [651, 334] on div "KPIs Performance & KPIs Customize KPIs ✔ Clicks (Link) ✔ Reach ✔ Impressions ✔ …" at bounding box center [380, 150] width 760 height 420
click at [231, 154] on div "Ads for 1 Ad Set" at bounding box center [249, 154] width 60 height 9
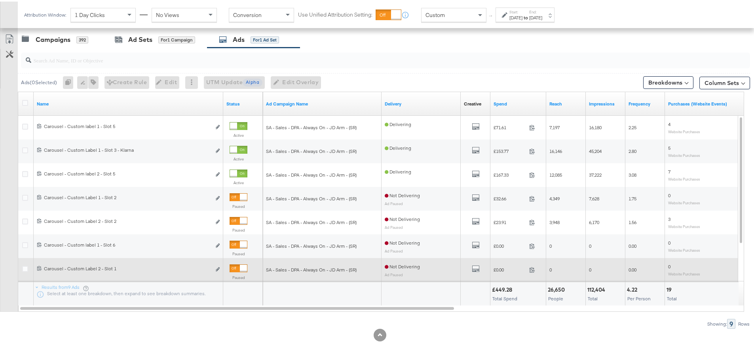
scroll to position [335, 0]
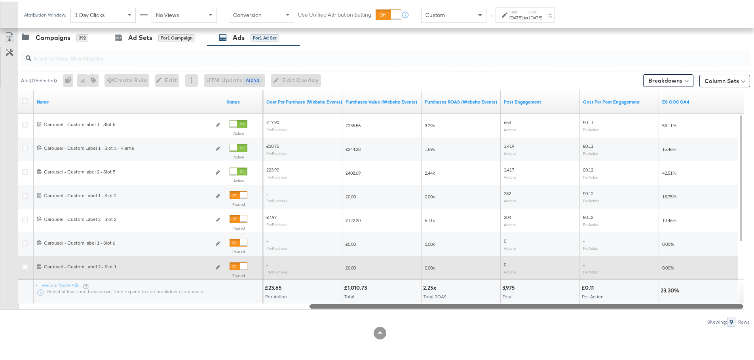
drag, startPoint x: 338, startPoint y: 305, endPoint x: 759, endPoint y: 315, distance: 421.5
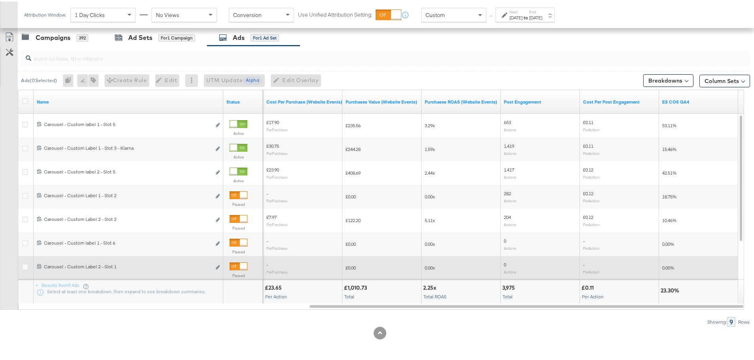
click at [449, 19] on div "Custom" at bounding box center [453, 13] width 64 height 13
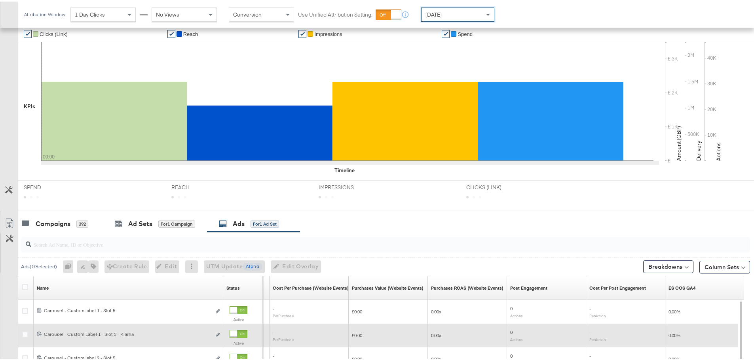
scroll to position [335, 0]
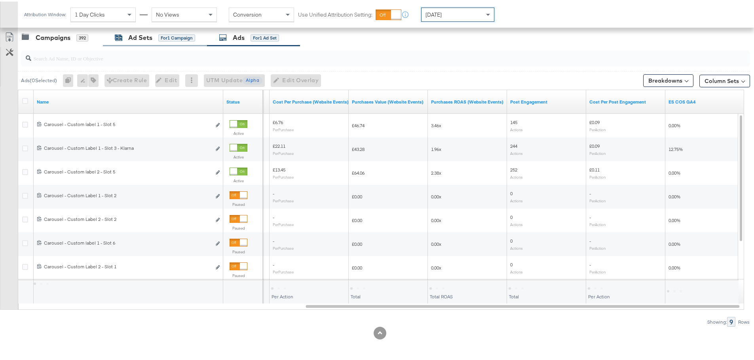
click at [134, 39] on div "Ad Sets" at bounding box center [140, 36] width 24 height 9
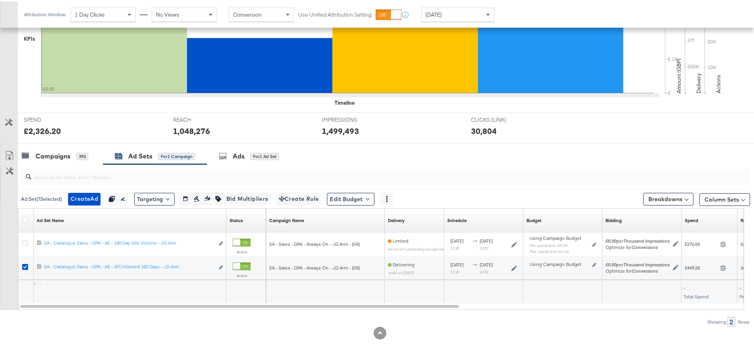
scroll to position [216, 0]
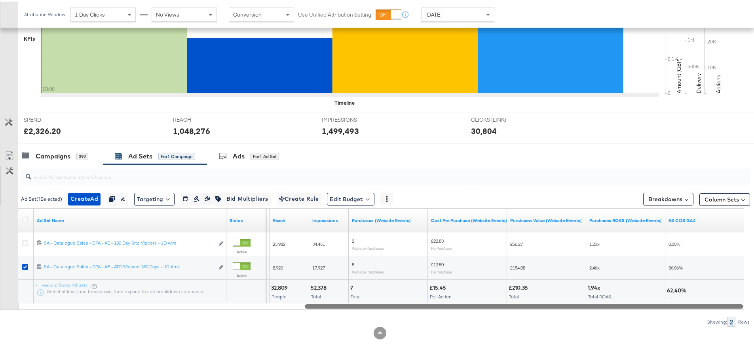
drag, startPoint x: 416, startPoint y: 303, endPoint x: 759, endPoint y: 317, distance: 343.3
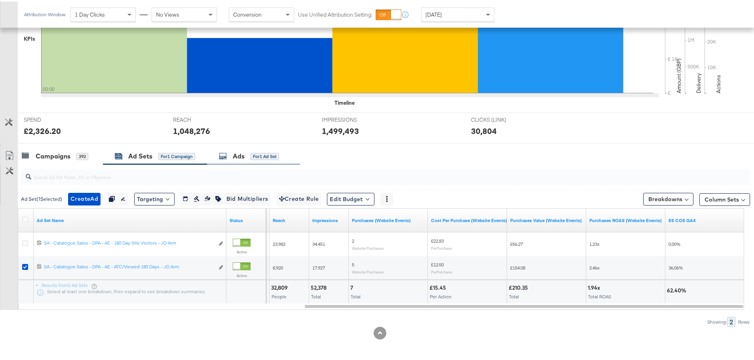
click at [242, 154] on div "Ads" at bounding box center [239, 154] width 12 height 9
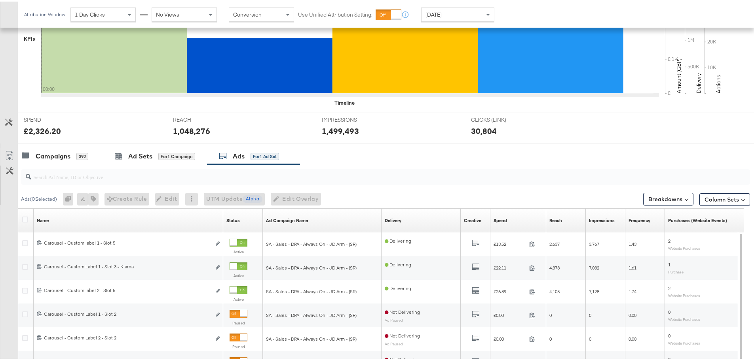
scroll to position [335, 0]
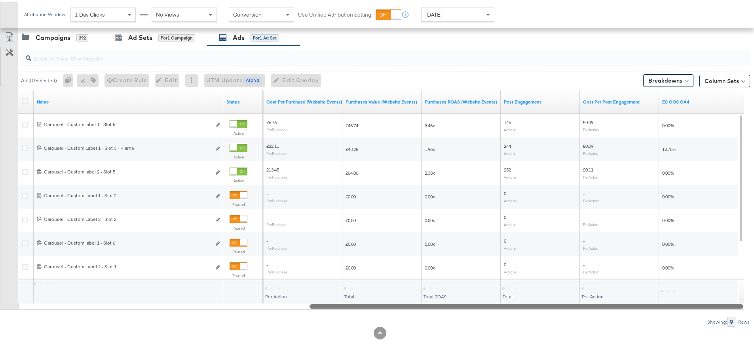
drag, startPoint x: 357, startPoint y: 306, endPoint x: 718, endPoint y: 325, distance: 361.4
click at [718, 325] on div "Ads ( 0 Selected) 0 Rename 0 ads Tags for 0 campaigns Create Rule Edit 0 ads Ed…" at bounding box center [375, 184] width 750 height 281
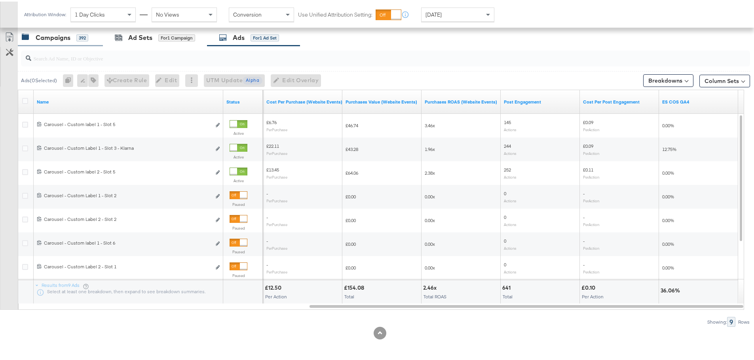
click at [57, 36] on div "Campaigns" at bounding box center [53, 36] width 35 height 9
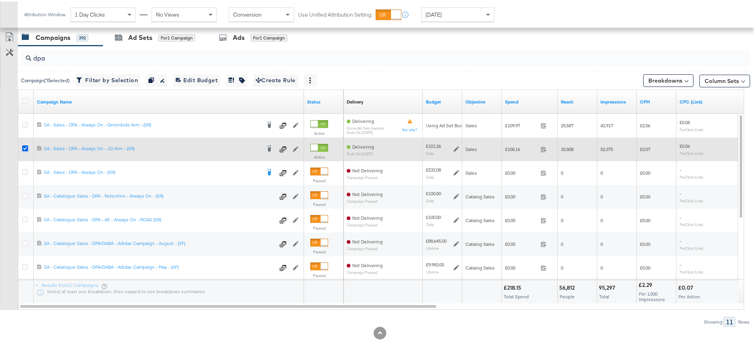
click at [23, 146] on icon at bounding box center [25, 147] width 6 height 6
click at [0, 0] on input "checkbox" at bounding box center [0, 0] width 0 height 0
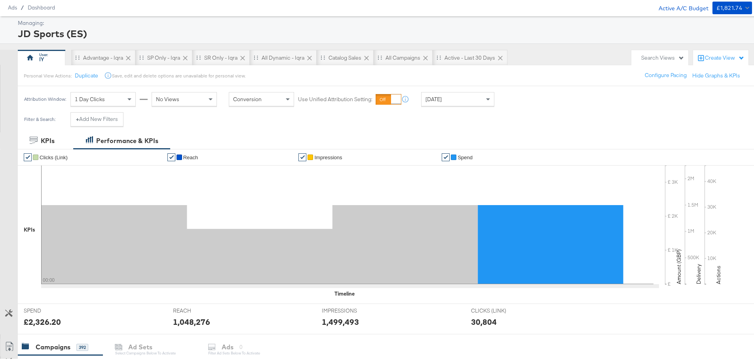
scroll to position [0, 0]
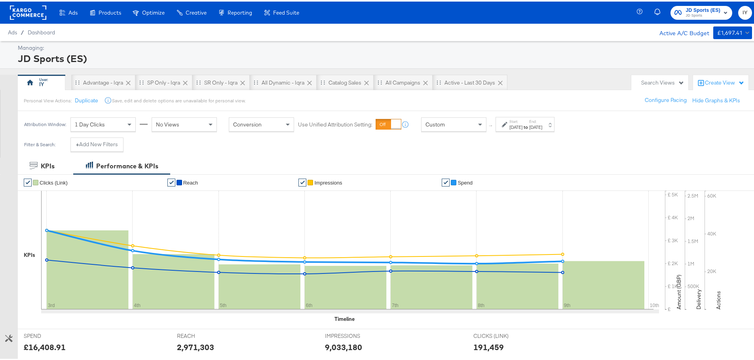
click at [685, 9] on span "JD Sports (ES)" at bounding box center [702, 9] width 35 height 8
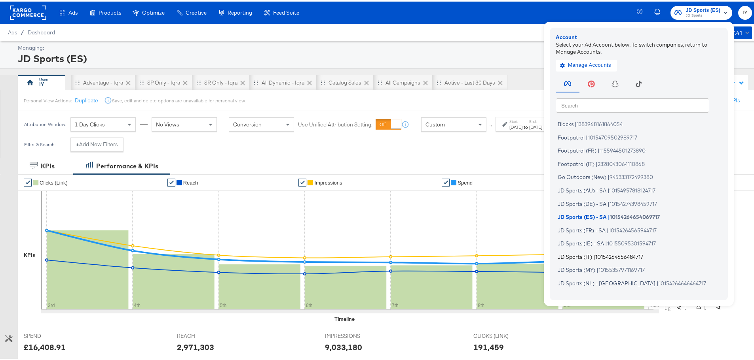
click at [595, 253] on span "10154264656484717" at bounding box center [619, 255] width 48 height 6
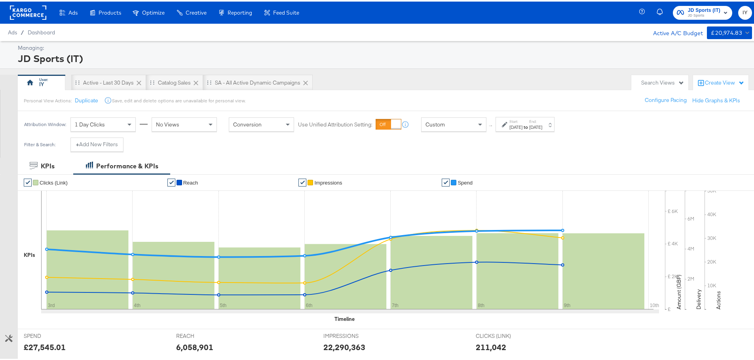
click at [434, 127] on span "Custom" at bounding box center [434, 122] width 19 height 7
click at [522, 118] on label "Start:" at bounding box center [515, 120] width 13 height 5
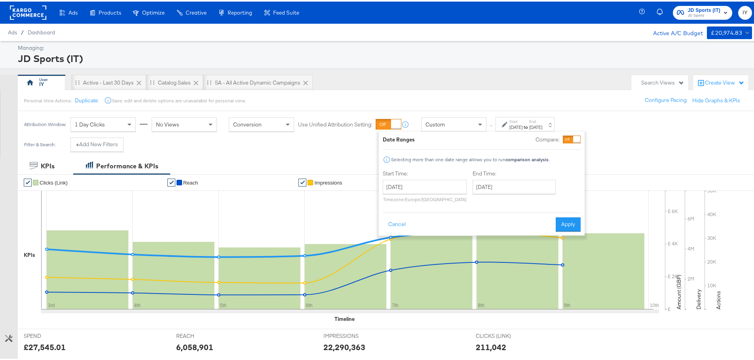
click at [508, 122] on div at bounding box center [506, 123] width 8 height 6
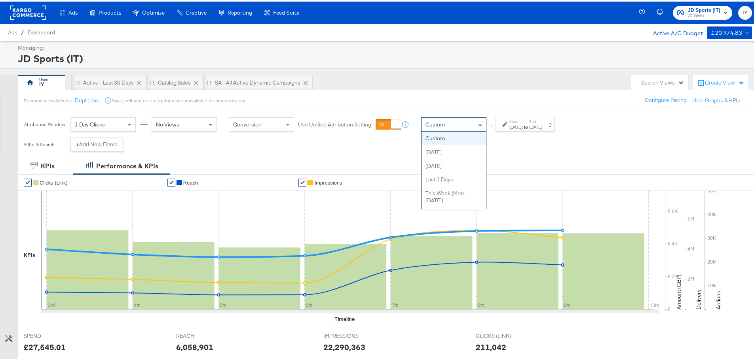
click at [448, 121] on div "Custom" at bounding box center [453, 122] width 64 height 13
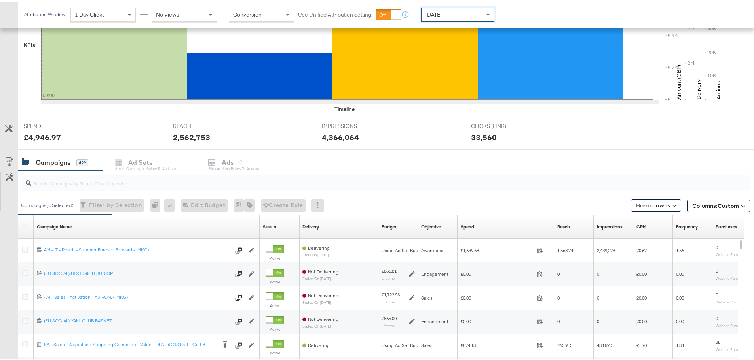
scroll to position [216, 0]
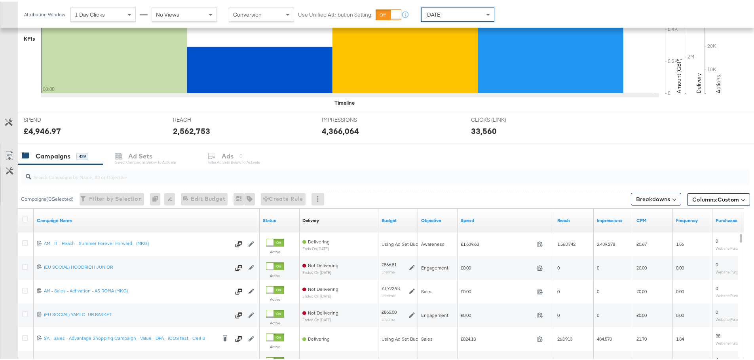
click at [114, 176] on input "search" at bounding box center [357, 172] width 652 height 15
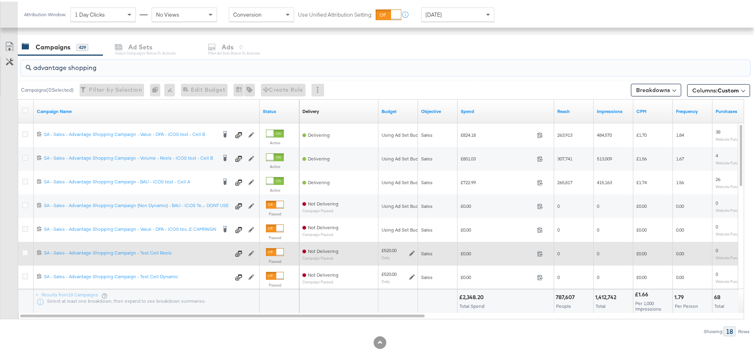
scroll to position [335, 0]
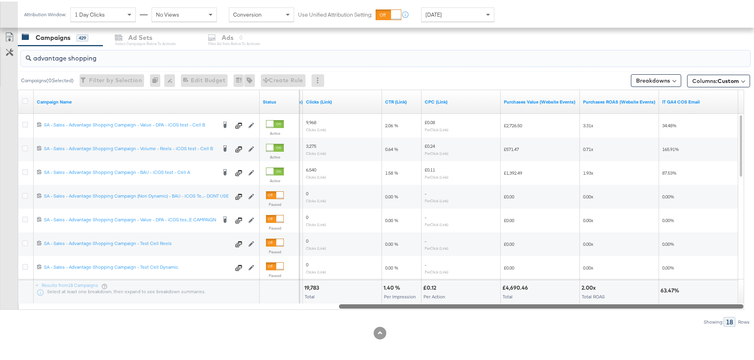
drag, startPoint x: 338, startPoint y: 307, endPoint x: 681, endPoint y: 307, distance: 342.7
click at [681, 307] on div at bounding box center [541, 305] width 404 height 7
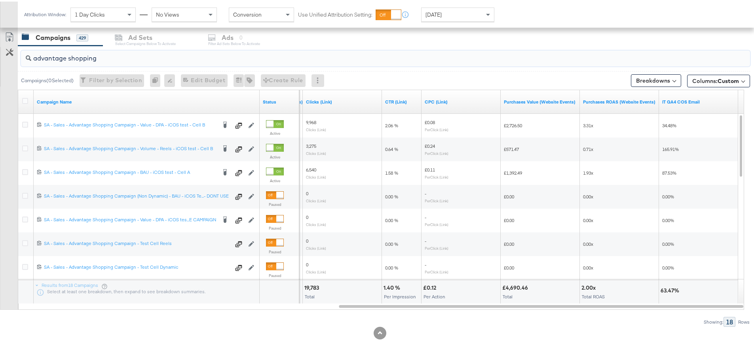
drag, startPoint x: 70, startPoint y: 54, endPoint x: -29, endPoint y: 43, distance: 100.0
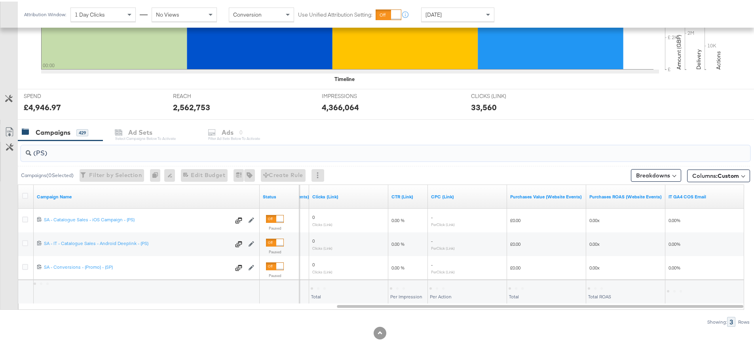
scroll to position [216, 0]
type input "("
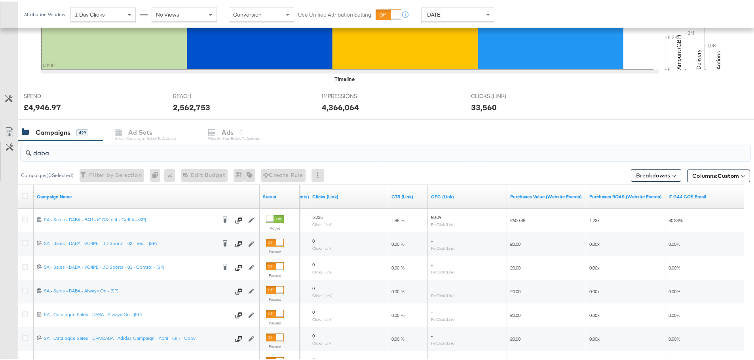
scroll to position [335, 0]
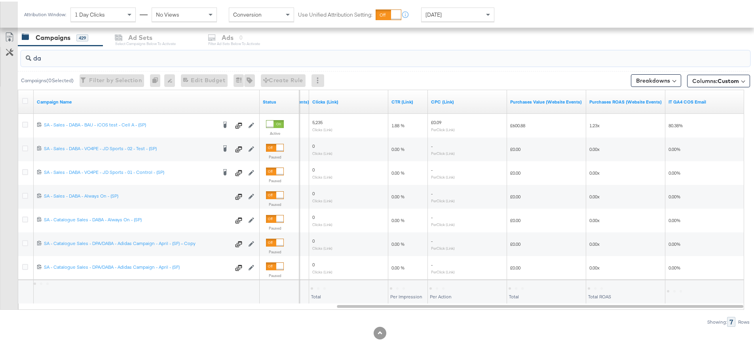
type input "d"
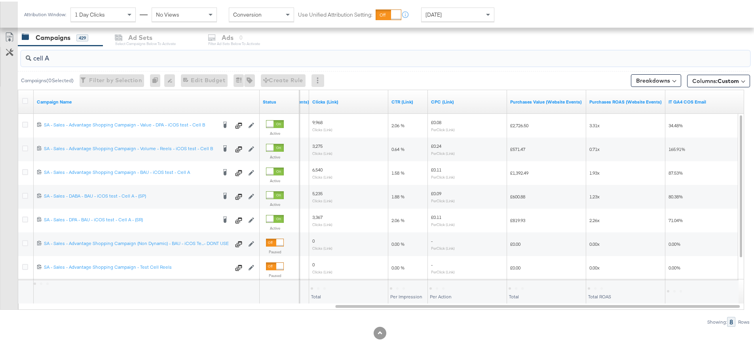
scroll to position [264, 0]
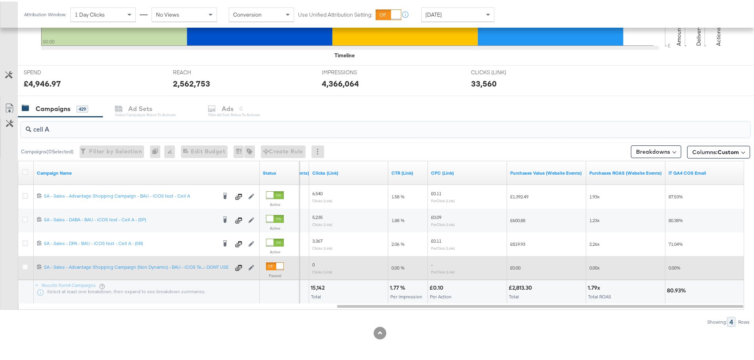
type input "cell A"
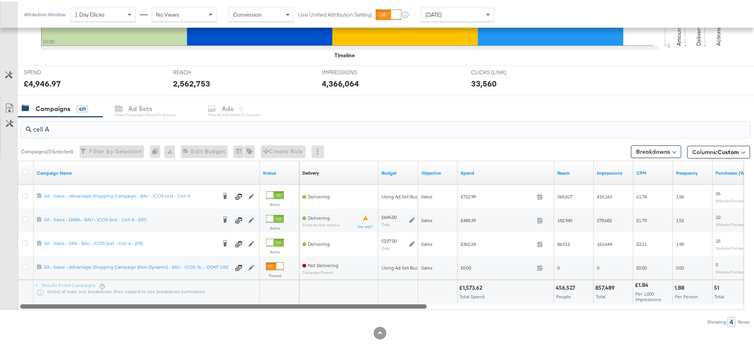
drag, startPoint x: 432, startPoint y: 304, endPoint x: 66, endPoint y: 303, distance: 366.0
click at [66, 303] on div at bounding box center [223, 305] width 406 height 7
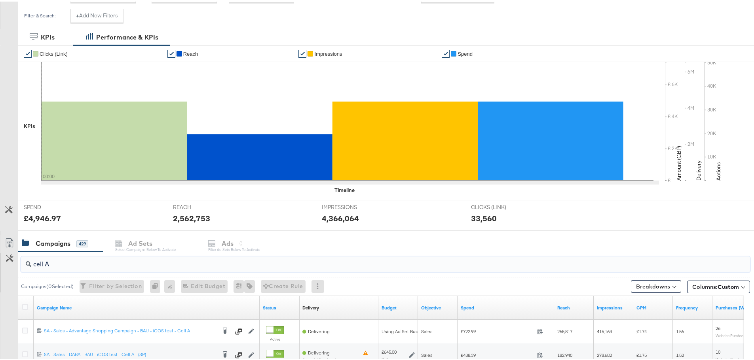
scroll to position [0, 0]
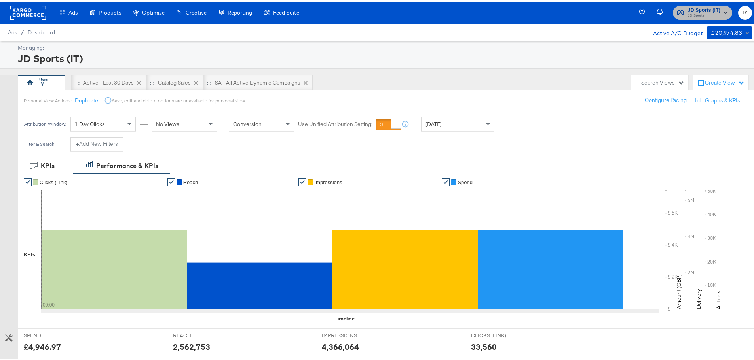
click at [695, 7] on span "JD Sports (IT)" at bounding box center [704, 9] width 32 height 8
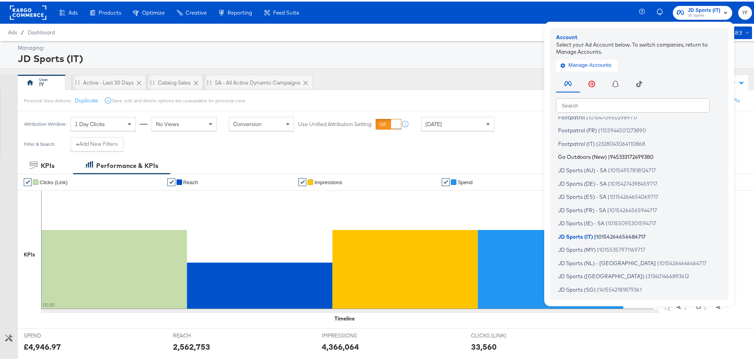
scroll to position [40, 0]
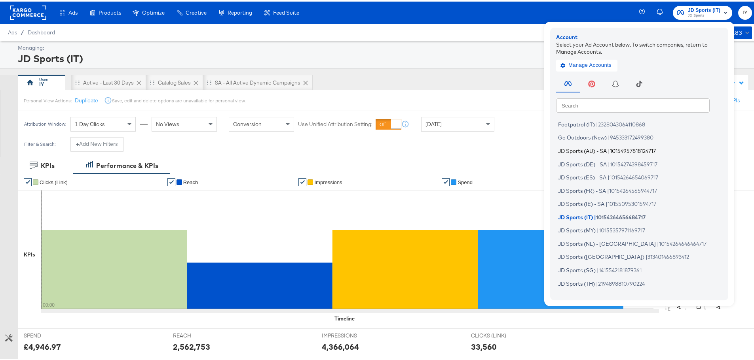
click at [615, 152] on span "10154957818124717" at bounding box center [633, 149] width 46 height 6
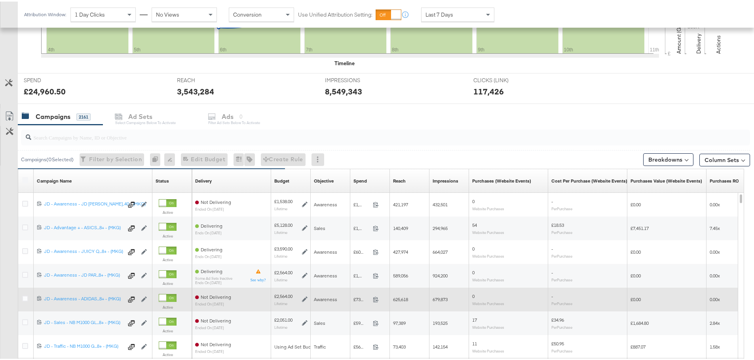
scroll to position [335, 0]
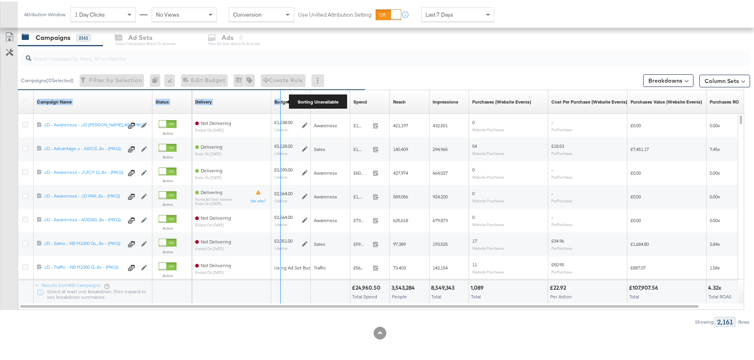
drag, startPoint x: 151, startPoint y: 95, endPoint x: 279, endPoint y: 103, distance: 128.4
click at [18, 89] on div "Campaign Name Sorting Unavailable Status Sorting Unavailable Delivery Sorting U…" at bounding box center [18, 89] width 0 height 0
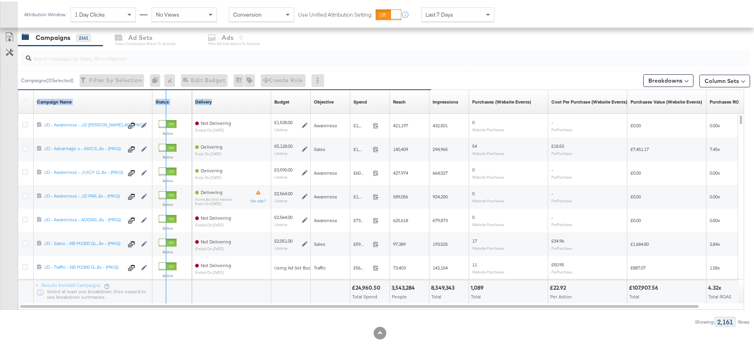
drag, startPoint x: 150, startPoint y: 95, endPoint x: 253, endPoint y: 98, distance: 103.7
click at [18, 89] on div "Campaign Name Sorting Unavailable Status Sorting Unavailable Delivery Sorting U…" at bounding box center [18, 89] width 0 height 0
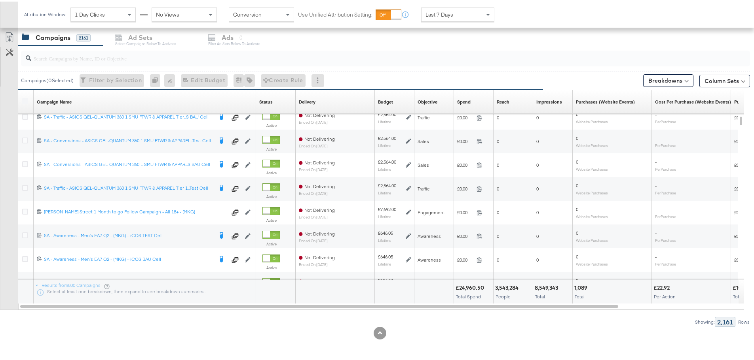
click at [78, 57] on input "search" at bounding box center [357, 53] width 652 height 15
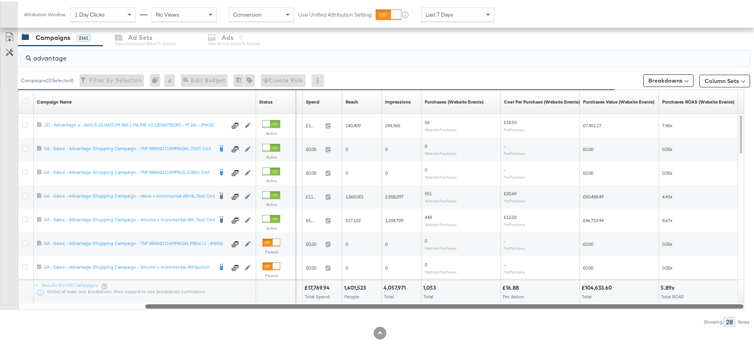
drag, startPoint x: 222, startPoint y: 303, endPoint x: 758, endPoint y: 346, distance: 537.1
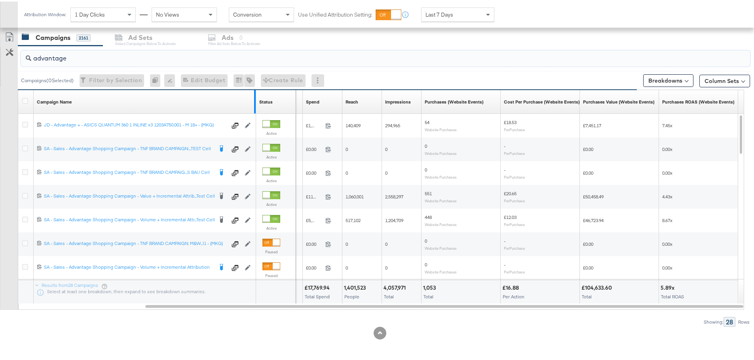
type input "advantage"
drag, startPoint x: 255, startPoint y: 96, endPoint x: 338, endPoint y: 95, distance: 83.5
click at [18, 89] on div "Campaign Name Sorting Unavailable Status Sorting Unavailable Objective Sorting …" at bounding box center [18, 89] width 0 height 0
drag, startPoint x: 254, startPoint y: 97, endPoint x: 315, endPoint y: 98, distance: 60.2
click at [18, 89] on div "Campaign Name Sorting Unavailable Status Sorting Unavailable Objective Sorting …" at bounding box center [18, 89] width 0 height 0
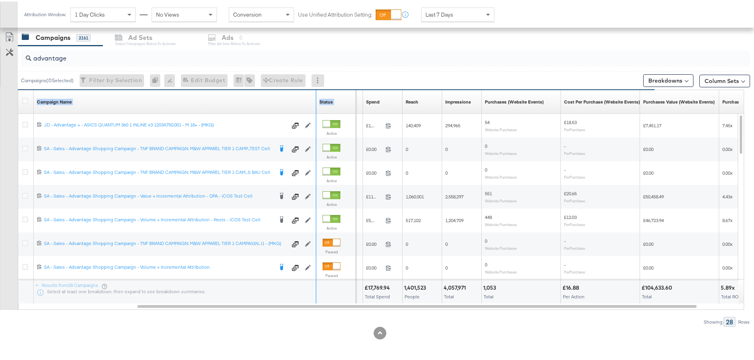
drag, startPoint x: 315, startPoint y: 98, endPoint x: 366, endPoint y: 100, distance: 51.9
click at [18, 89] on div "Campaign Name Sorting Unavailable Status Sorting Unavailable Objective Sorting …" at bounding box center [18, 89] width 0 height 0
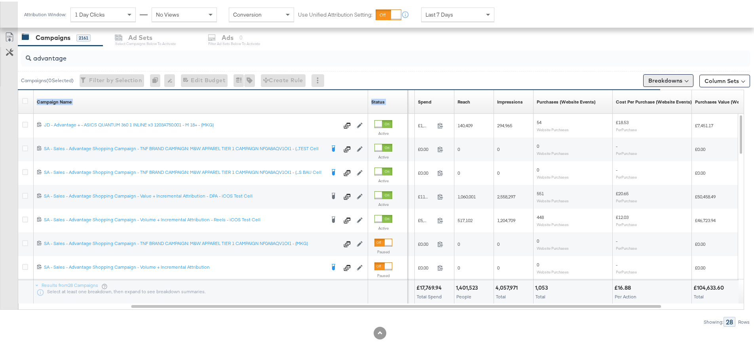
click at [672, 77] on button "Breakdowns" at bounding box center [668, 79] width 50 height 13
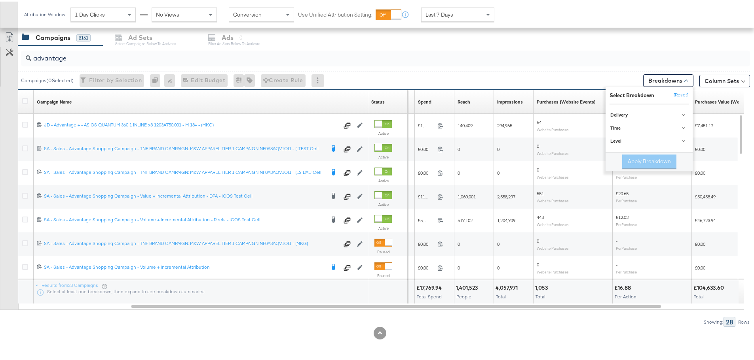
click at [709, 86] on div "Column Sets" at bounding box center [724, 80] width 51 height 16
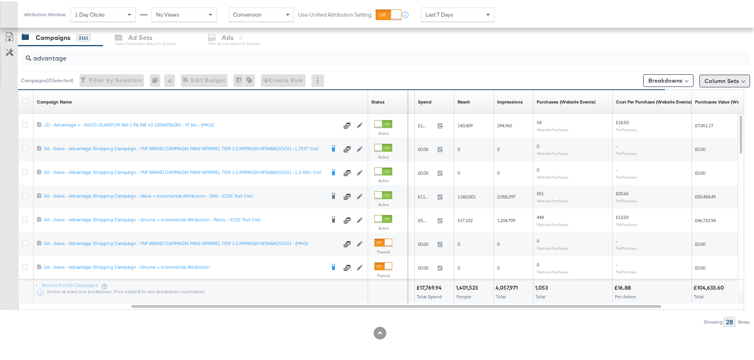
click at [710, 78] on button "Column Sets" at bounding box center [724, 79] width 51 height 13
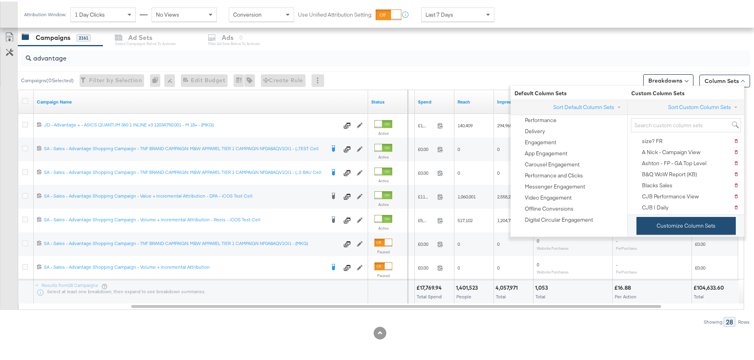
click at [671, 226] on button "Customize Column Sets" at bounding box center [685, 225] width 99 height 18
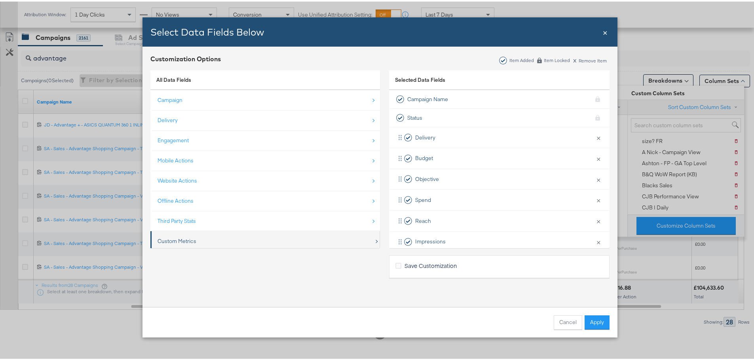
click at [188, 239] on div "Custom Metrics" at bounding box center [176, 240] width 39 height 8
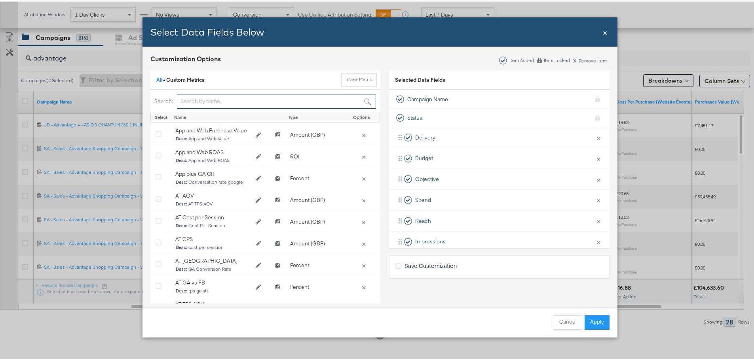
click at [218, 94] on input "Bulk Add Locations Modal" at bounding box center [276, 100] width 199 height 15
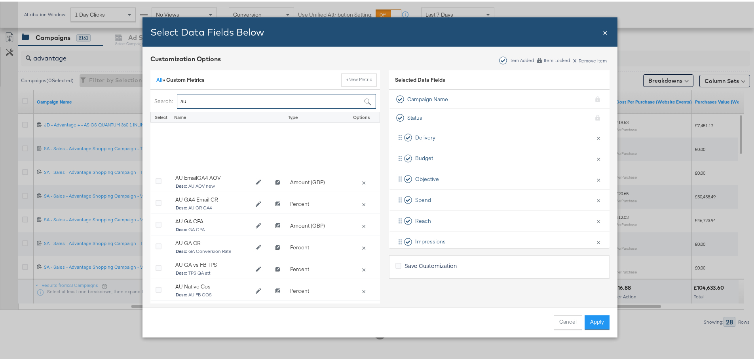
scroll to position [119, 0]
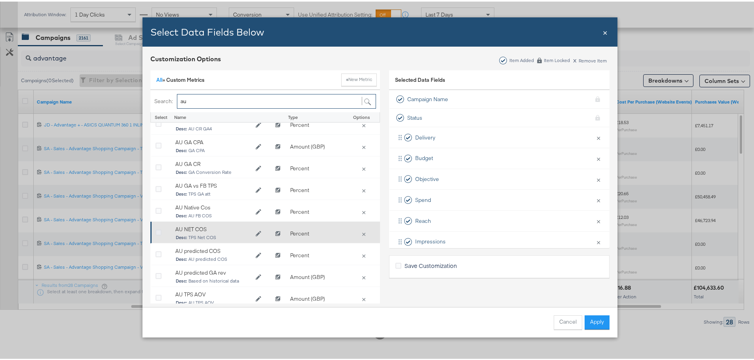
type input "au"
click at [156, 231] on icon "Bulk Add Locations Modal" at bounding box center [159, 232] width 6 height 6
click at [0, 0] on input "Bulk Add Locations Modal" at bounding box center [0, 0] width 0 height 0
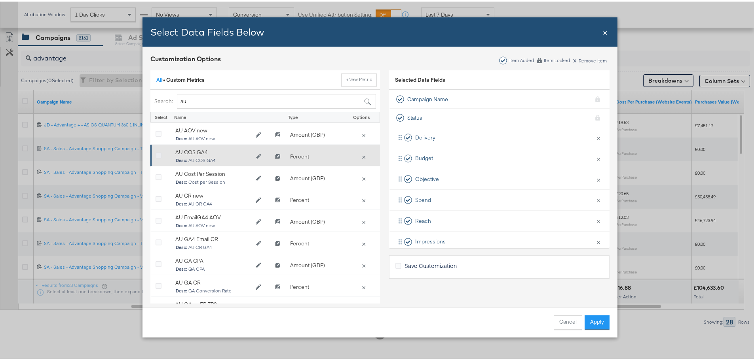
click at [156, 154] on icon "Bulk Add Locations Modal" at bounding box center [159, 155] width 6 height 6
click at [0, 0] on input "Bulk Add Locations Modal" at bounding box center [0, 0] width 0 height 0
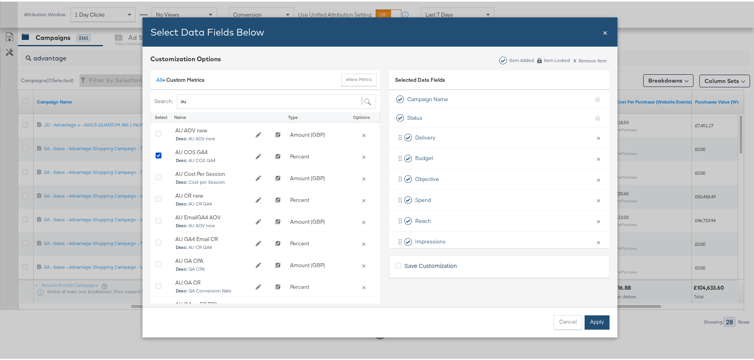
click at [598, 322] on button "Apply" at bounding box center [596, 321] width 25 height 14
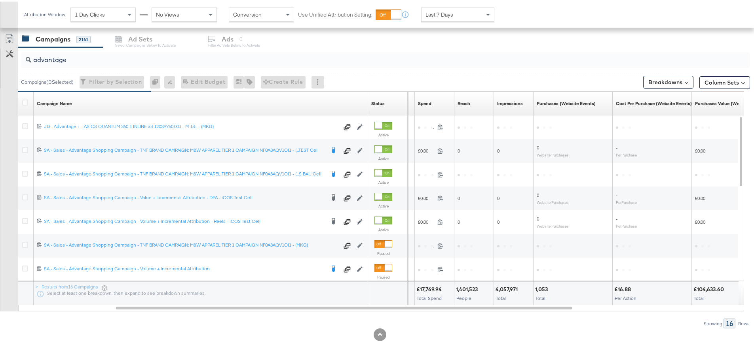
scroll to position [335, 0]
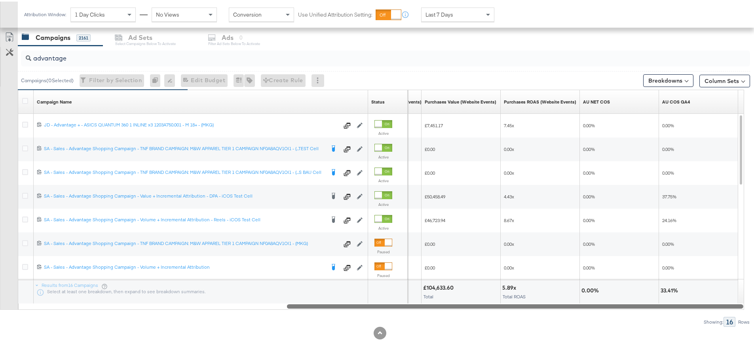
drag, startPoint x: 481, startPoint y: 306, endPoint x: 759, endPoint y: 307, distance: 278.2
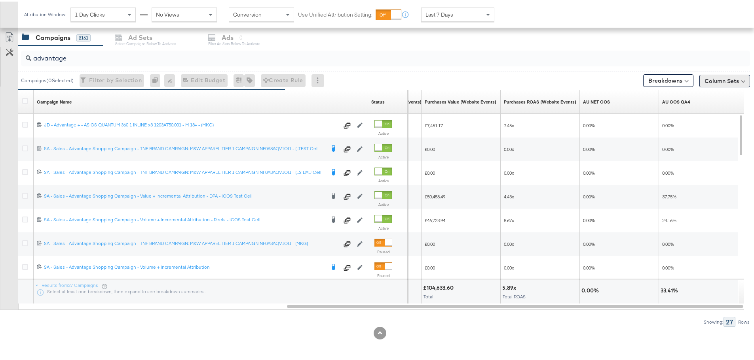
click at [701, 76] on button "Column Sets" at bounding box center [724, 79] width 51 height 13
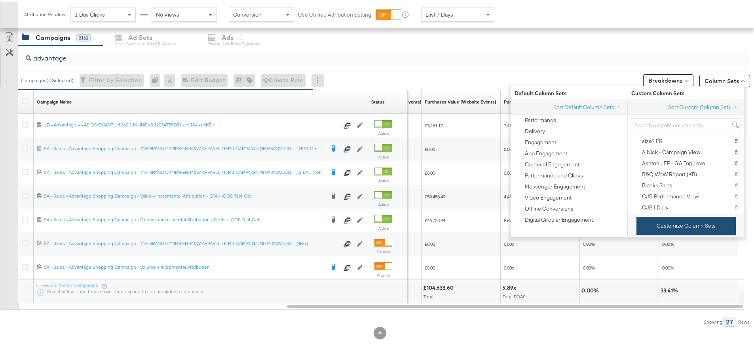
click at [675, 229] on button "Customize Column Sets" at bounding box center [685, 225] width 99 height 18
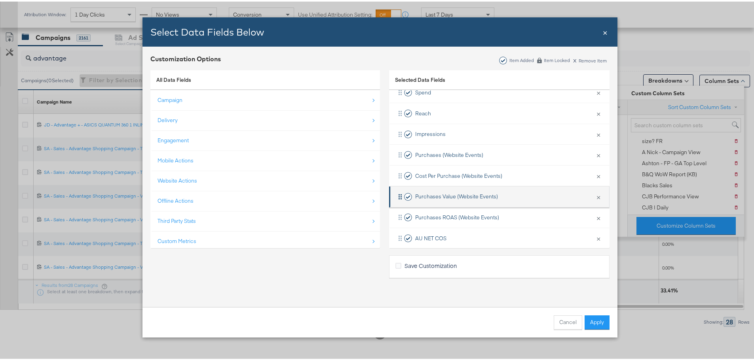
scroll to position [137, 0]
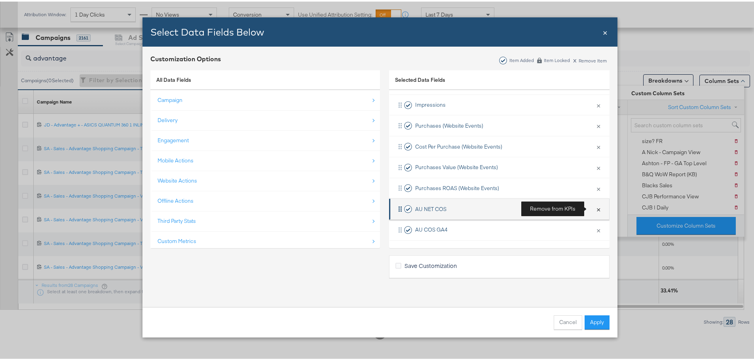
click at [593, 207] on button "×" at bounding box center [598, 207] width 10 height 17
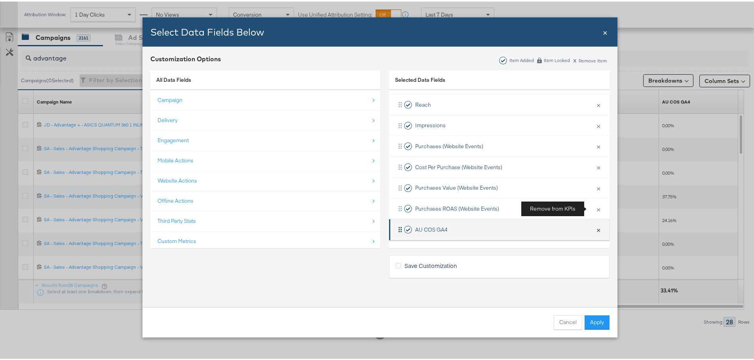
scroll to position [116, 0]
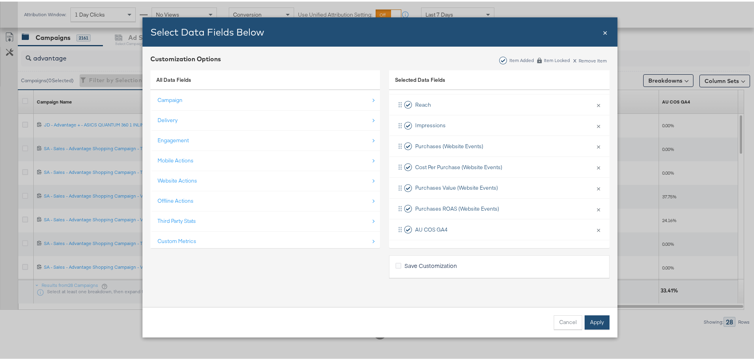
click at [584, 323] on button "Apply" at bounding box center [596, 321] width 25 height 14
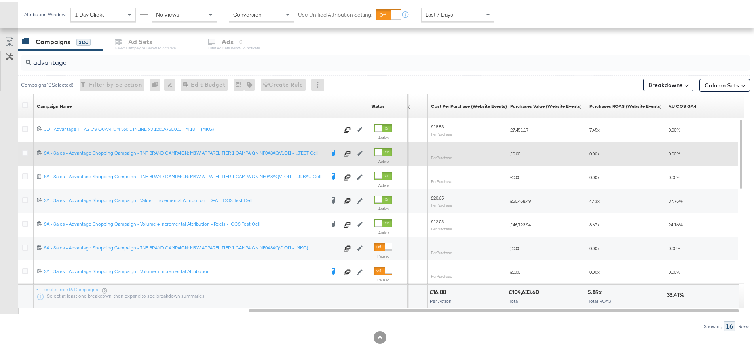
scroll to position [335, 0]
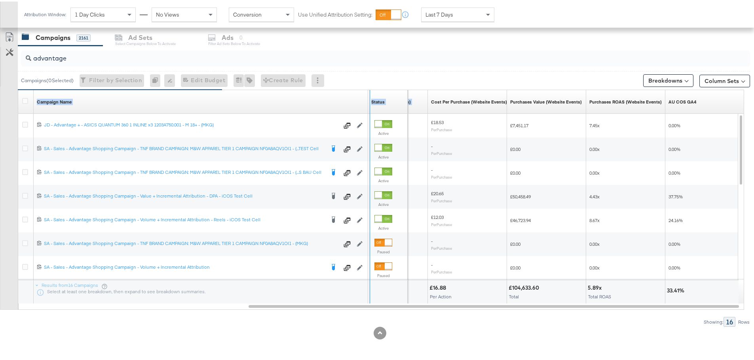
drag, startPoint x: 366, startPoint y: 94, endPoint x: 428, endPoint y: 93, distance: 62.1
click at [18, 89] on div "Campaign Name Sorting Unavailable Status Sorting Unavailable Purchases (Website…" at bounding box center [18, 89] width 0 height 0
drag, startPoint x: 368, startPoint y: 95, endPoint x: 398, endPoint y: 93, distance: 30.1
click at [398, 93] on div "Campaign Name Sorting Unavailable Status Sorting Unavailable" at bounding box center [213, 101] width 391 height 24
drag, startPoint x: 368, startPoint y: 91, endPoint x: 419, endPoint y: 91, distance: 51.0
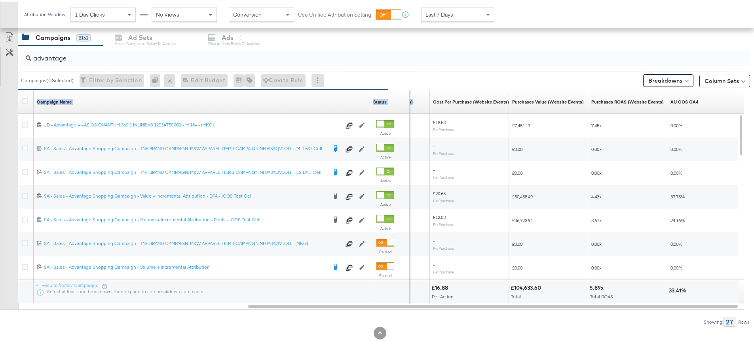
click at [18, 89] on div "Campaign Name Sorting Unavailable Status Sorting Unavailable Purchases (Website…" at bounding box center [18, 89] width 0 height 0
click at [122, 51] on input "advantage" at bounding box center [357, 53] width 652 height 15
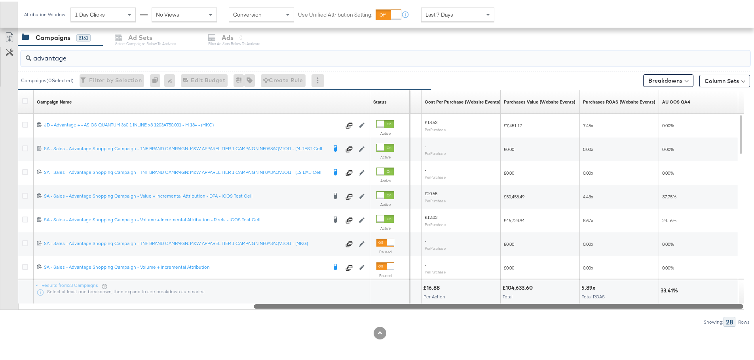
drag, startPoint x: 343, startPoint y: 305, endPoint x: 734, endPoint y: 307, distance: 390.9
click at [734, 307] on div at bounding box center [498, 305] width 489 height 7
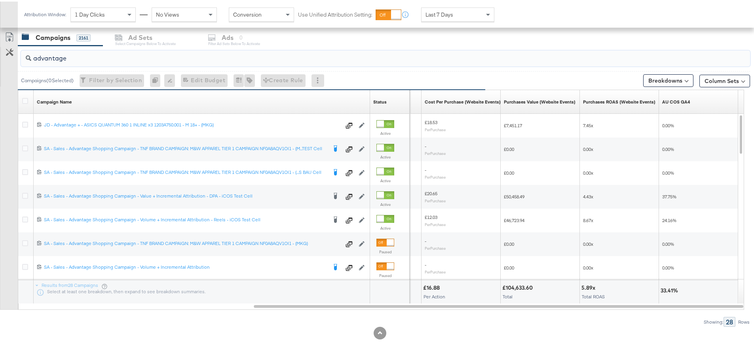
drag, startPoint x: 74, startPoint y: 57, endPoint x: -145, endPoint y: 42, distance: 220.1
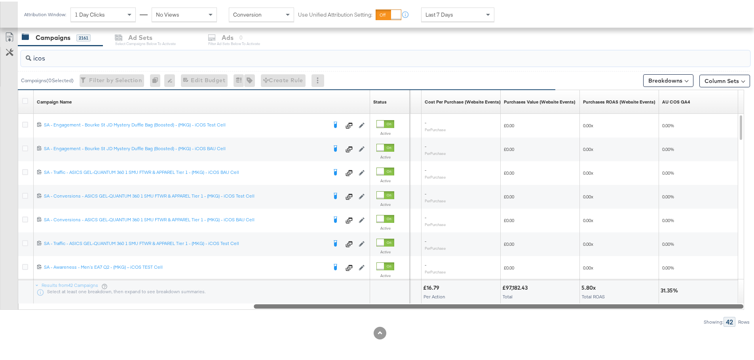
drag, startPoint x: 269, startPoint y: 303, endPoint x: 346, endPoint y: 312, distance: 77.6
click at [346, 312] on div "icos Campaigns ( 0 Selected) Filter by Selection Filter 0 campaigns 0 Rename 0 …" at bounding box center [375, 184] width 750 height 281
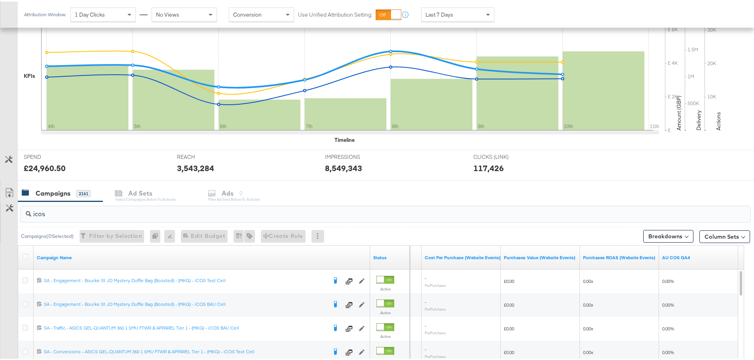
scroll to position [277, 0]
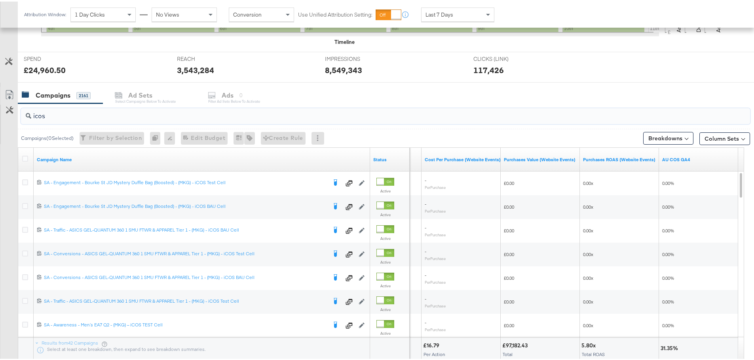
drag, startPoint x: 46, startPoint y: 115, endPoint x: -18, endPoint y: 116, distance: 64.1
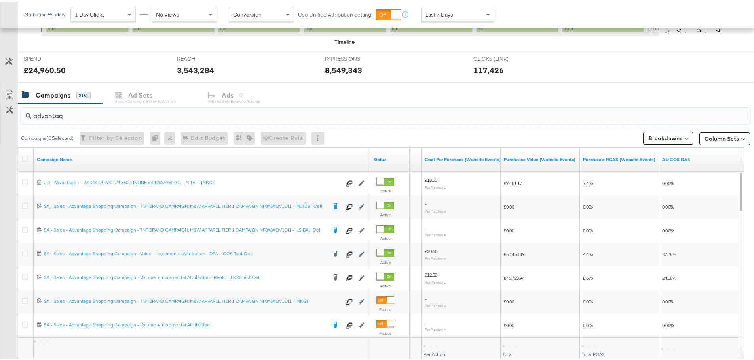
type input "advantage"
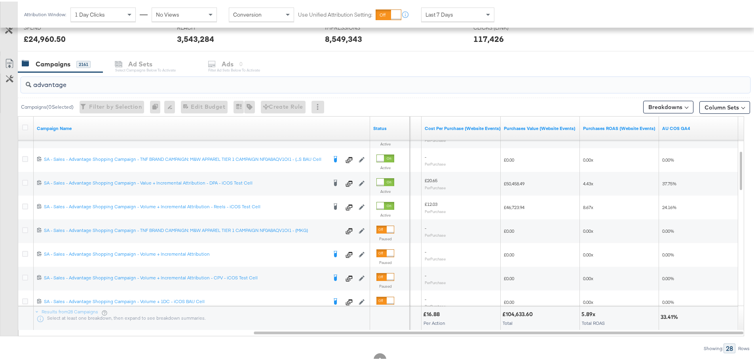
scroll to position [335, 0]
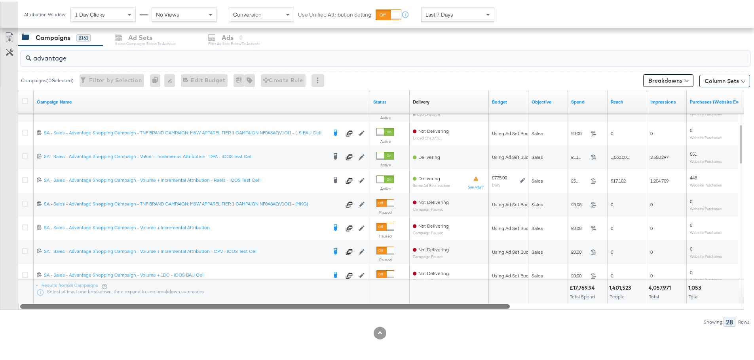
drag, startPoint x: 486, startPoint y: 307, endPoint x: 59, endPoint y: 300, distance: 427.4
click at [59, 300] on div "Campaign Name Status Delivery Sorting Unavailable Budget Objective Spend Reach …" at bounding box center [381, 198] width 726 height 220
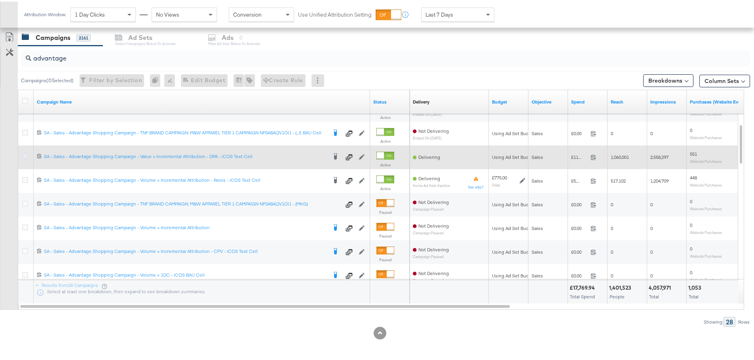
click at [27, 154] on icon at bounding box center [25, 155] width 6 height 6
click at [0, 0] on input "checkbox" at bounding box center [0, 0] width 0 height 0
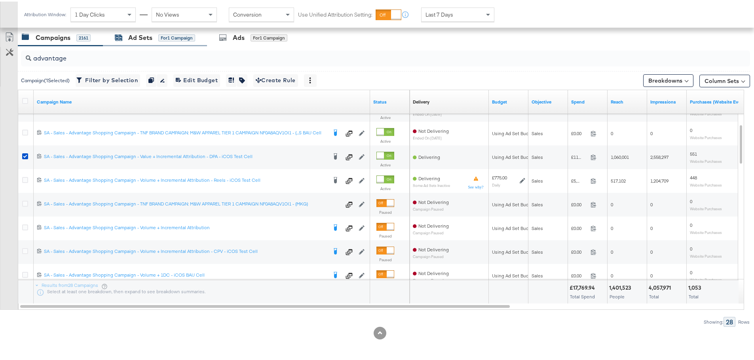
click at [139, 35] on div "Ad Sets" at bounding box center [140, 36] width 24 height 9
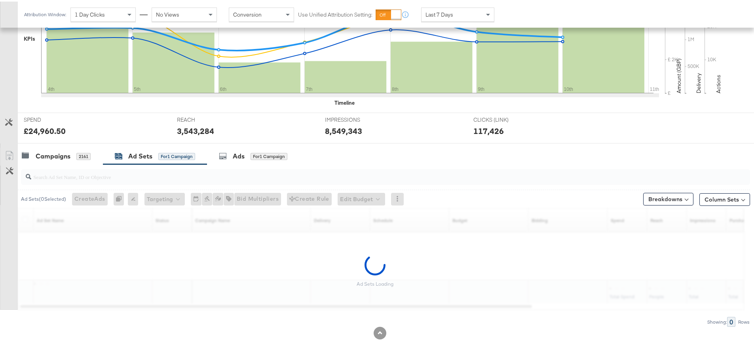
scroll to position [192, 0]
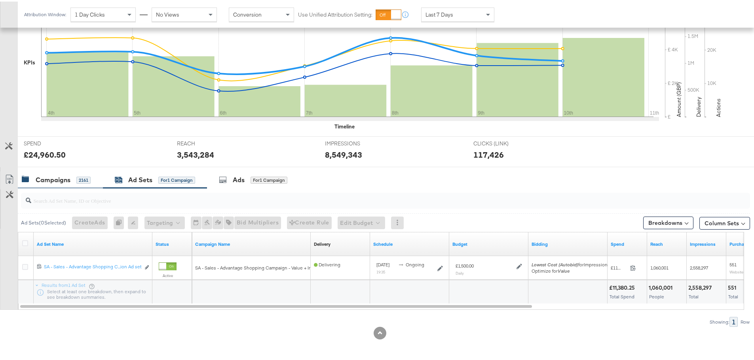
click at [64, 184] on div "Campaigns 2161" at bounding box center [60, 178] width 85 height 17
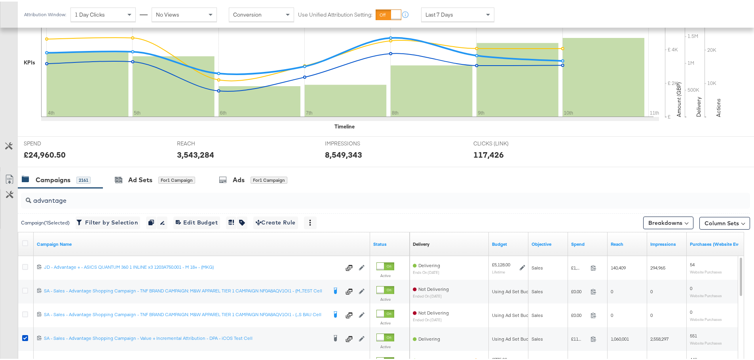
scroll to position [335, 0]
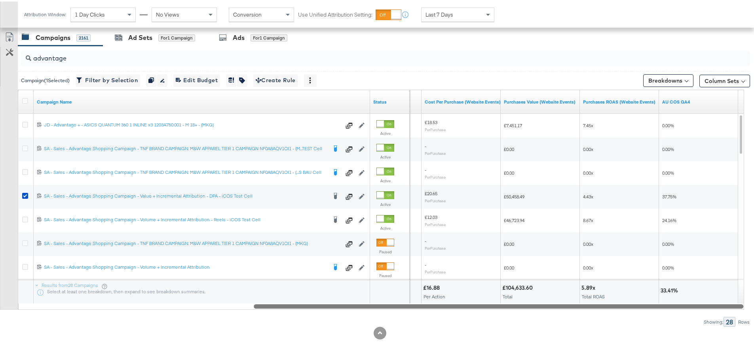
drag, startPoint x: 410, startPoint y: 303, endPoint x: 732, endPoint y: 304, distance: 322.1
click at [732, 304] on div at bounding box center [498, 305] width 489 height 7
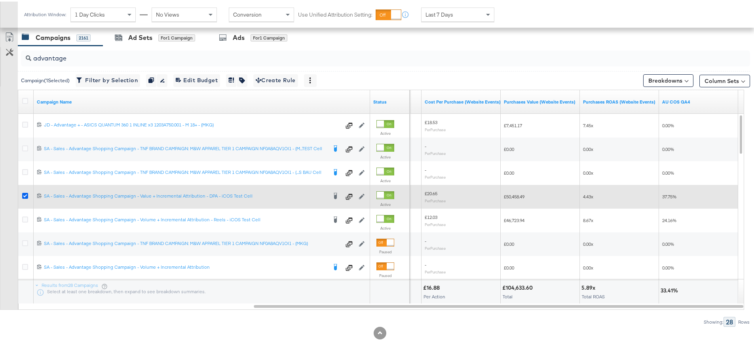
click at [25, 195] on icon at bounding box center [25, 195] width 6 height 6
click at [0, 0] on input "checkbox" at bounding box center [0, 0] width 0 height 0
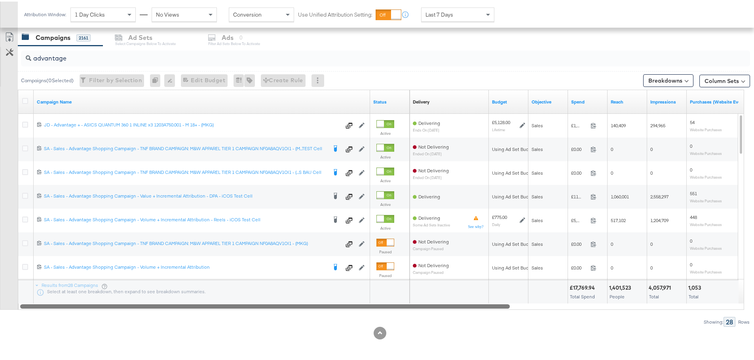
drag, startPoint x: 416, startPoint y: 305, endPoint x: 8, endPoint y: 286, distance: 408.0
click at [15, 318] on div "advantage Campaigns ( 0 Selected) Filter by Selection Filter 0 campaigns 0 Rena…" at bounding box center [375, 184] width 750 height 281
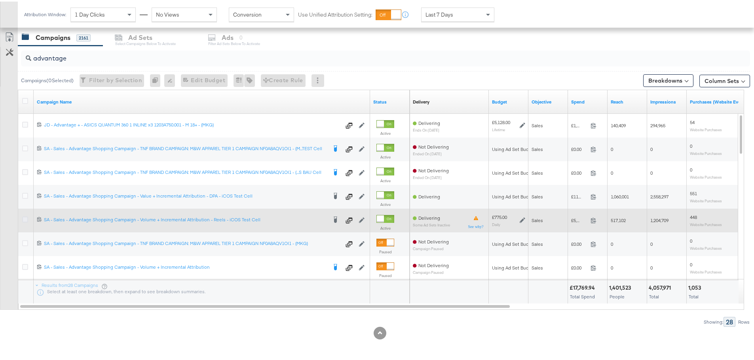
click at [25, 219] on icon at bounding box center [25, 218] width 6 height 6
click at [0, 0] on input "checkbox" at bounding box center [0, 0] width 0 height 0
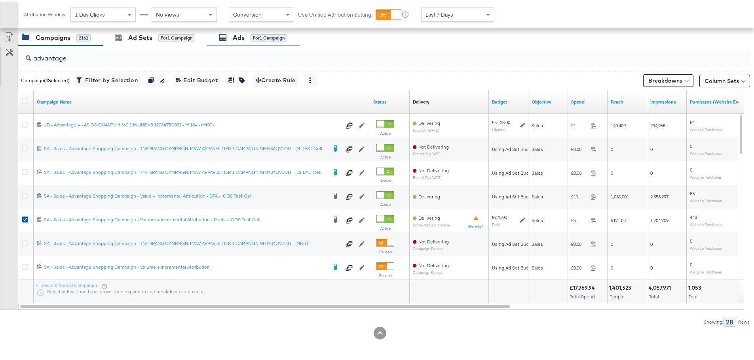
click at [244, 35] on div "Ads" at bounding box center [239, 36] width 12 height 9
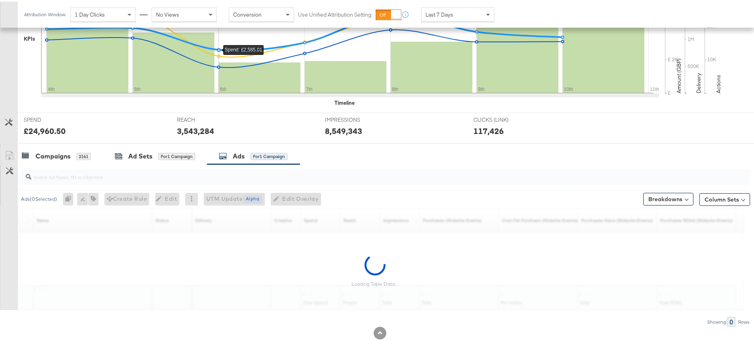
scroll to position [216, 0]
click at [137, 157] on div "Ad Sets" at bounding box center [140, 154] width 24 height 9
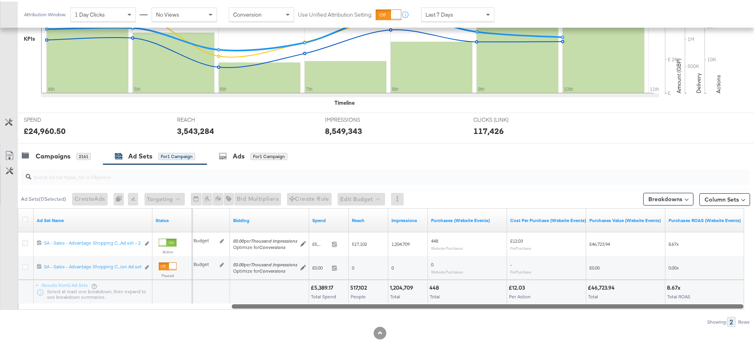
drag, startPoint x: 233, startPoint y: 305, endPoint x: 681, endPoint y: 310, distance: 447.1
click at [681, 310] on div "Ad Sets ( 0 Selected) Create Ads At least one ad set must be selected 0 Rename …" at bounding box center [375, 244] width 750 height 163
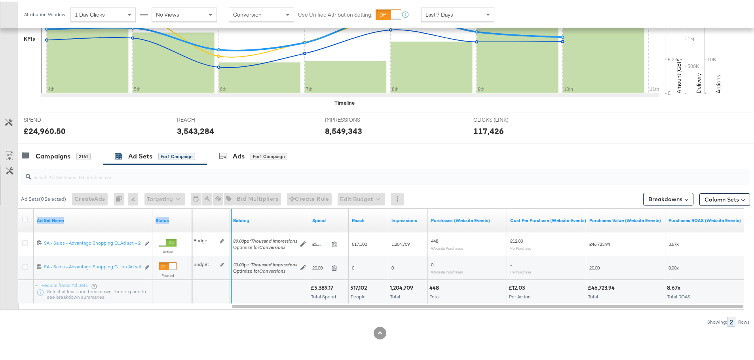
drag, startPoint x: 150, startPoint y: 213, endPoint x: 277, endPoint y: 214, distance: 127.0
click at [18, 207] on div "Ad Set Name Status Budget Bidding Spend Reach Impressions Purchases (Website Ev…" at bounding box center [18, 207] width 0 height 0
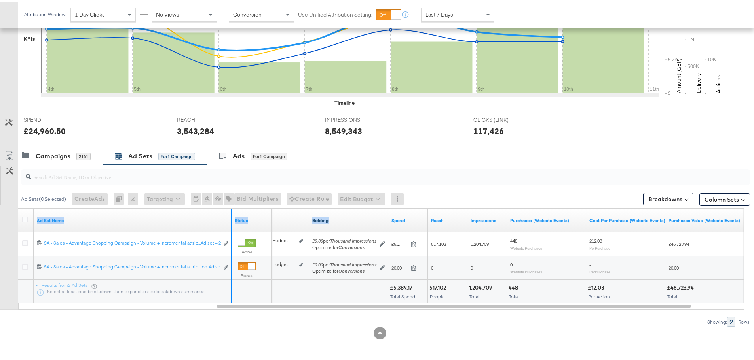
drag, startPoint x: 230, startPoint y: 217, endPoint x: 363, endPoint y: 219, distance: 133.4
click at [18, 207] on div "Ad Set Name Status Budget Bidding Spend Reach Impressions Purchases (Website Ev…" at bounding box center [18, 207] width 0 height 0
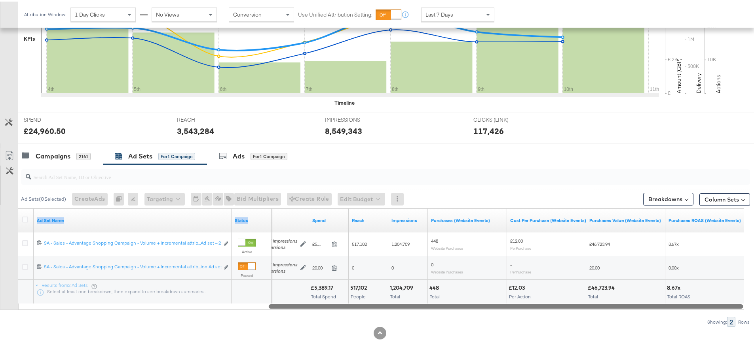
drag, startPoint x: 328, startPoint y: 305, endPoint x: 449, endPoint y: 323, distance: 122.8
click at [449, 323] on div "Ad Sets ( 0 Selected) Create Ads At least one ad set must be selected 0 Rename …" at bounding box center [375, 244] width 750 height 163
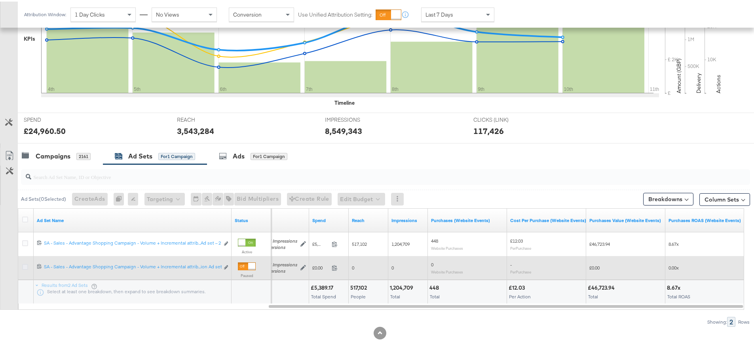
click at [25, 264] on icon at bounding box center [25, 266] width 6 height 6
click at [0, 0] on input "checkbox" at bounding box center [0, 0] width 0 height 0
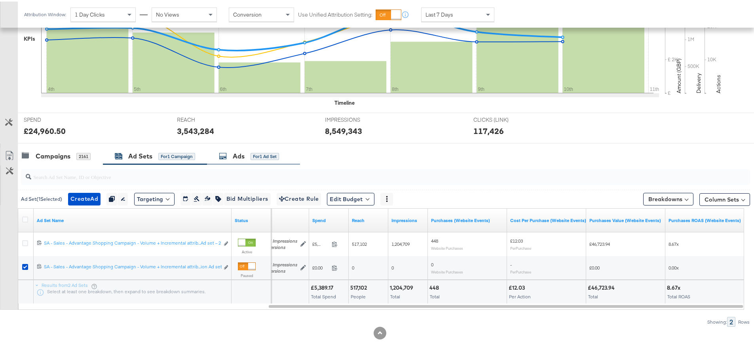
click at [250, 149] on div "Ads for 1 Ad Set" at bounding box center [253, 154] width 93 height 17
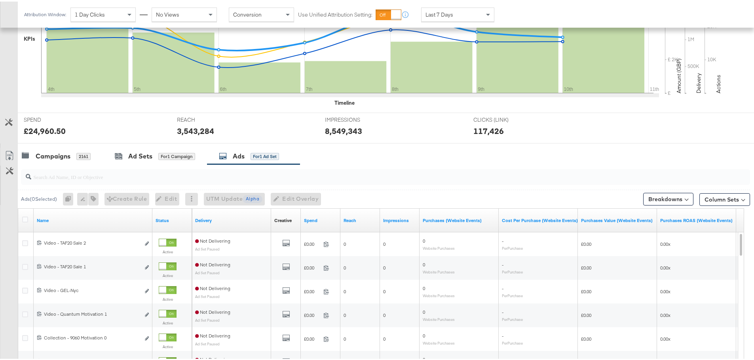
scroll to position [335, 0]
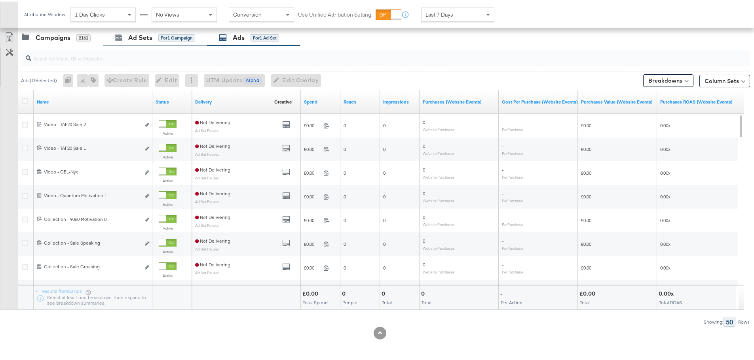
click at [150, 31] on div "Ad Sets for 1 Campaign" at bounding box center [155, 36] width 104 height 17
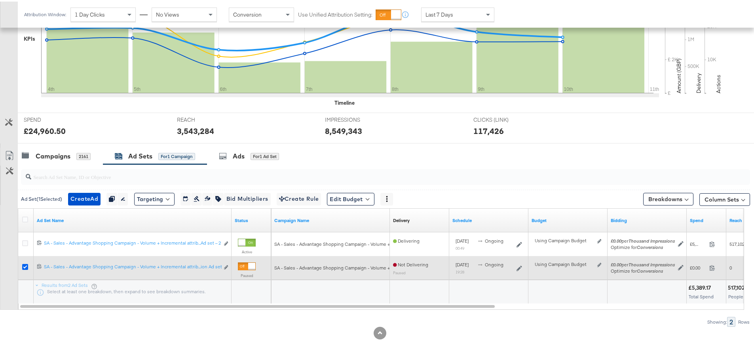
click at [24, 268] on icon at bounding box center [25, 266] width 6 height 6
click at [0, 0] on input "checkbox" at bounding box center [0, 0] width 0 height 0
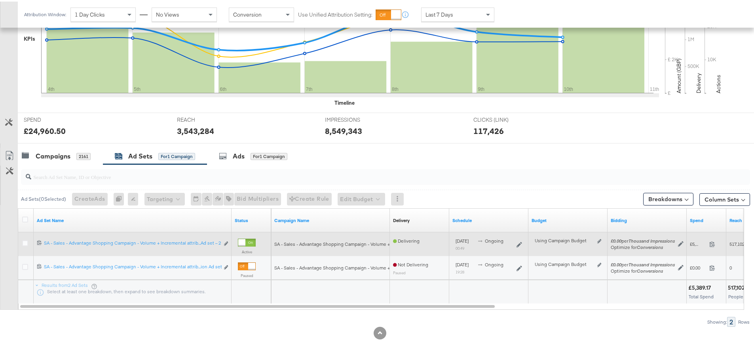
click at [25, 245] on div at bounding box center [26, 243] width 8 height 8
click at [25, 241] on icon at bounding box center [25, 242] width 6 height 6
click at [0, 0] on input "checkbox" at bounding box center [0, 0] width 0 height 0
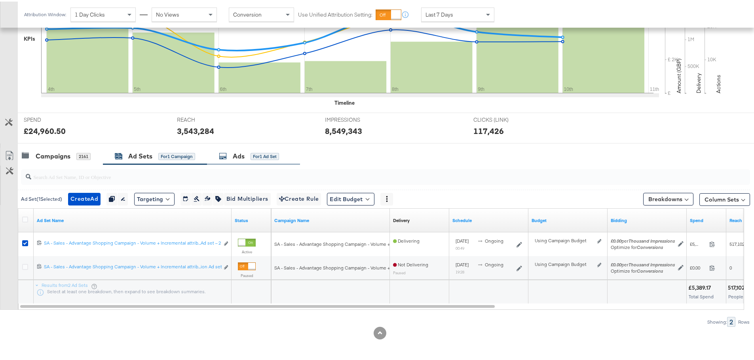
click at [265, 153] on div "for 1 Ad Set" at bounding box center [264, 155] width 28 height 7
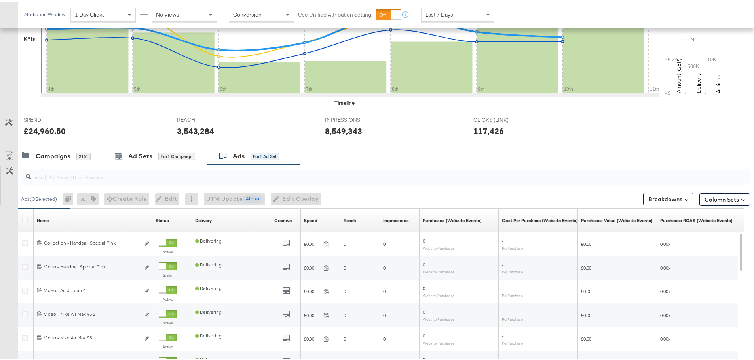
scroll to position [335, 0]
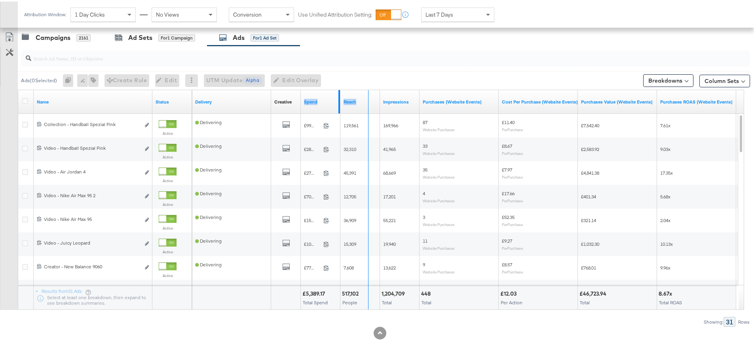
drag, startPoint x: 338, startPoint y: 96, endPoint x: 384, endPoint y: 96, distance: 45.5
click at [384, 96] on div "Delivery Creative Sorting Unavailable Spend Reach Impressions Purchases (Websit…" at bounding box center [464, 101] width 544 height 24
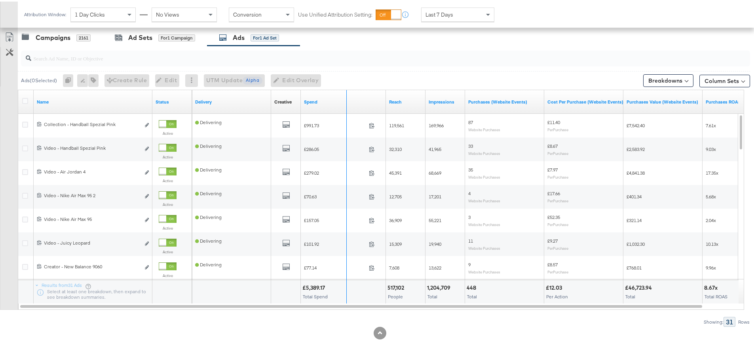
drag, startPoint x: 384, startPoint y: 96, endPoint x: 344, endPoint y: 96, distance: 39.6
click at [344, 96] on div "Spend" at bounding box center [343, 101] width 85 height 24
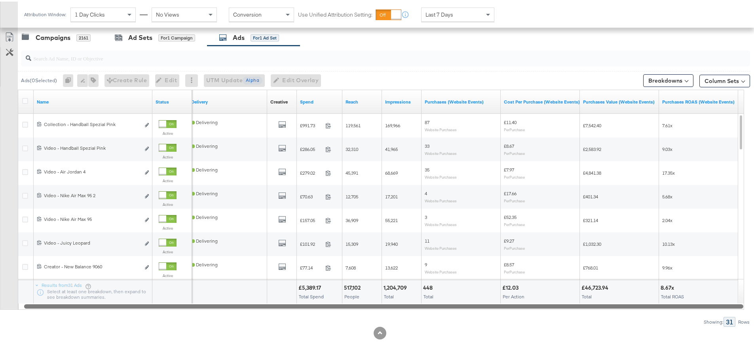
drag, startPoint x: 370, startPoint y: 307, endPoint x: 700, endPoint y: 311, distance: 329.2
click at [700, 311] on div "Ads ( 0 Selected) 0 Rename 0 ads Tags for 0 campaigns Create Rule Edit 0 ads Ed…" at bounding box center [375, 184] width 750 height 281
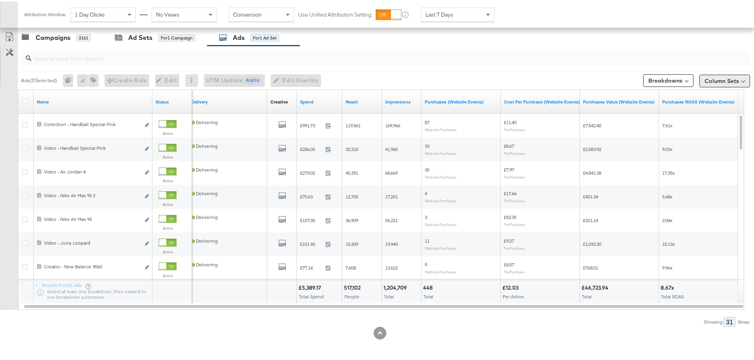
click at [703, 80] on button "Column Sets" at bounding box center [724, 79] width 51 height 13
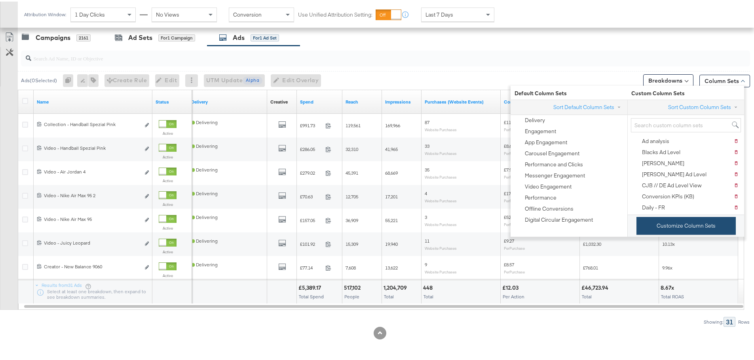
click at [675, 224] on button "Customize Column Sets" at bounding box center [685, 225] width 99 height 18
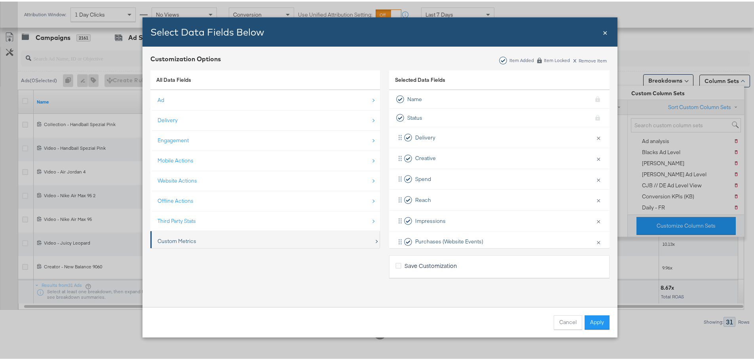
click at [191, 240] on div "Custom Metrics" at bounding box center [176, 240] width 39 height 8
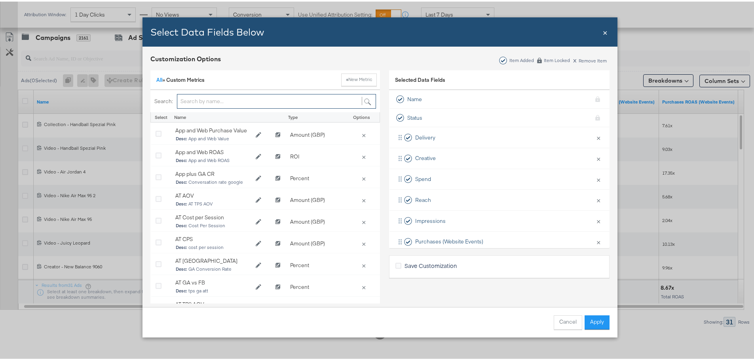
click at [194, 101] on input "Bulk Add Locations Modal" at bounding box center [276, 100] width 199 height 15
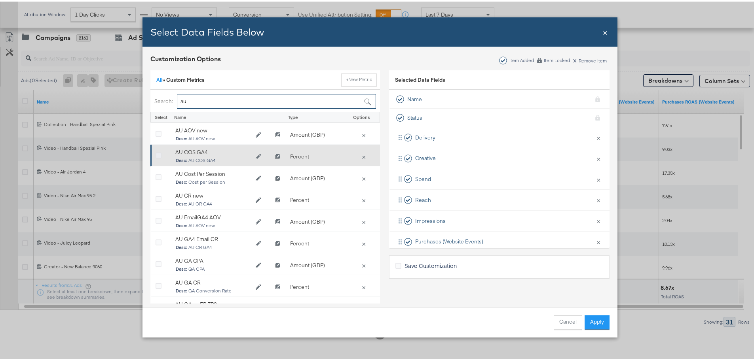
type input "au"
click at [156, 152] on icon "Bulk Add Locations Modal" at bounding box center [159, 155] width 6 height 6
click at [0, 0] on input "Bulk Add Locations Modal" at bounding box center [0, 0] width 0 height 0
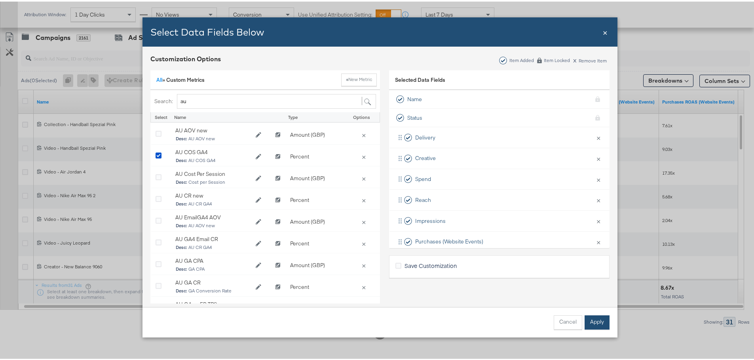
click at [595, 319] on button "Apply" at bounding box center [596, 321] width 25 height 14
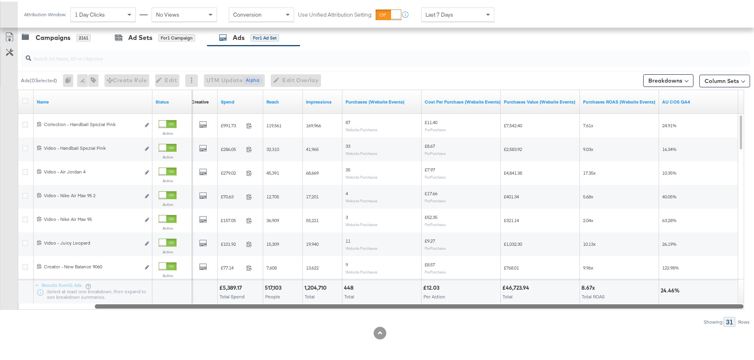
drag, startPoint x: 484, startPoint y: 304, endPoint x: 759, endPoint y: 317, distance: 276.1
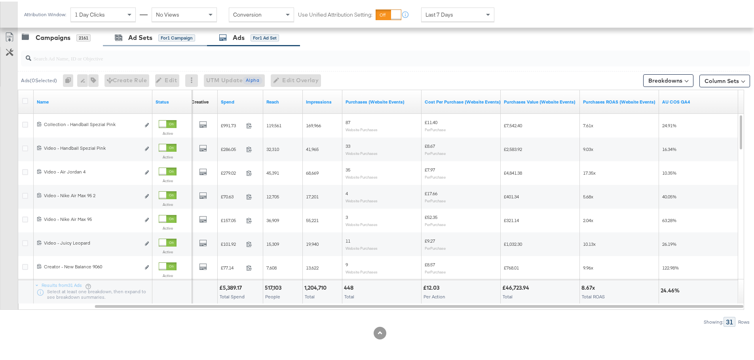
click at [141, 31] on div "Ad Sets for 1 Campaign" at bounding box center [155, 36] width 104 height 17
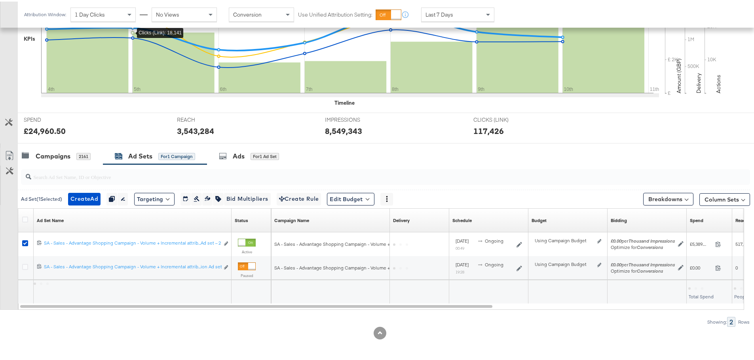
scroll to position [216, 0]
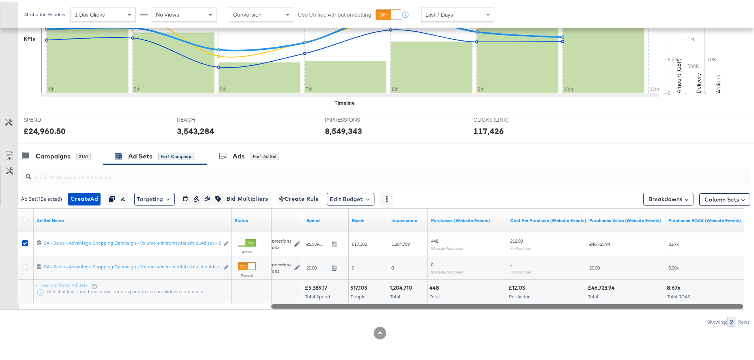
drag, startPoint x: 478, startPoint y: 305, endPoint x: 759, endPoint y: 318, distance: 282.0
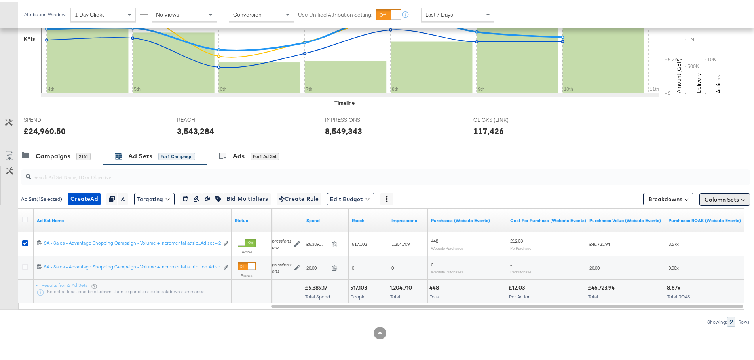
click at [703, 194] on button "Column Sets" at bounding box center [724, 198] width 51 height 13
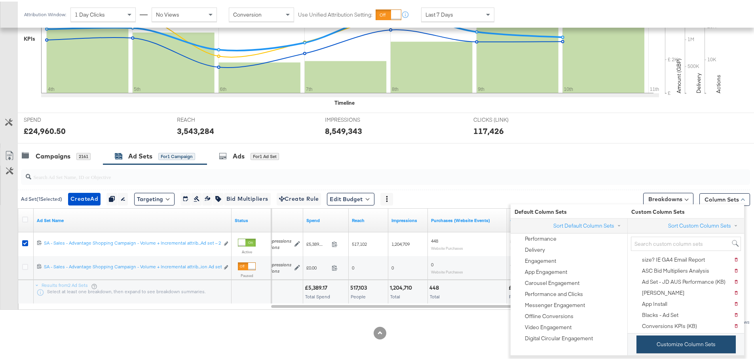
click at [678, 343] on button "Customize Column Sets" at bounding box center [685, 343] width 99 height 18
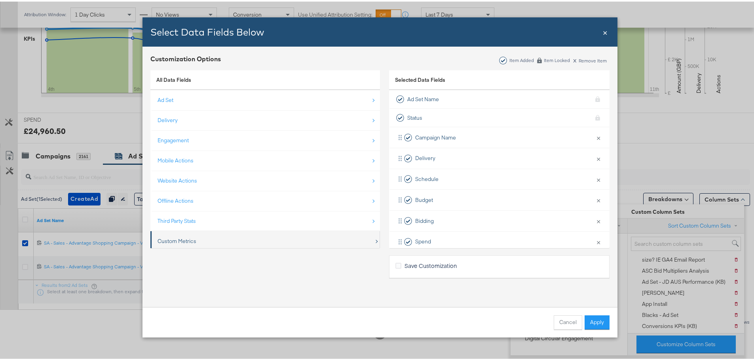
click at [184, 242] on div "Custom Metrics" at bounding box center [176, 240] width 39 height 8
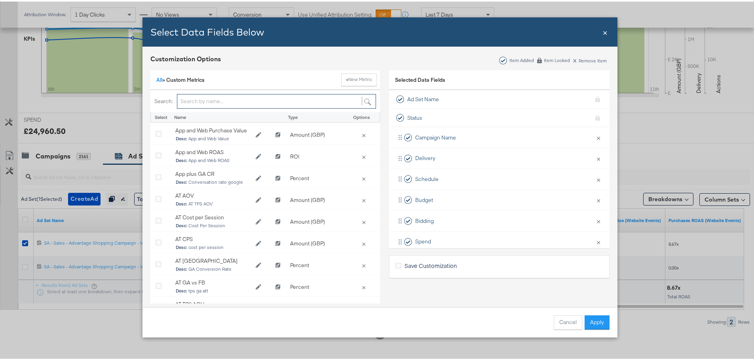
click at [227, 101] on input "Bulk Add Locations Modal" at bounding box center [276, 100] width 199 height 15
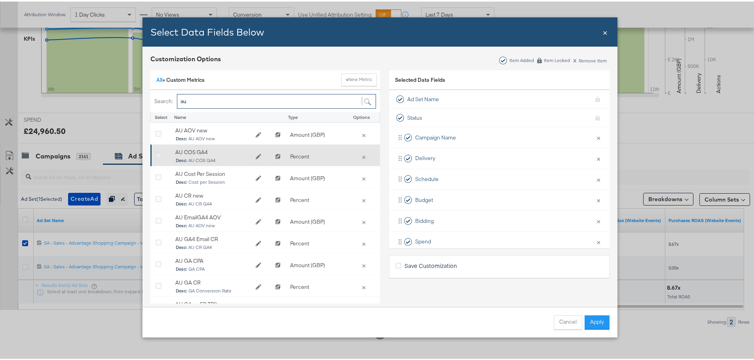
type input "au"
click at [156, 154] on icon "Bulk Add Locations Modal" at bounding box center [159, 155] width 6 height 6
click at [0, 0] on input "Bulk Add Locations Modal" at bounding box center [0, 0] width 0 height 0
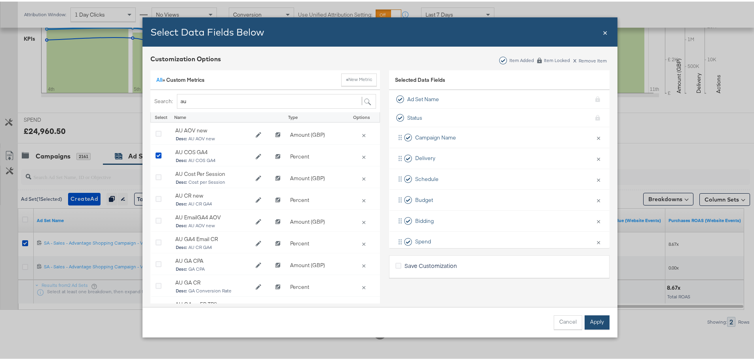
click at [593, 321] on button "Apply" at bounding box center [596, 321] width 25 height 14
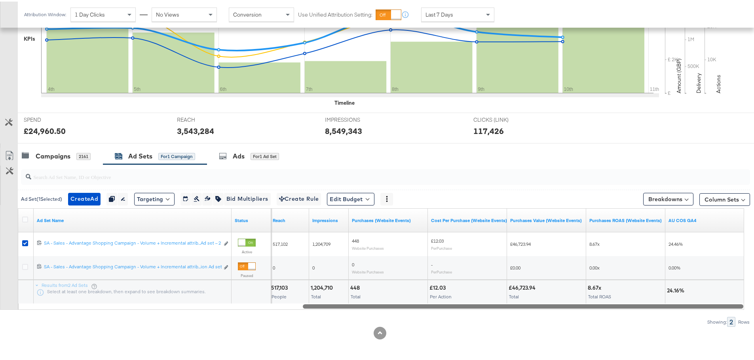
drag, startPoint x: 440, startPoint y: 306, endPoint x: 728, endPoint y: 301, distance: 288.9
click at [728, 301] on div "Ad Set Name Status Reach Impressions Purchases (Website Events) Cost Per Purcha…" at bounding box center [381, 258] width 726 height 102
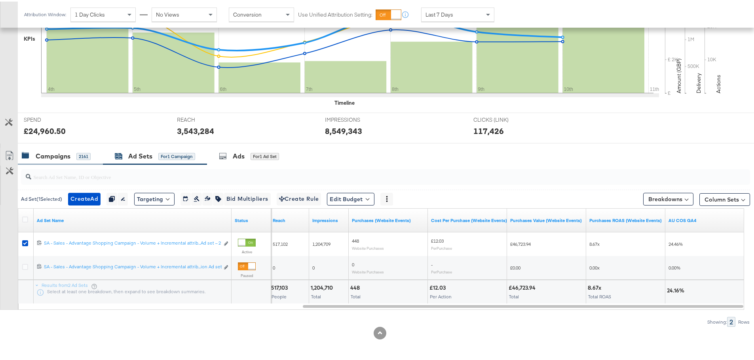
click at [61, 158] on div "Campaigns" at bounding box center [53, 154] width 35 height 9
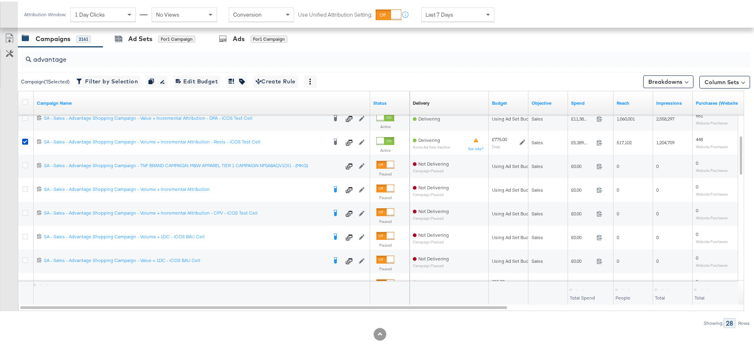
scroll to position [335, 0]
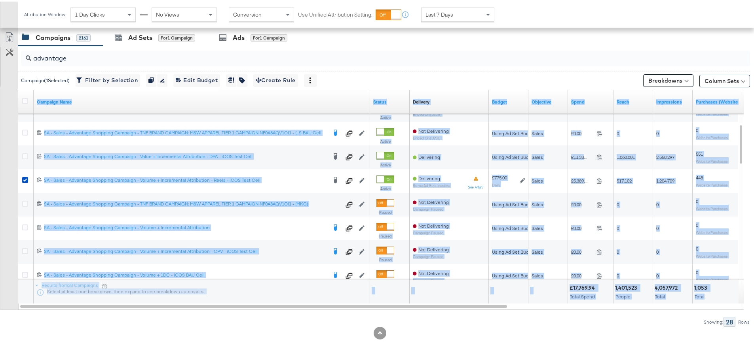
drag, startPoint x: 328, startPoint y: 308, endPoint x: 653, endPoint y: 313, distance: 324.5
click at [653, 313] on div "advantage Campaign ( 1 Selected) Filter by Selection Filter 1 campaign Duplicat…" at bounding box center [375, 184] width 750 height 281
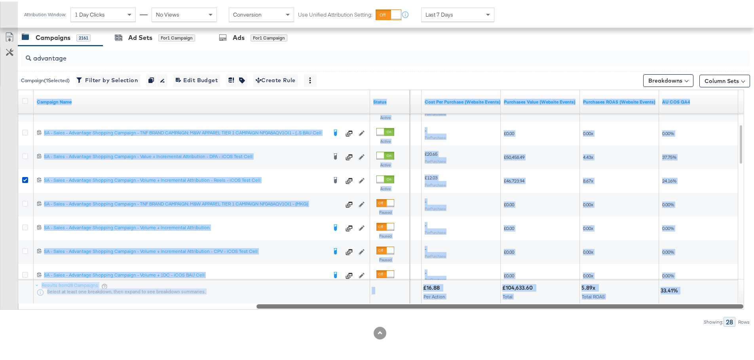
drag, startPoint x: 467, startPoint y: 304, endPoint x: 759, endPoint y: 329, distance: 293.4
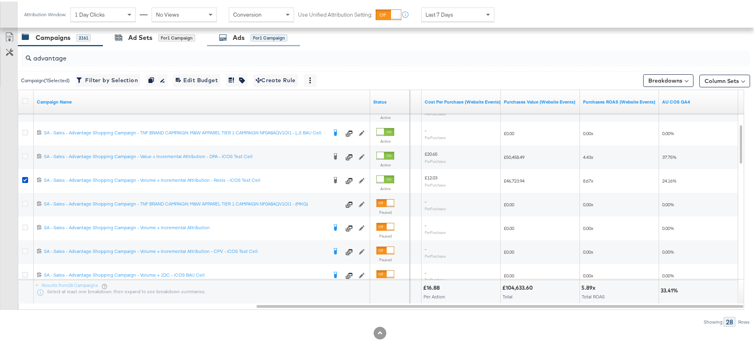
click at [235, 32] on div "Ads" at bounding box center [239, 36] width 12 height 9
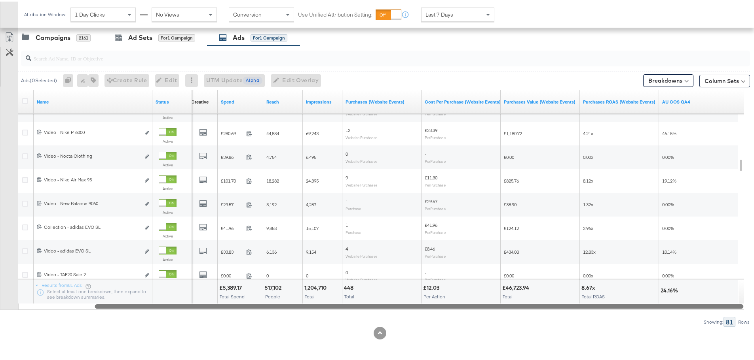
drag, startPoint x: 347, startPoint y: 306, endPoint x: 759, endPoint y: 346, distance: 413.8
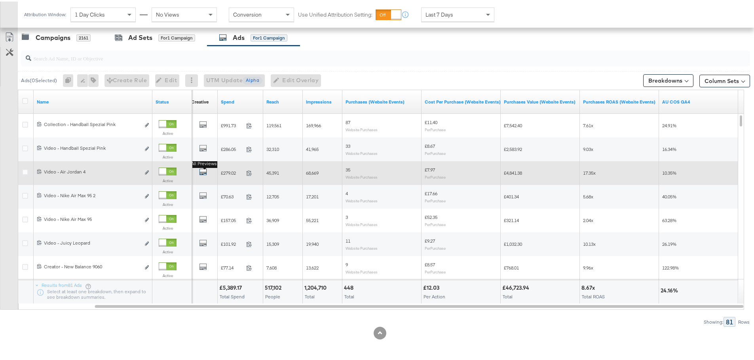
click at [206, 170] on icon "default" at bounding box center [203, 171] width 8 height 8
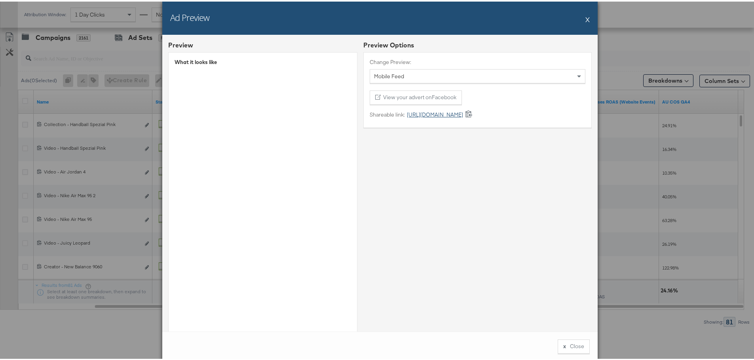
click at [429, 115] on link "https://fb.me/1VsGRMs28VbtDbb" at bounding box center [434, 114] width 58 height 8
click at [585, 20] on button "X" at bounding box center [587, 18] width 4 height 16
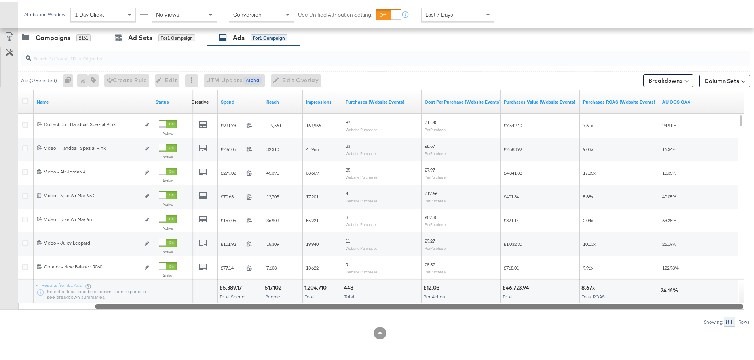
drag, startPoint x: 632, startPoint y: 307, endPoint x: 638, endPoint y: 315, distance: 9.9
click at [628, 326] on div "KPIs Performance & KPIs Customize KPIs ✔ Clicks (Link) ✔ Reach ✔ Impressions ✔ …" at bounding box center [380, 90] width 760 height 539
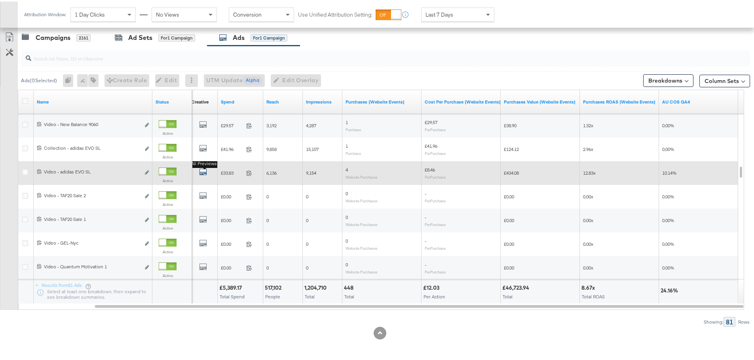
click at [205, 173] on icon "default" at bounding box center [203, 171] width 8 height 8
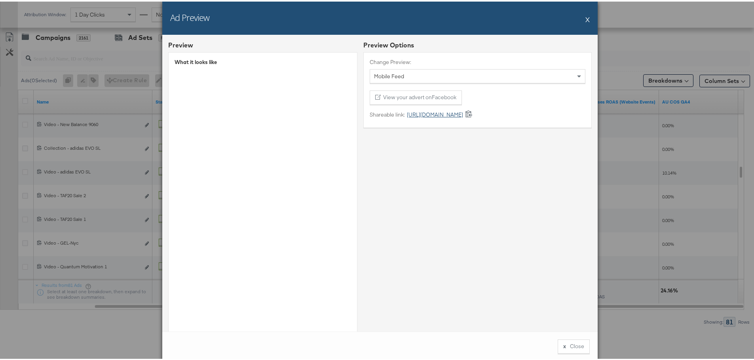
click at [459, 113] on link "https://fb.me/2iNqUhZeNSZdofH" at bounding box center [434, 114] width 58 height 8
click at [585, 15] on button "X" at bounding box center [587, 18] width 4 height 16
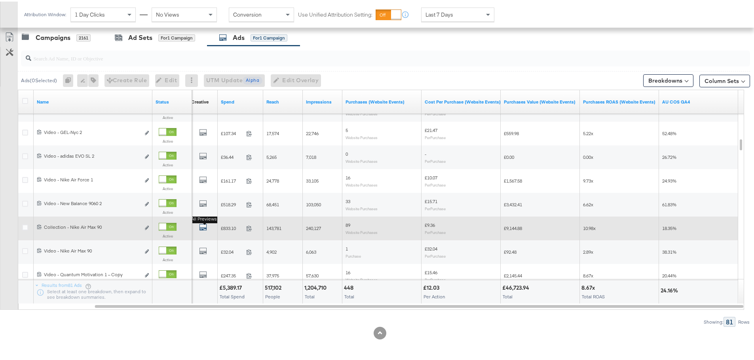
click at [203, 229] on icon "default" at bounding box center [203, 226] width 8 height 8
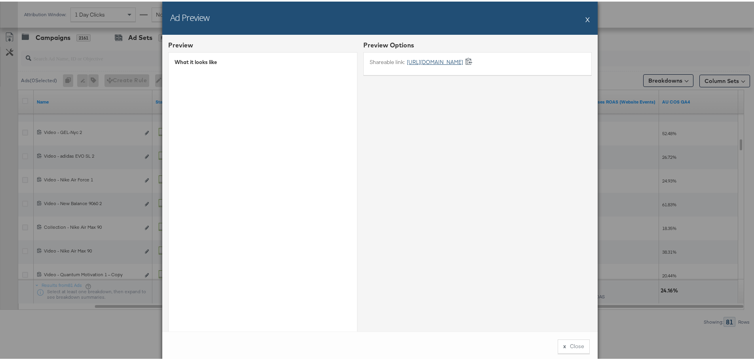
click at [442, 60] on link "https://fb.me/1PC6AYGCM587Uw4" at bounding box center [434, 61] width 58 height 8
click at [580, 17] on div "Ad Preview X" at bounding box center [379, 16] width 435 height 33
click at [585, 19] on button "X" at bounding box center [587, 18] width 4 height 16
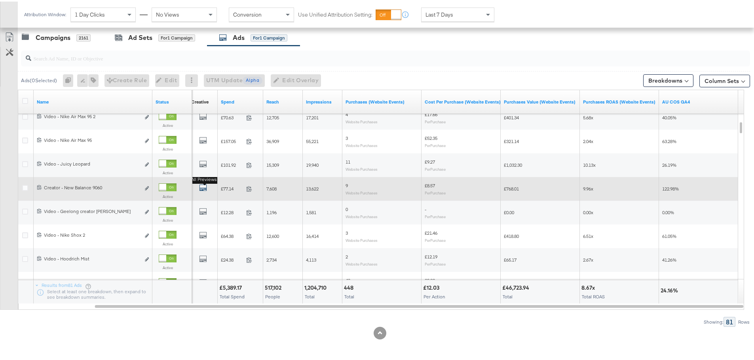
click at [201, 190] on icon "default" at bounding box center [203, 186] width 8 height 8
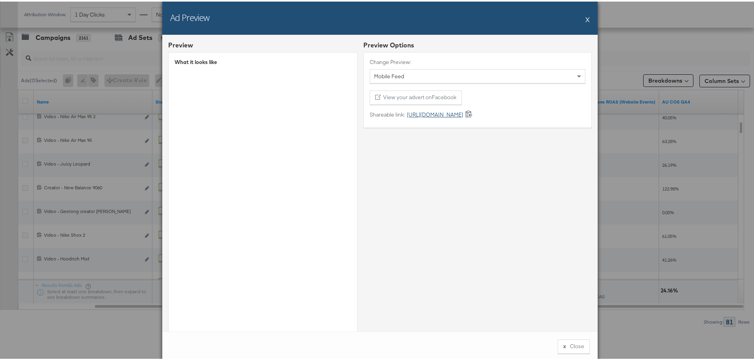
click at [463, 113] on link "https://fb.me/21kWnbbwRBDOkAp" at bounding box center [434, 114] width 58 height 8
click at [586, 15] on button "X" at bounding box center [587, 18] width 4 height 16
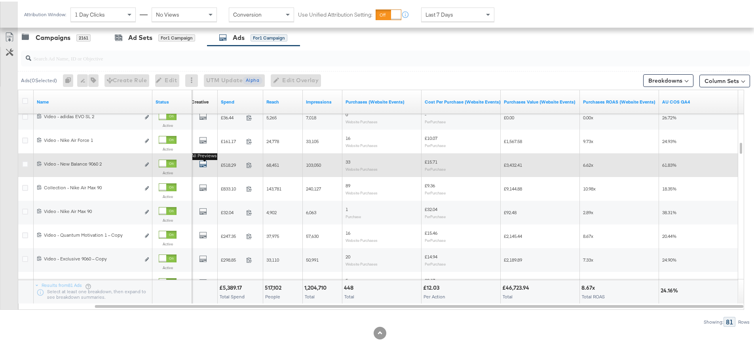
click at [203, 162] on icon "default" at bounding box center [203, 163] width 8 height 8
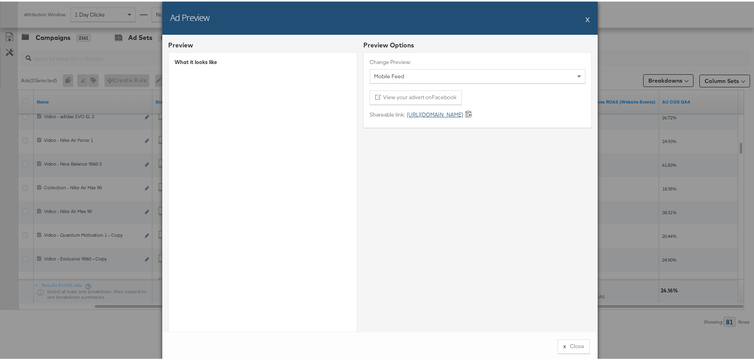
click at [434, 110] on link "https://fb.me/24JNuwUqoAXemJ0" at bounding box center [434, 114] width 58 height 8
click at [585, 18] on button "X" at bounding box center [587, 18] width 4 height 16
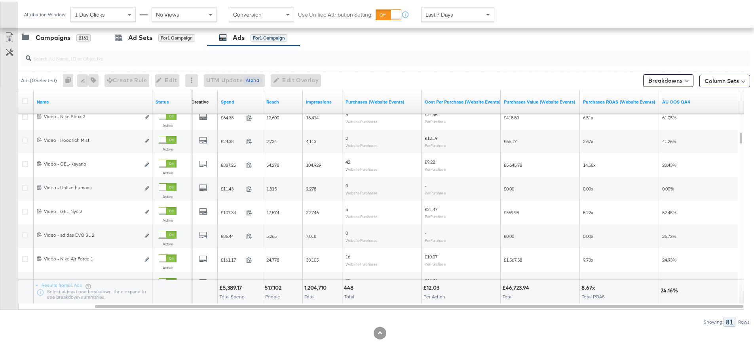
scroll to position [333, 0]
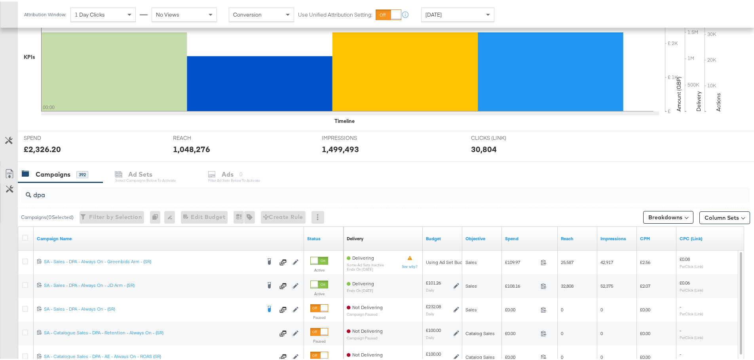
scroll to position [198, 0]
click at [85, 195] on input "dpa" at bounding box center [357, 190] width 652 height 15
type input "daba"
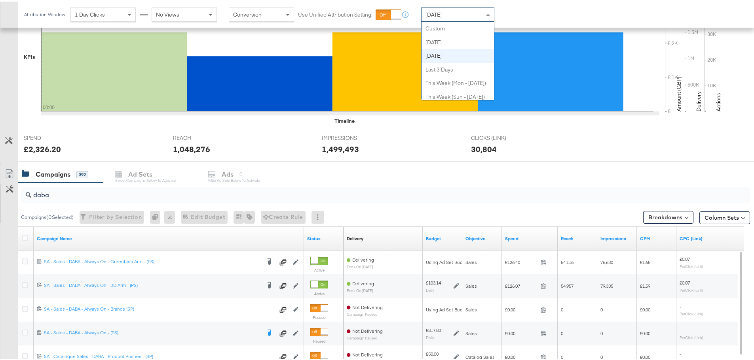
click at [455, 13] on div "[DATE]" at bounding box center [457, 12] width 72 height 13
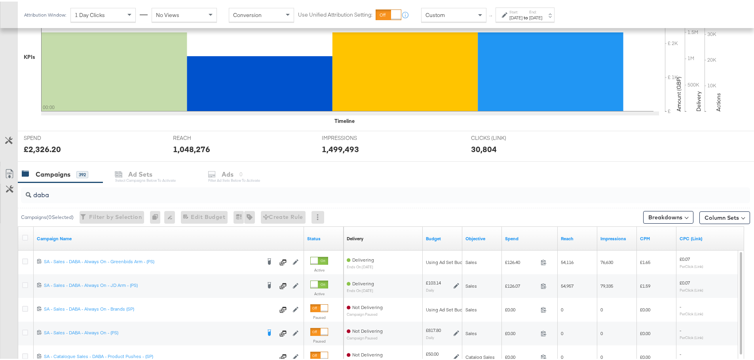
click at [503, 13] on icon at bounding box center [505, 14] width 6 height 6
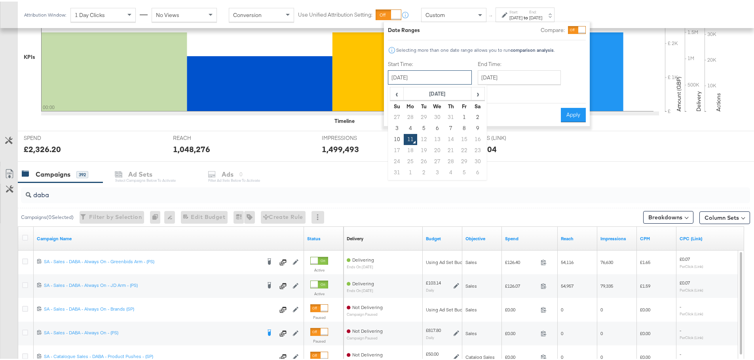
click at [411, 82] on input "[DATE]" at bounding box center [430, 76] width 84 height 14
click at [396, 122] on td "3" at bounding box center [396, 126] width 13 height 11
type input "[DATE]"
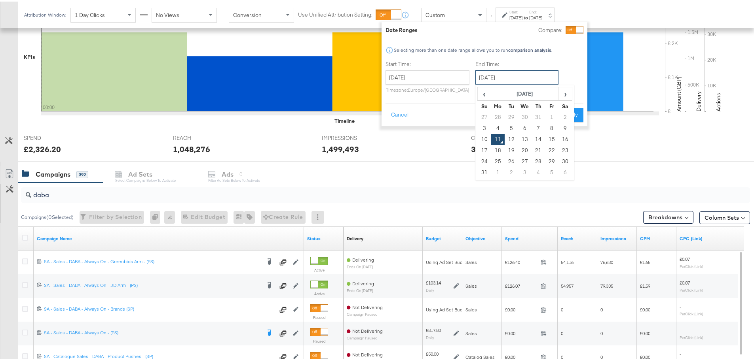
click at [495, 76] on input "[DATE]" at bounding box center [516, 76] width 83 height 14
click at [563, 125] on td "9" at bounding box center [564, 126] width 13 height 11
type input "[DATE]"
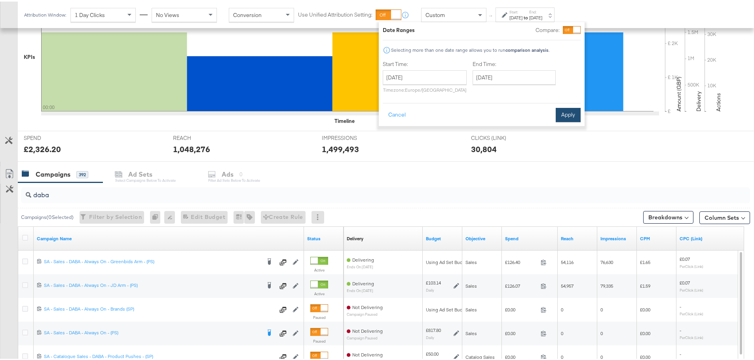
click at [564, 113] on button "Apply" at bounding box center [568, 113] width 25 height 14
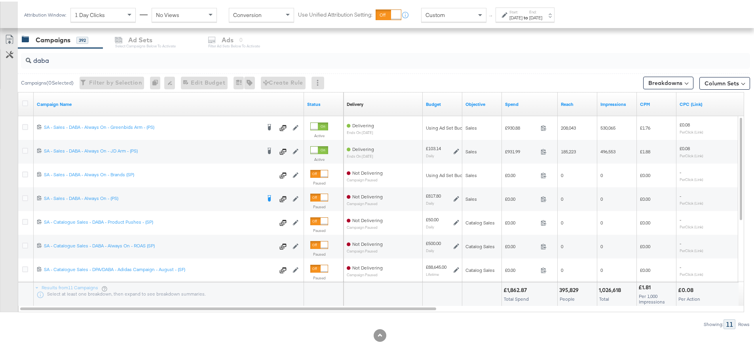
scroll to position [335, 0]
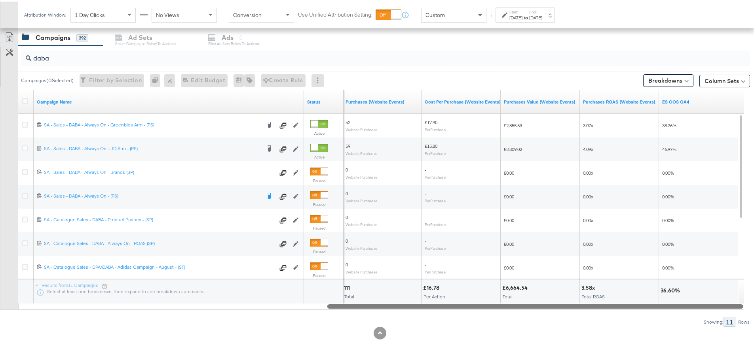
drag, startPoint x: 274, startPoint y: 306, endPoint x: 678, endPoint y: 311, distance: 404.0
click at [678, 311] on div "daba Campaigns ( 0 Selected) Filter by Selection Filter 0 campaigns 0 Rename 0 …" at bounding box center [375, 184] width 750 height 281
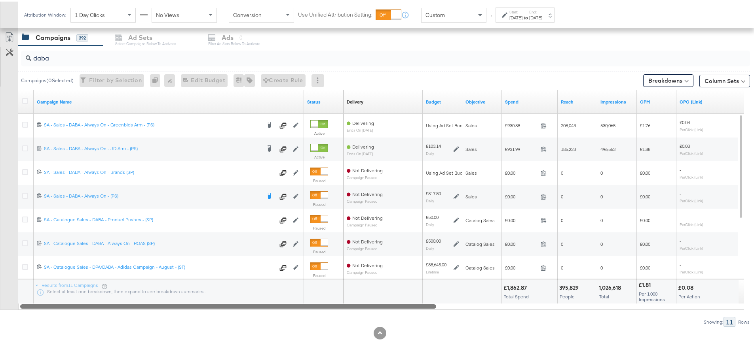
drag, startPoint x: 548, startPoint y: 307, endPoint x: 158, endPoint y: 305, distance: 390.5
click at [158, 305] on div at bounding box center [228, 305] width 416 height 7
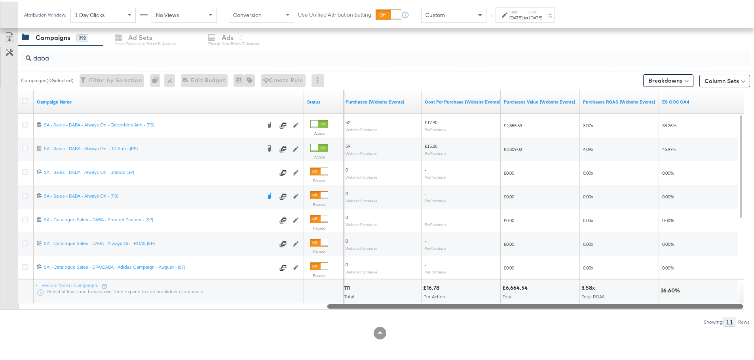
drag, startPoint x: 423, startPoint y: 306, endPoint x: 759, endPoint y: 336, distance: 338.1
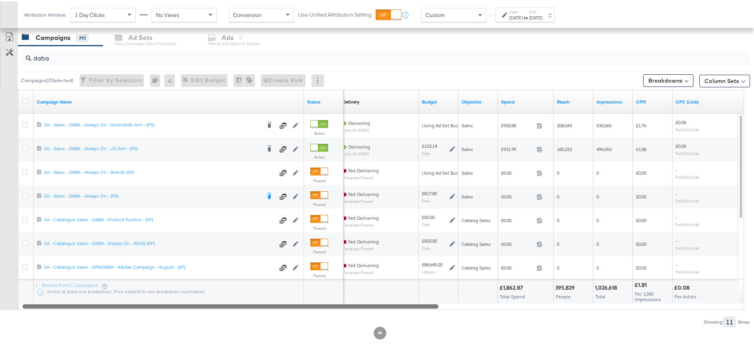
drag, startPoint x: 474, startPoint y: 303, endPoint x: 129, endPoint y: 310, distance: 345.5
click at [129, 310] on div "daba Campaigns ( 0 Selected) Filter by Selection Filter 0 campaigns 0 Rename 0 …" at bounding box center [375, 184] width 750 height 281
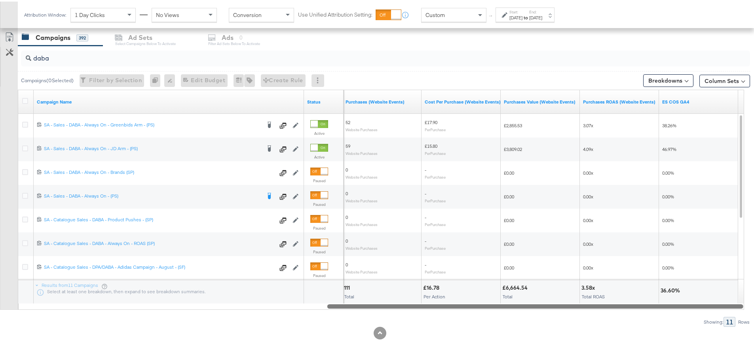
drag, startPoint x: 404, startPoint y: 305, endPoint x: 757, endPoint y: 328, distance: 354.1
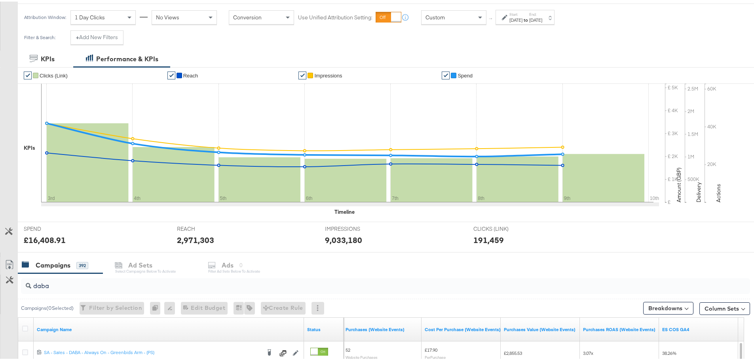
scroll to position [317, 0]
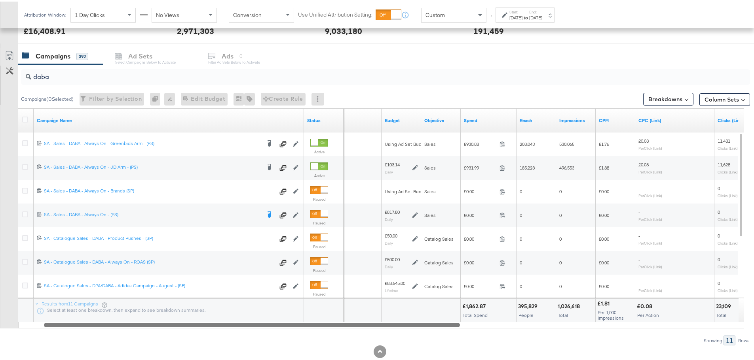
drag, startPoint x: 467, startPoint y: 326, endPoint x: 183, endPoint y: 330, distance: 283.3
click at [183, 330] on div "daba Campaigns ( 0 Selected) Filter by Selection Filter 0 campaigns 0 Rename 0 …" at bounding box center [375, 203] width 750 height 281
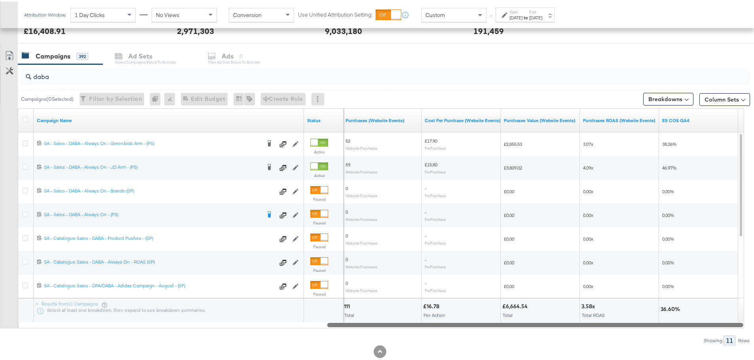
drag, startPoint x: 423, startPoint y: 323, endPoint x: 759, endPoint y: 330, distance: 336.8
click at [520, 14] on div "[DATE]" at bounding box center [515, 16] width 13 height 6
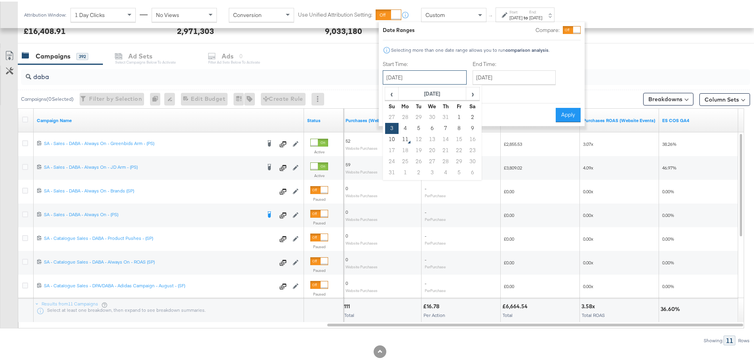
click at [455, 70] on input "[DATE]" at bounding box center [425, 76] width 84 height 14
click at [477, 122] on td "9" at bounding box center [472, 126] width 13 height 11
type input "[DATE]"
click at [562, 111] on button "Apply" at bounding box center [568, 113] width 25 height 14
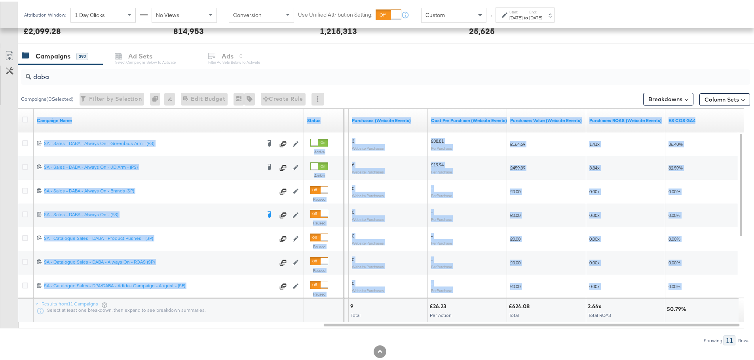
drag, startPoint x: 547, startPoint y: 327, endPoint x: 379, endPoint y: 328, distance: 168.6
click at [379, 328] on div "daba Campaigns ( 0 Selected) Filter by Selection Filter 0 campaigns 0 Rename 0 …" at bounding box center [375, 203] width 750 height 281
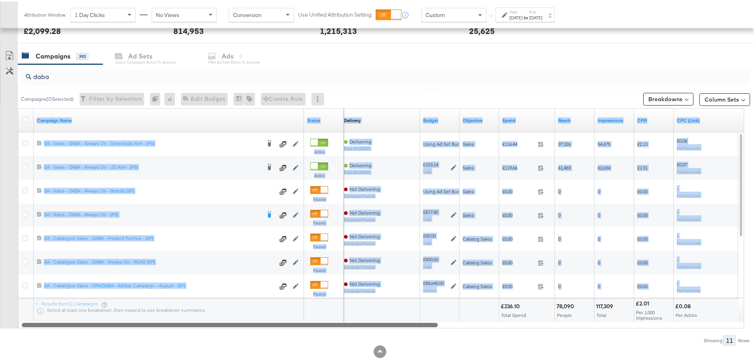
drag, startPoint x: 398, startPoint y: 322, endPoint x: 83, endPoint y: 324, distance: 315.4
click at [83, 324] on div at bounding box center [230, 323] width 416 height 7
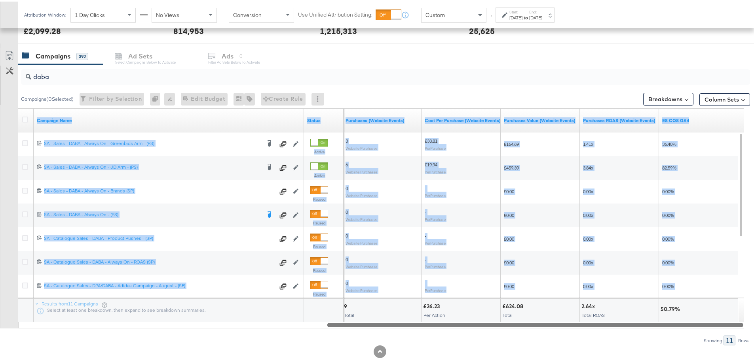
drag, startPoint x: 407, startPoint y: 324, endPoint x: 759, endPoint y: 357, distance: 353.8
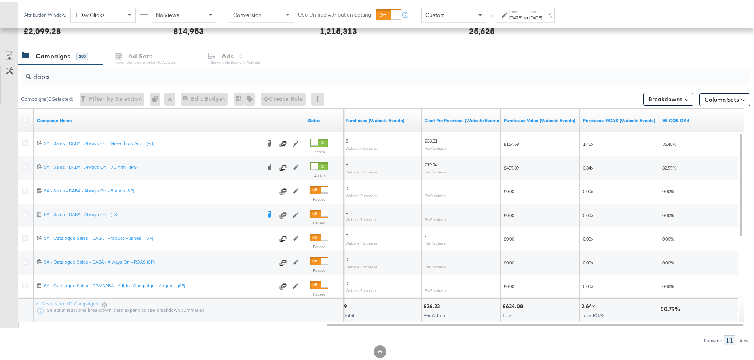
click at [303, 339] on div "Showing: 11 Rows" at bounding box center [375, 339] width 750 height 10
drag, startPoint x: 672, startPoint y: 324, endPoint x: 759, endPoint y: 362, distance: 95.5
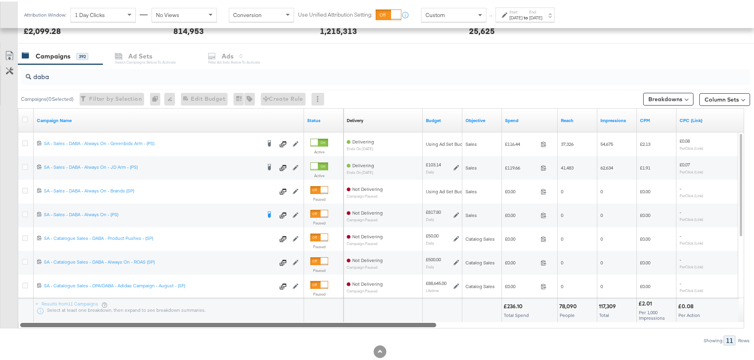
drag, startPoint x: 541, startPoint y: 324, endPoint x: 150, endPoint y: 306, distance: 391.3
click at [150, 306] on div "Campaign Name Status Delivery Sorting Unavailable Budget Objective Spend Reach …" at bounding box center [381, 217] width 726 height 220
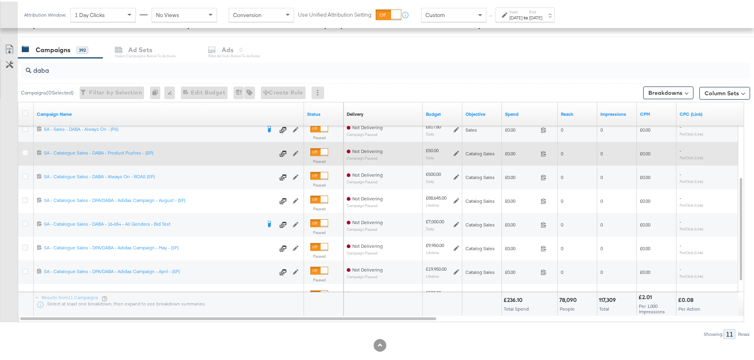
scroll to position [335, 0]
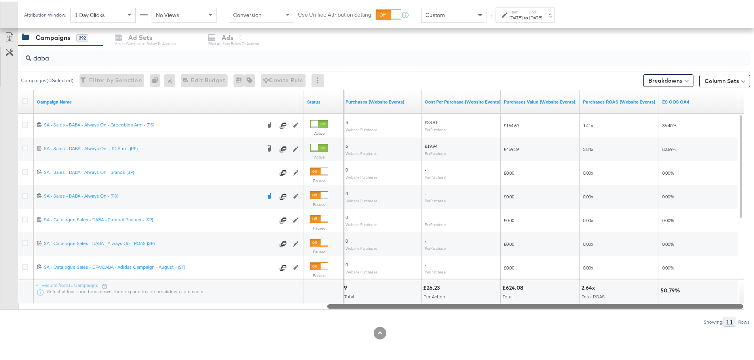
drag, startPoint x: 341, startPoint y: 302, endPoint x: 759, endPoint y: 341, distance: 419.7
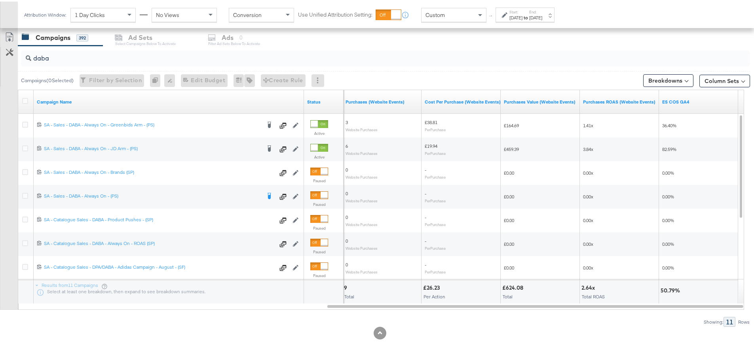
click at [522, 12] on label "Start:" at bounding box center [515, 10] width 13 height 5
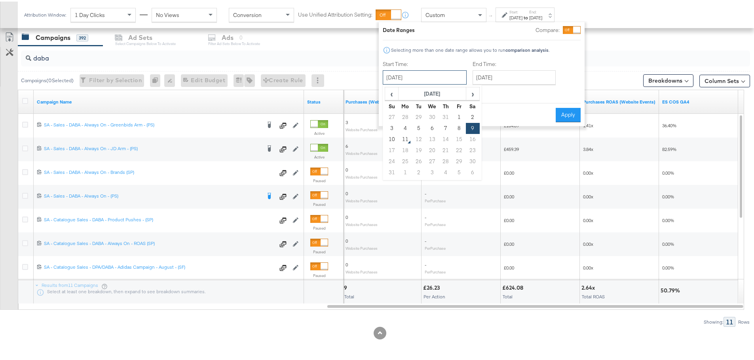
click at [411, 75] on input "[DATE]" at bounding box center [425, 76] width 84 height 14
click at [394, 119] on td "27" at bounding box center [391, 115] width 13 height 11
type input "[DATE]"
click at [522, 72] on input "[DATE]" at bounding box center [514, 76] width 83 height 14
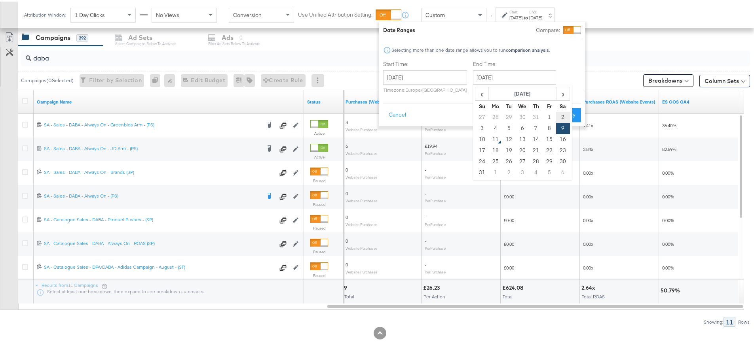
click at [562, 116] on td "2" at bounding box center [562, 115] width 13 height 11
type input "[DATE]"
click at [571, 114] on button "Apply" at bounding box center [570, 113] width 25 height 14
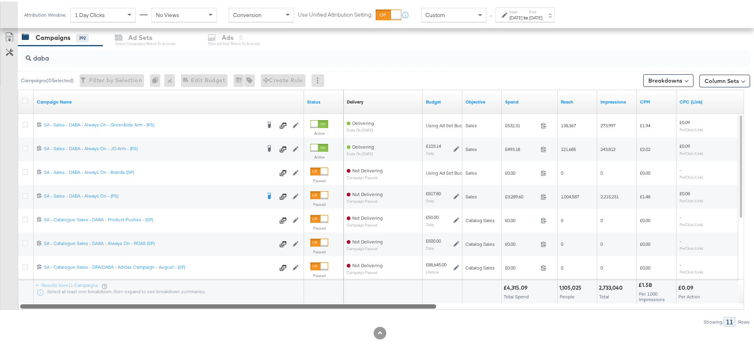
drag, startPoint x: 584, startPoint y: 307, endPoint x: 27, endPoint y: 290, distance: 557.0
click at [27, 290] on div "Campaign Name Status Delivery Sorting Unavailable Budget Objective Spend Reach …" at bounding box center [381, 198] width 726 height 220
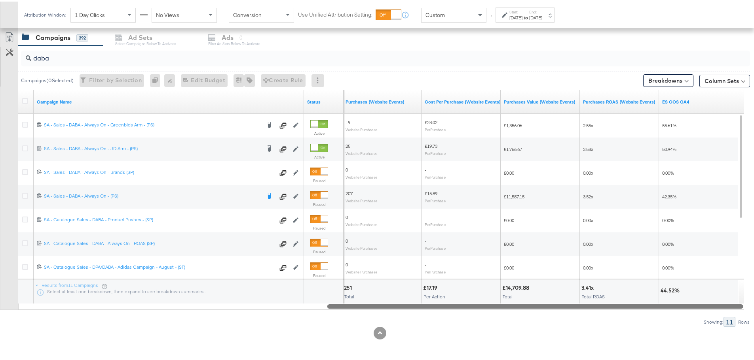
drag, startPoint x: 204, startPoint y: 306, endPoint x: 654, endPoint y: 354, distance: 452.5
click at [654, 354] on div "KPIs Performance & KPIs Customize KPIs ✔ Clicks (Link) ✔ Reach ✔ Impressions ✔ …" at bounding box center [380, 90] width 760 height 539
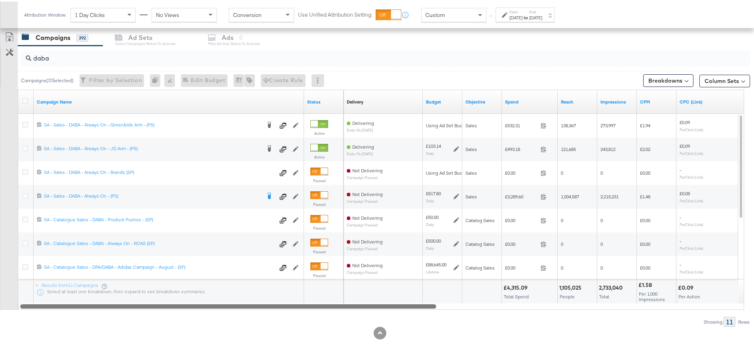
drag, startPoint x: 602, startPoint y: 305, endPoint x: 174, endPoint y: 304, distance: 428.5
click at [174, 304] on div at bounding box center [228, 305] width 416 height 7
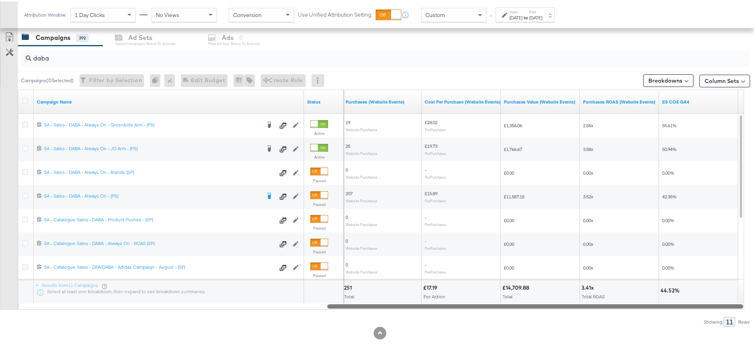
drag, startPoint x: 223, startPoint y: 305, endPoint x: 759, endPoint y: 379, distance: 541.6
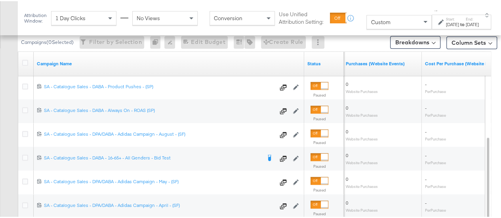
scroll to position [484, 0]
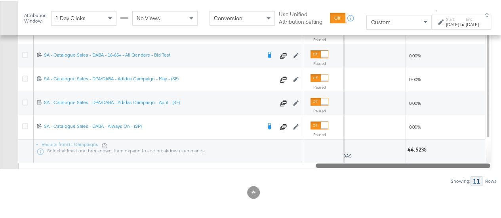
drag, startPoint x: 258, startPoint y: 163, endPoint x: 471, endPoint y: 166, distance: 213.3
click at [471, 166] on div at bounding box center [402, 164] width 174 height 7
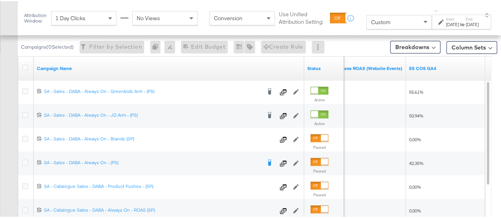
scroll to position [366, 0]
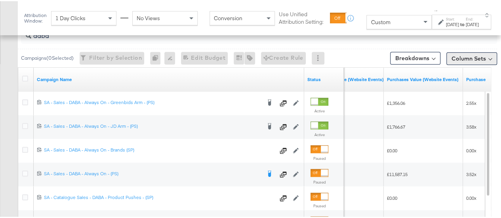
drag, startPoint x: 472, startPoint y: 57, endPoint x: 490, endPoint y: 53, distance: 18.4
click at [490, 53] on button "Column Sets" at bounding box center [471, 57] width 51 height 13
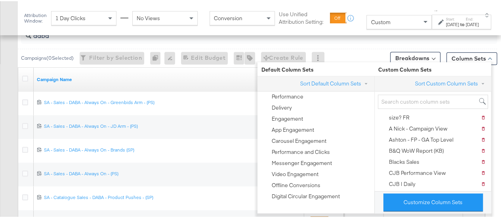
click at [497, 64] on div "KPIs Performance & KPIs Customize KPIs ✔ Clicks (Link) ✔ Reach ✔ Impressions ✔ …" at bounding box center [253, 68] width 506 height 539
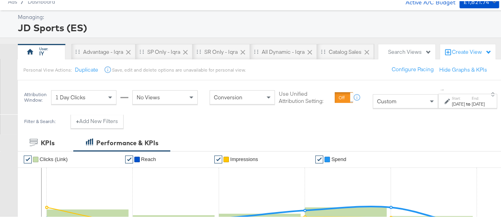
scroll to position [0, 0]
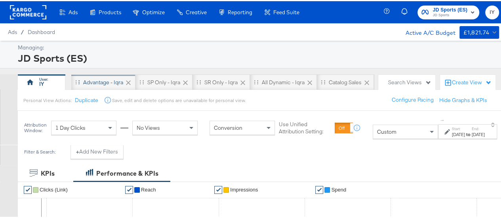
click at [104, 81] on div "Advantage - Iqra" at bounding box center [103, 82] width 40 height 8
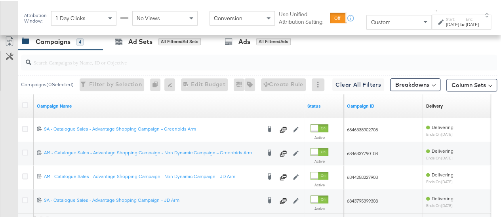
scroll to position [487, 0]
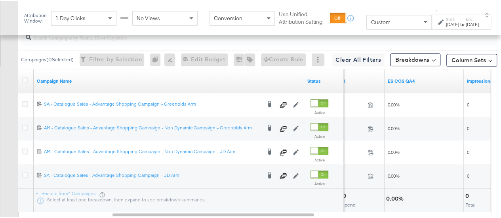
click at [459, 26] on strong "to" at bounding box center [462, 23] width 7 height 6
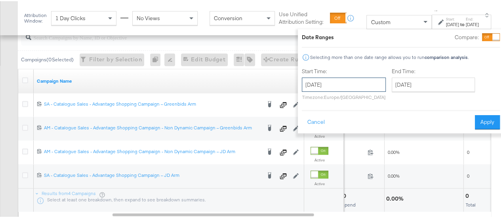
click at [352, 82] on input "[DATE]" at bounding box center [344, 83] width 84 height 14
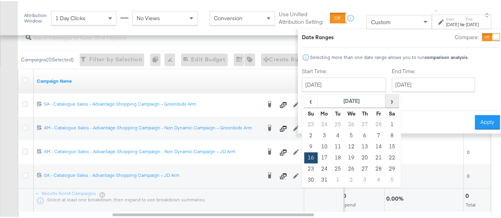
click at [385, 101] on span "›" at bounding box center [391, 100] width 12 height 12
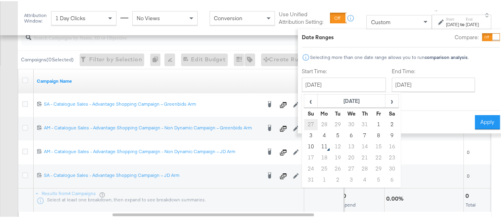
click at [304, 120] on td "27" at bounding box center [310, 123] width 13 height 11
type input "[DATE]"
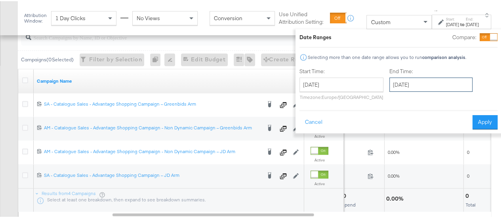
click at [417, 86] on input "[DATE]" at bounding box center [430, 83] width 83 height 14
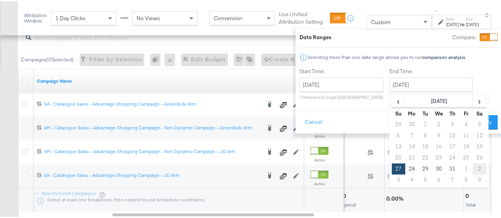
click at [472, 167] on td "2" at bounding box center [478, 167] width 13 height 11
type input "[DATE]"
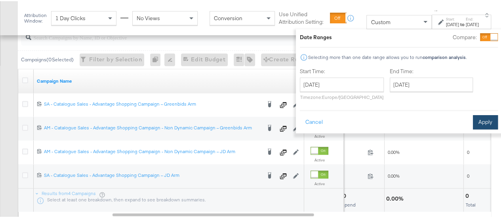
click at [472, 123] on button "Apply" at bounding box center [484, 121] width 25 height 14
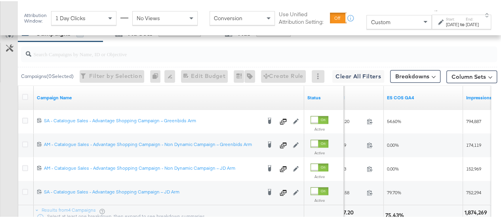
scroll to position [470, 0]
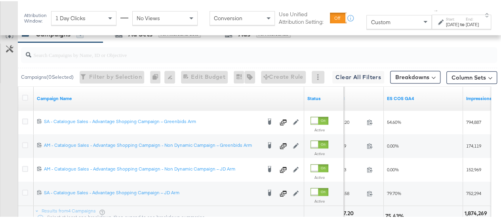
click at [142, 53] on input "search" at bounding box center [243, 50] width 424 height 15
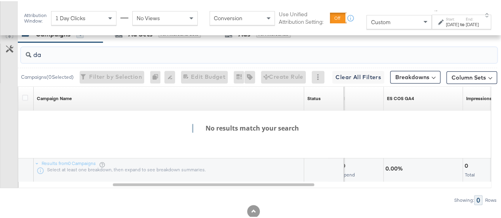
type input "d"
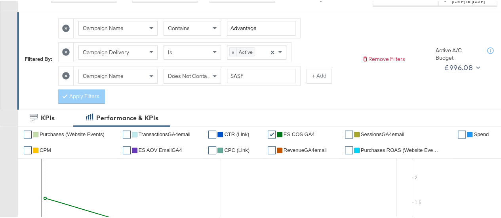
scroll to position [0, 0]
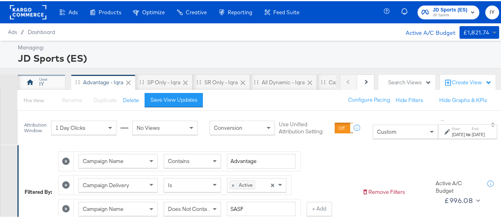
click at [42, 81] on div "IY" at bounding box center [41, 83] width 5 height 8
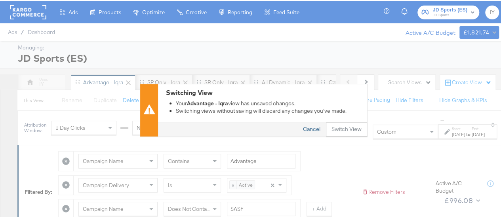
click at [310, 125] on button "Cancel" at bounding box center [311, 128] width 28 height 14
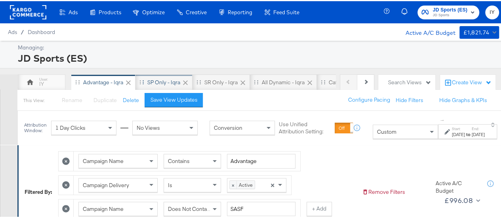
click at [162, 82] on div "SP only - Iqra" at bounding box center [163, 82] width 33 height 8
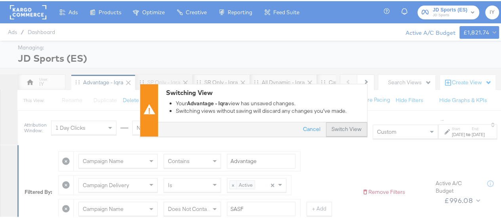
click at [337, 127] on button "Switch View" at bounding box center [346, 128] width 41 height 14
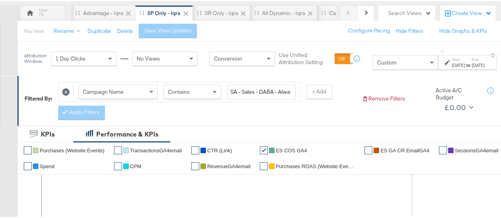
scroll to position [69, 0]
click at [44, 18] on div "IY" at bounding box center [41, 12] width 47 height 16
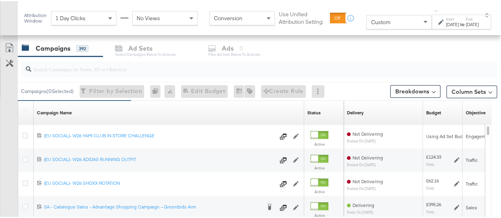
scroll to position [332, 0]
click at [146, 64] on input "search" at bounding box center [243, 64] width 424 height 15
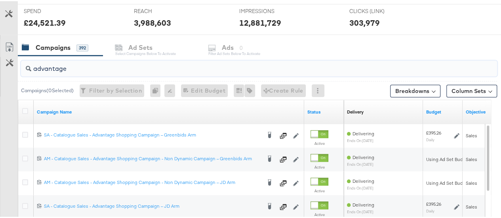
scroll to position [74, 0]
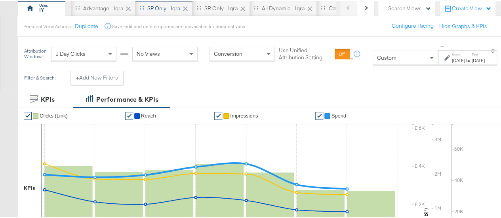
type input "advantage"
click at [164, 5] on div "SP only - Iqra" at bounding box center [163, 8] width 33 height 8
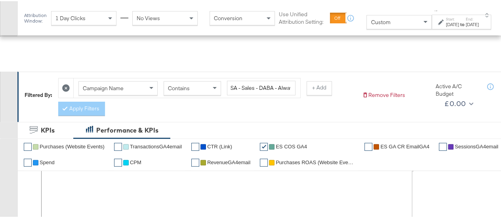
scroll to position [363, 0]
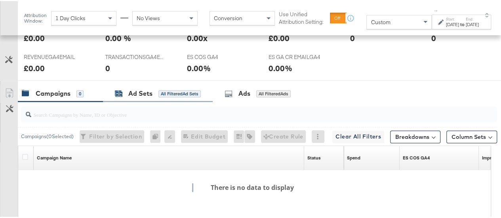
click at [141, 93] on div "Ad Sets" at bounding box center [140, 92] width 24 height 9
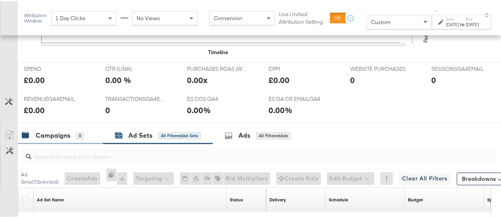
click at [56, 131] on div "Campaigns" at bounding box center [53, 134] width 35 height 9
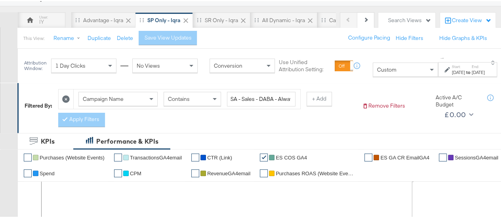
scroll to position [62, 0]
click at [65, 98] on icon at bounding box center [66, 99] width 8 height 8
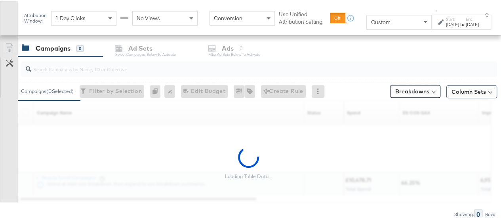
scroll to position [378, 0]
click at [111, 63] on input "search" at bounding box center [243, 64] width 424 height 15
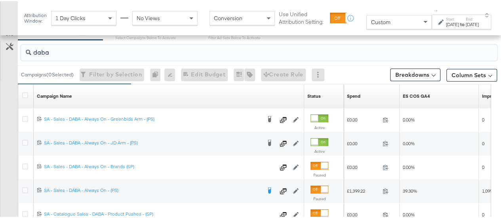
scroll to position [395, 0]
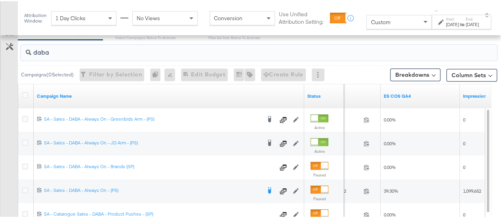
type input "daba"
click at [446, 25] on div "[DATE]" at bounding box center [452, 23] width 13 height 6
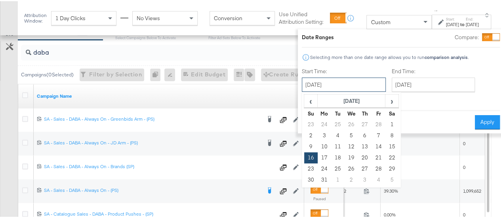
click at [313, 86] on input "[DATE]" at bounding box center [344, 83] width 84 height 14
click at [385, 98] on span "›" at bounding box center [391, 100] width 12 height 12
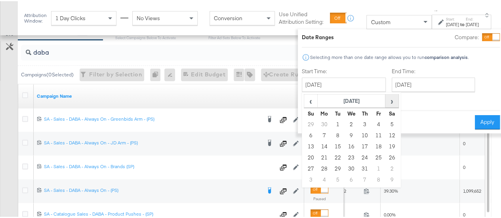
click at [385, 98] on span "›" at bounding box center [391, 100] width 12 height 12
click at [304, 126] on td "27" at bounding box center [310, 123] width 13 height 11
type input "[DATE]"
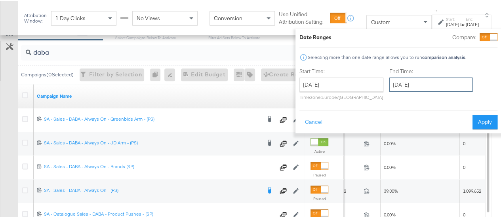
click at [409, 81] on input "[DATE]" at bounding box center [430, 83] width 83 height 14
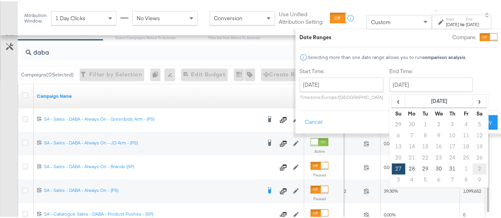
click at [472, 163] on td "2" at bounding box center [478, 167] width 13 height 11
type input "[DATE]"
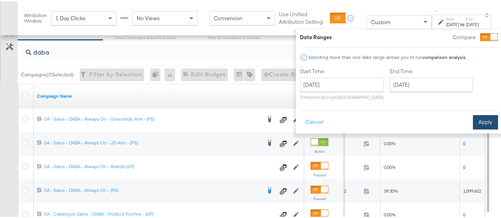
click at [475, 119] on button "Apply" at bounding box center [484, 121] width 25 height 14
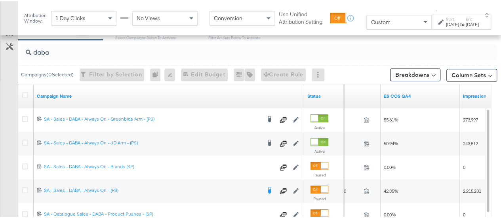
click at [496, 138] on div "KPIs Performance & KPIs Customize KPIs ✔ Purchases (Website Events) ✔ Transacti…" at bounding box center [253, 62] width 506 height 585
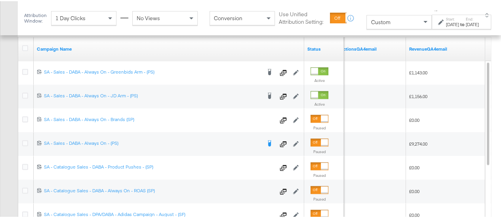
scroll to position [443, 0]
